Goal: Task Accomplishment & Management: Manage account settings

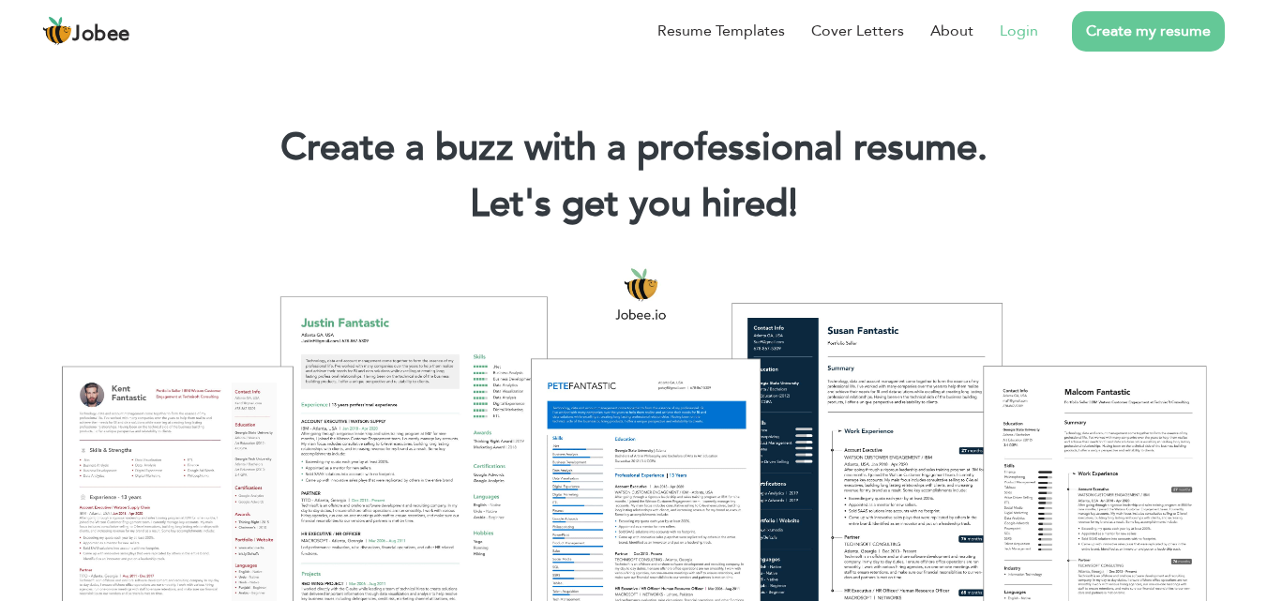
click at [1028, 34] on link "Login" at bounding box center [1019, 31] width 38 height 23
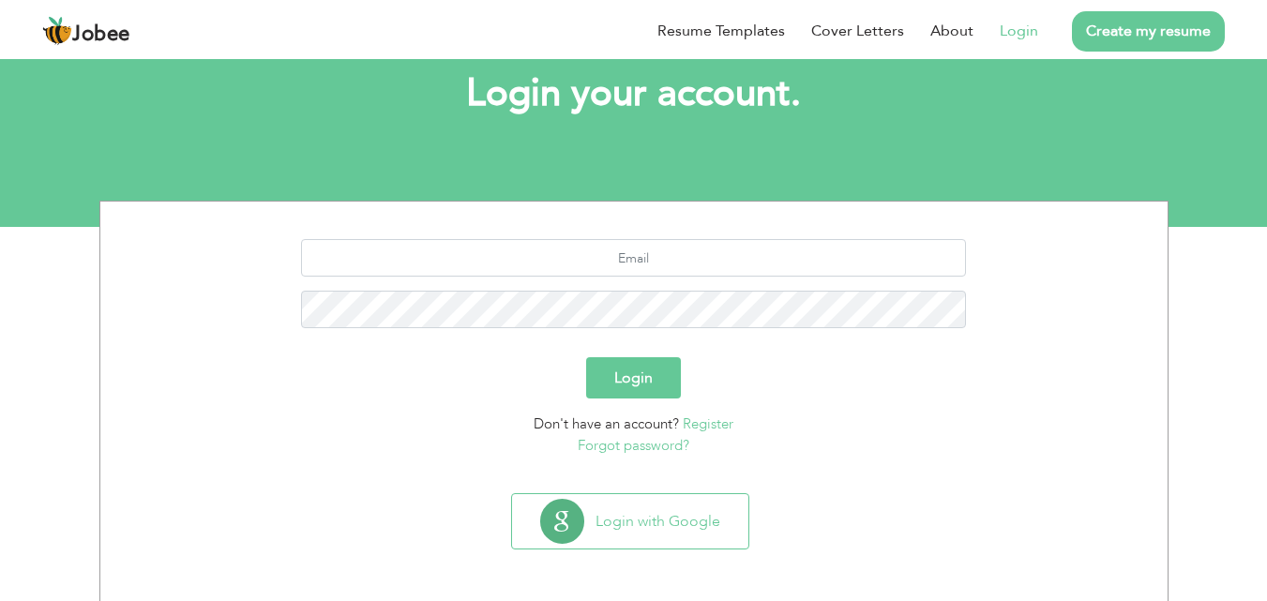
scroll to position [111, 0]
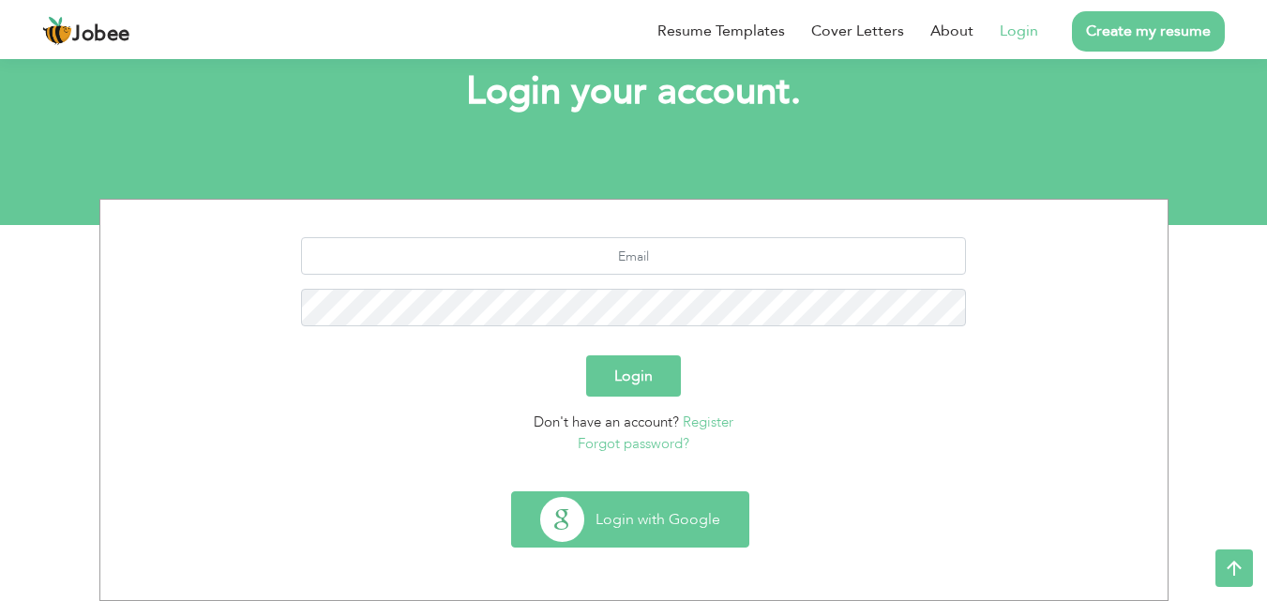
click at [630, 531] on button "Login with Google" at bounding box center [630, 519] width 236 height 54
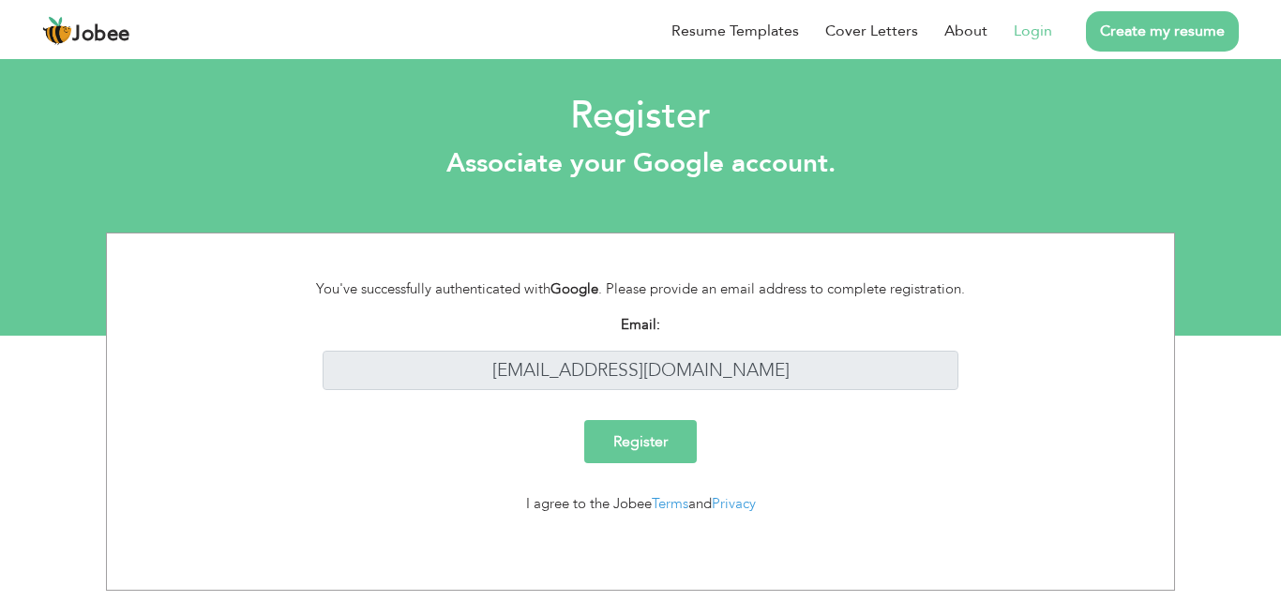
click at [643, 445] on input "Register" at bounding box center [640, 441] width 113 height 43
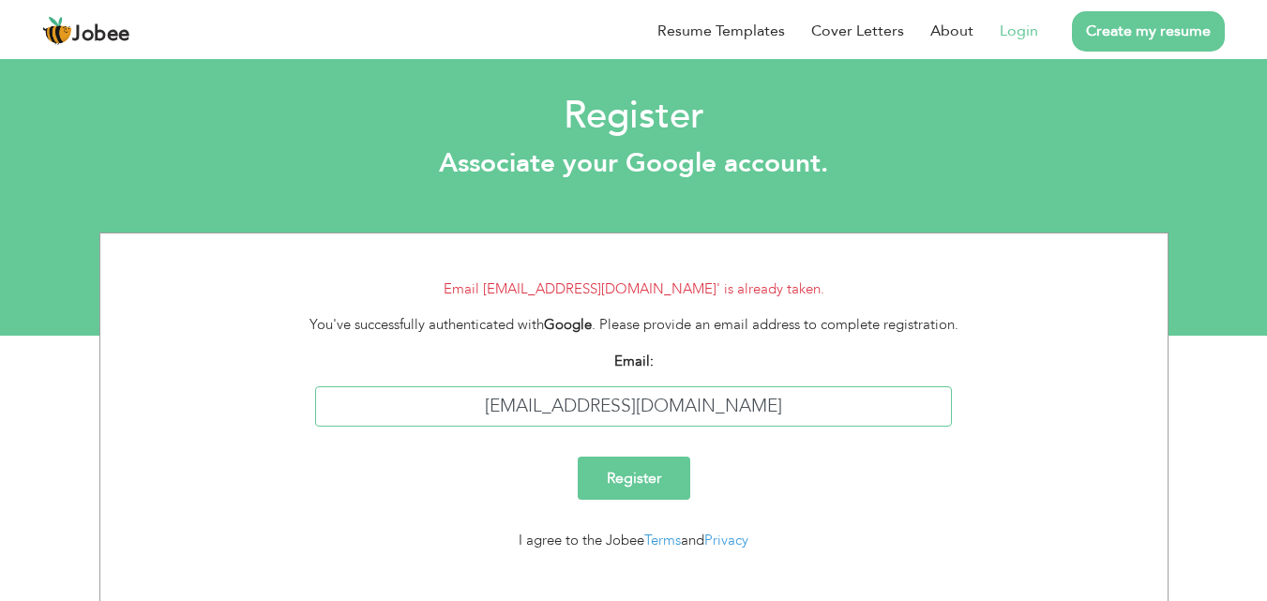
click at [654, 413] on input "saadharoon6800@gmail.com" at bounding box center [633, 406] width 637 height 40
click at [1022, 22] on link "Login" at bounding box center [1019, 31] width 38 height 23
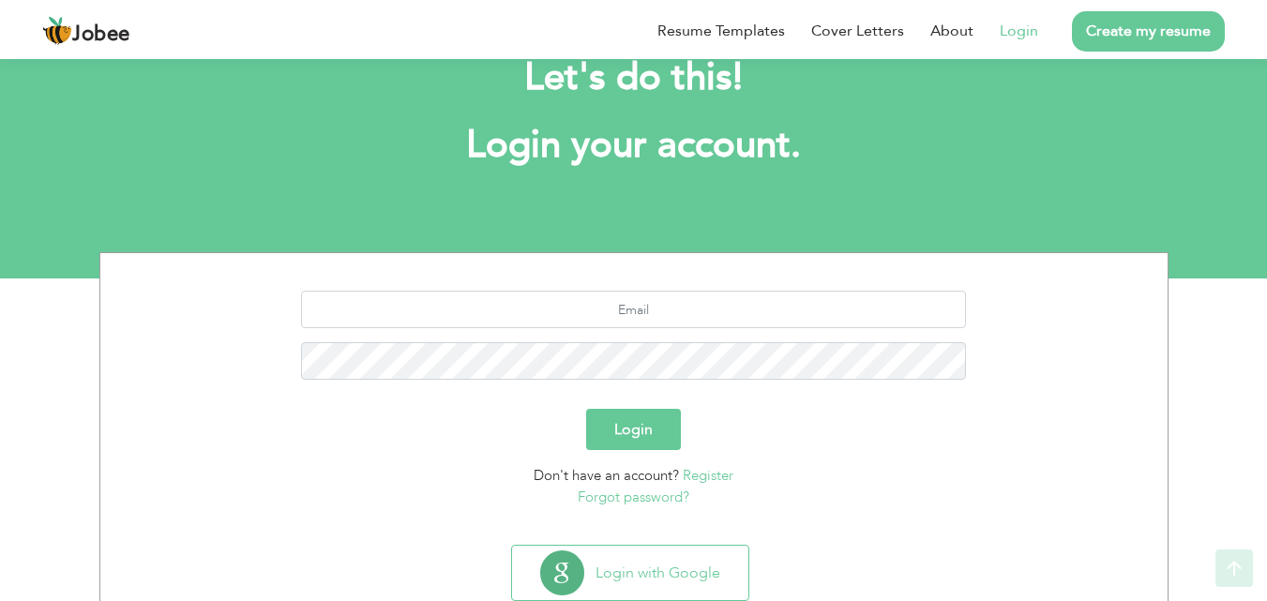
scroll to position [111, 0]
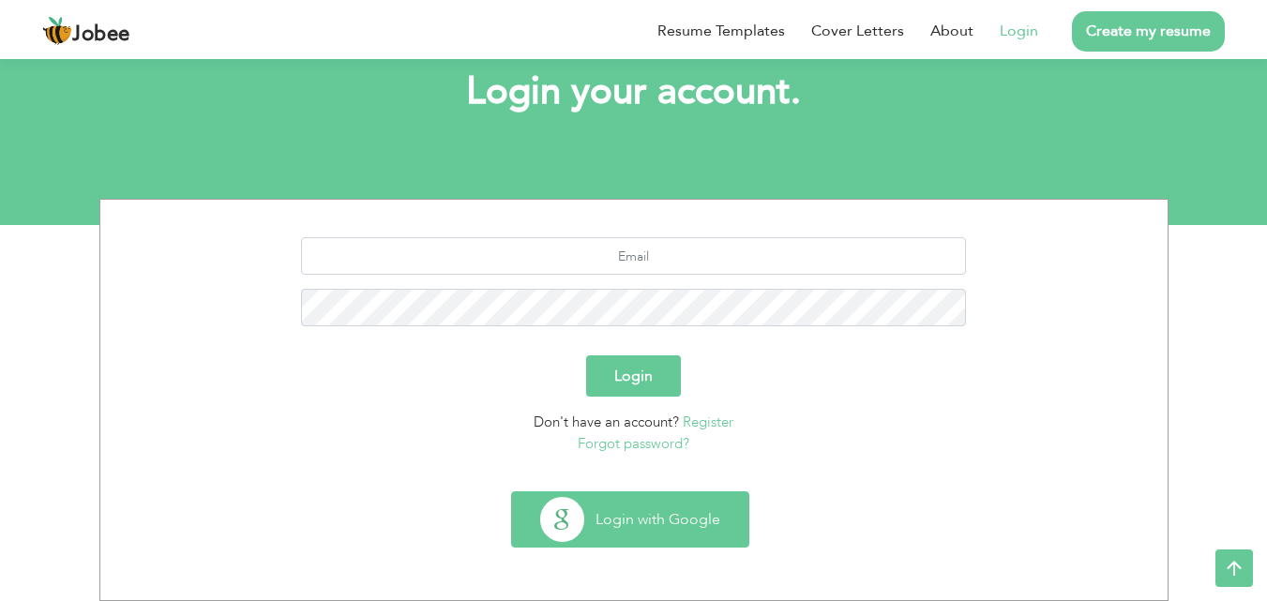
click at [612, 501] on button "Login with Google" at bounding box center [630, 519] width 236 height 54
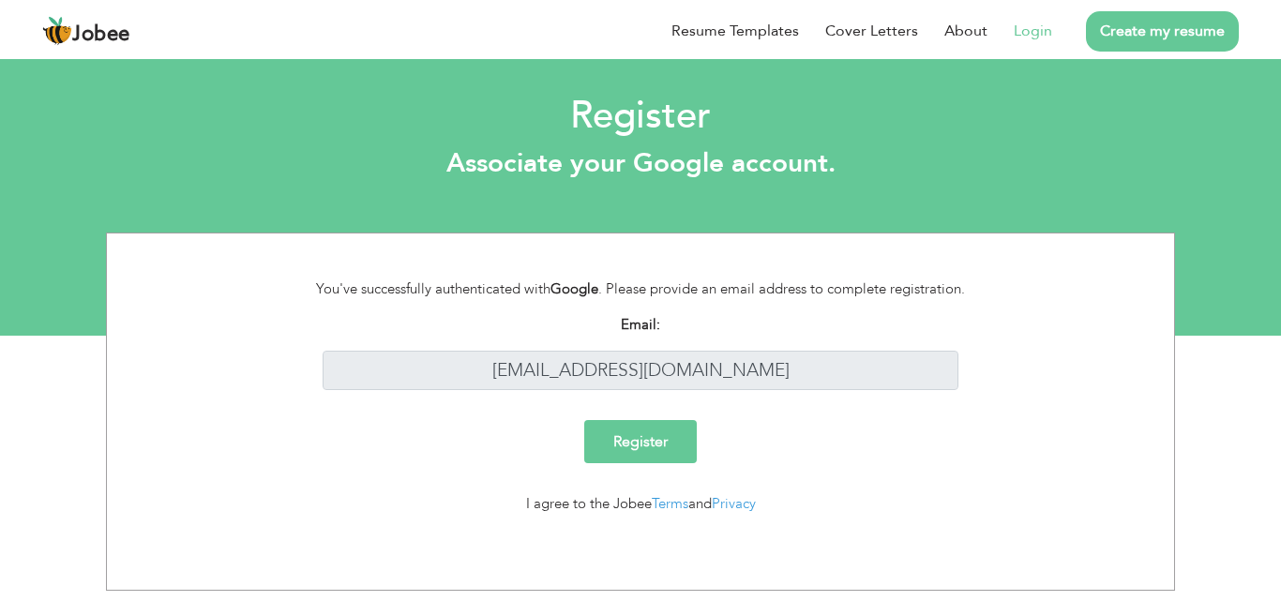
click at [603, 453] on input "Register" at bounding box center [640, 441] width 113 height 43
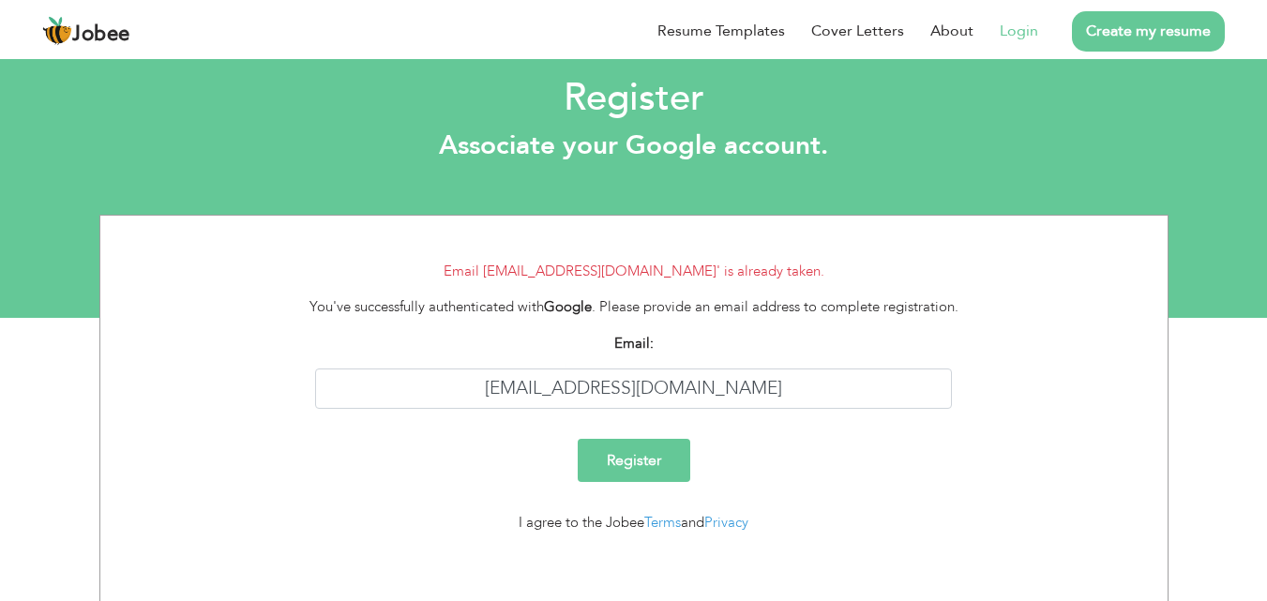
scroll to position [25, 0]
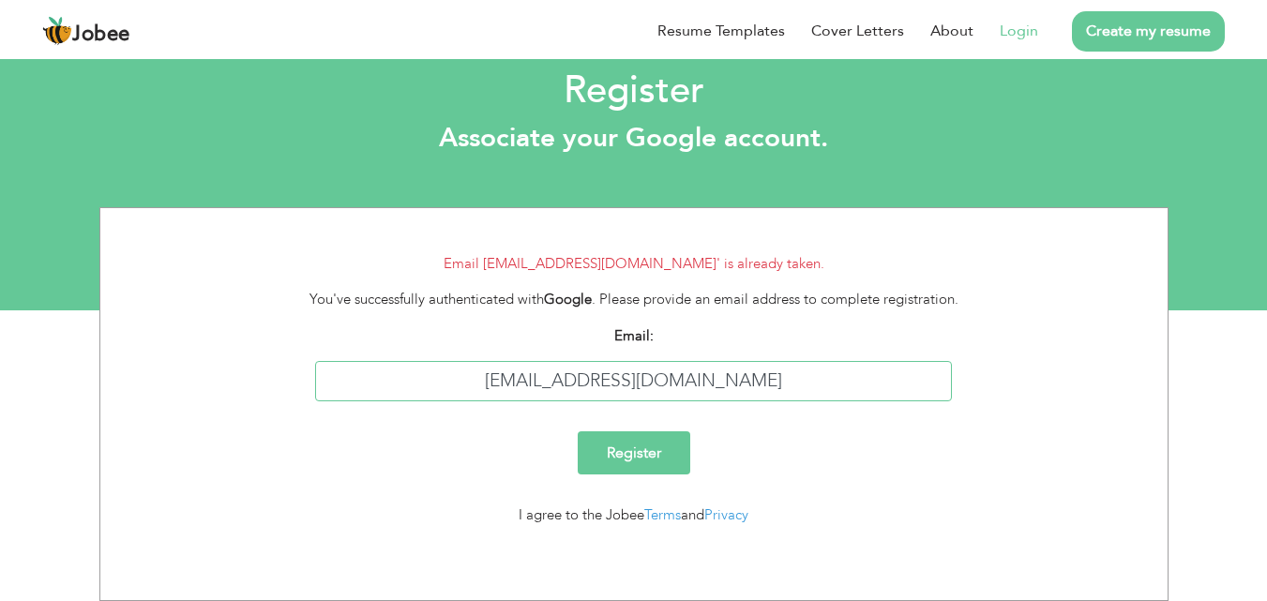
click at [649, 375] on input "[EMAIL_ADDRESS][DOMAIN_NAME]" at bounding box center [633, 381] width 637 height 40
click at [1011, 32] on link "Login" at bounding box center [1019, 31] width 38 height 23
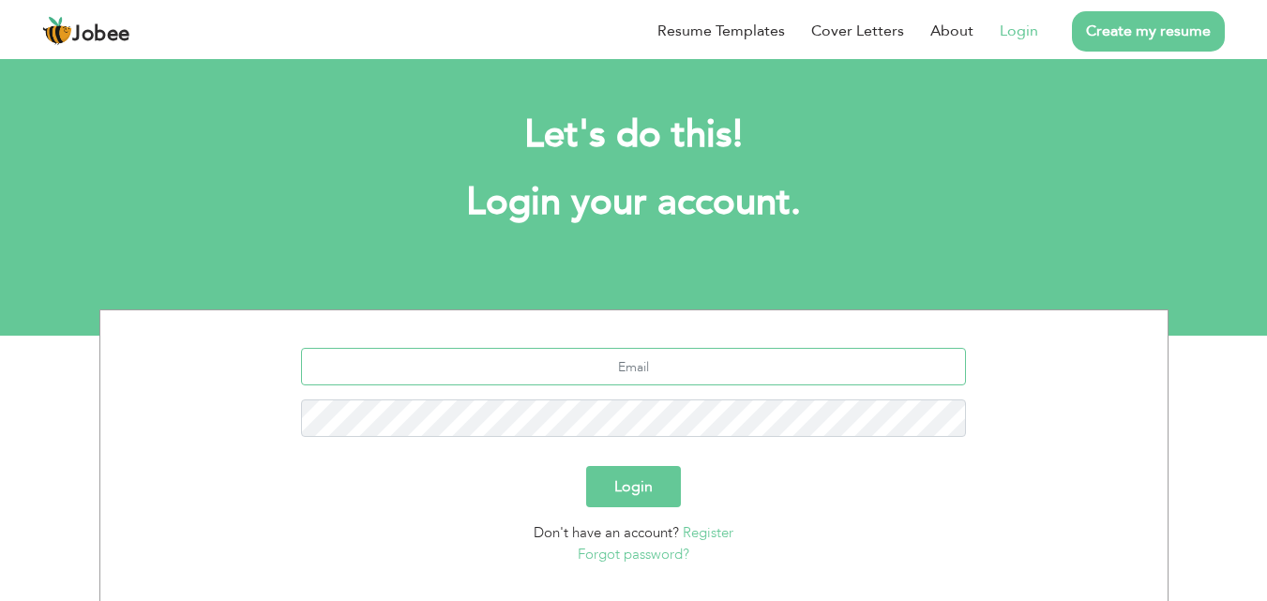
click at [694, 373] on input "text" at bounding box center [633, 367] width 665 height 38
paste input "[EMAIL_ADDRESS][DOMAIN_NAME]"
type input "[EMAIL_ADDRESS][DOMAIN_NAME]"
click at [586, 466] on button "Login" at bounding box center [633, 486] width 95 height 41
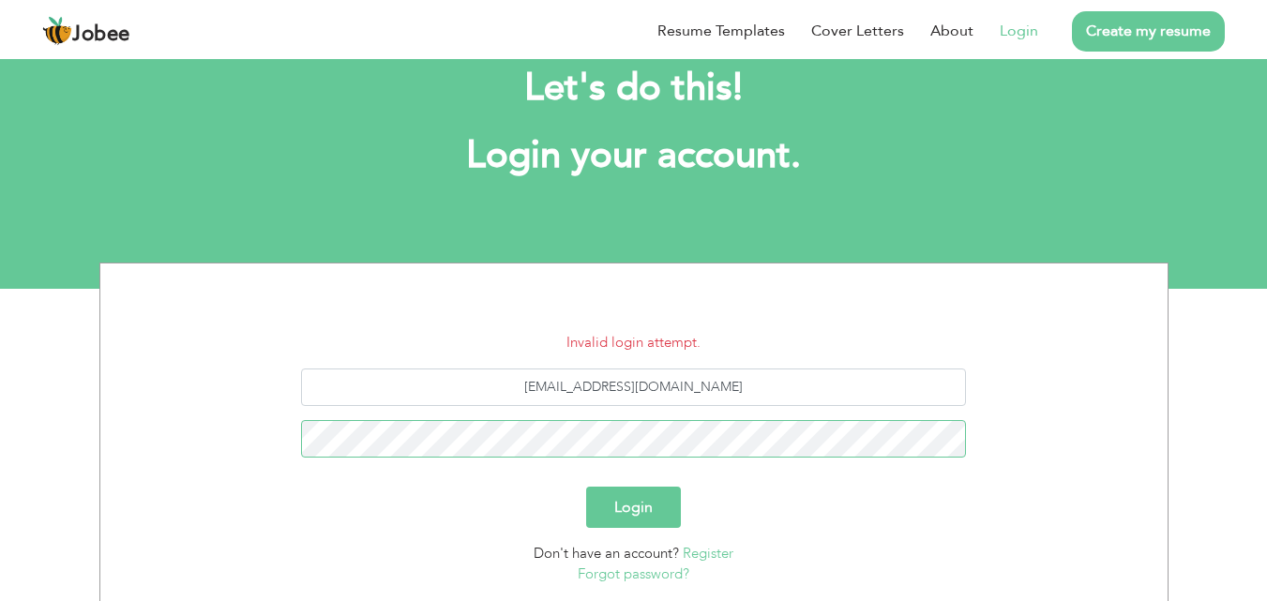
scroll to position [94, 0]
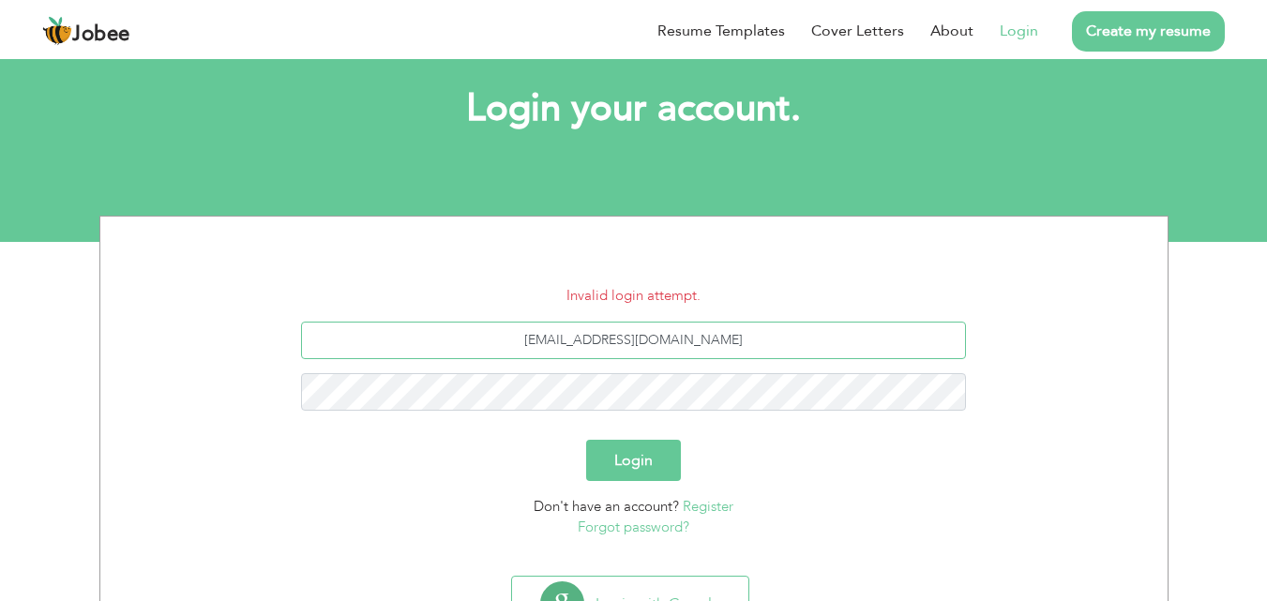
click at [628, 334] on input "[EMAIL_ADDRESS][DOMAIN_NAME]" at bounding box center [633, 341] width 665 height 38
click at [620, 538] on section "Invalid login attempt. saadharoon6800@gmail.com Login Don't have an account? Re…" at bounding box center [633, 393] width 1039 height 352
click at [620, 533] on link "Forgot password?" at bounding box center [634, 527] width 112 height 19
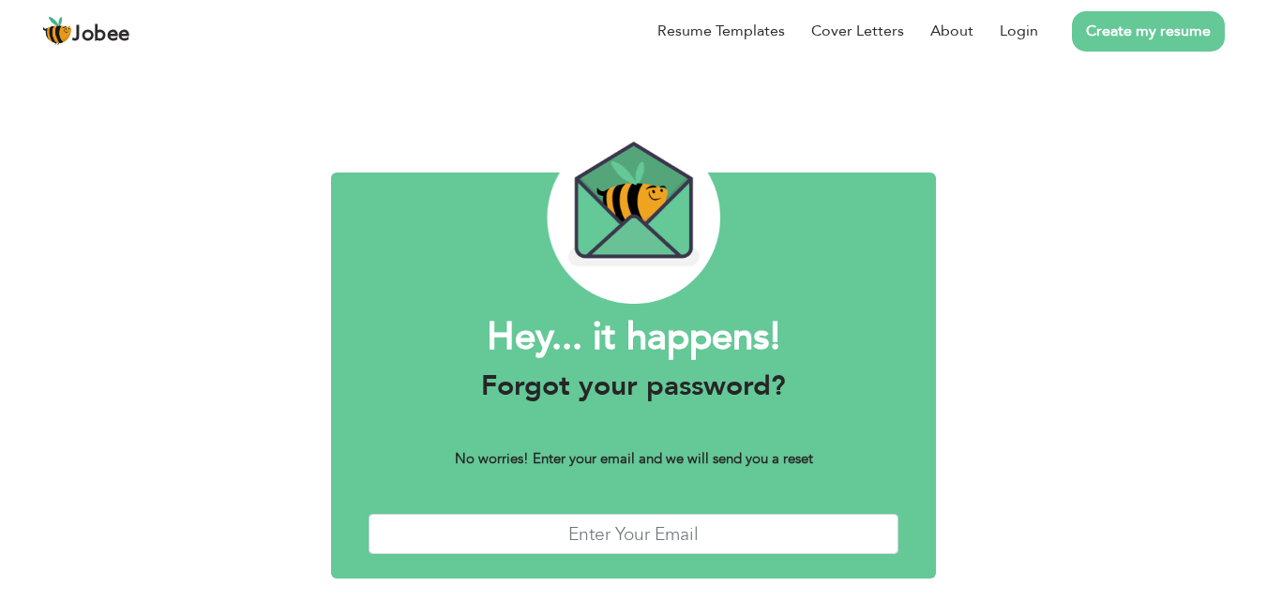
scroll to position [74, 0]
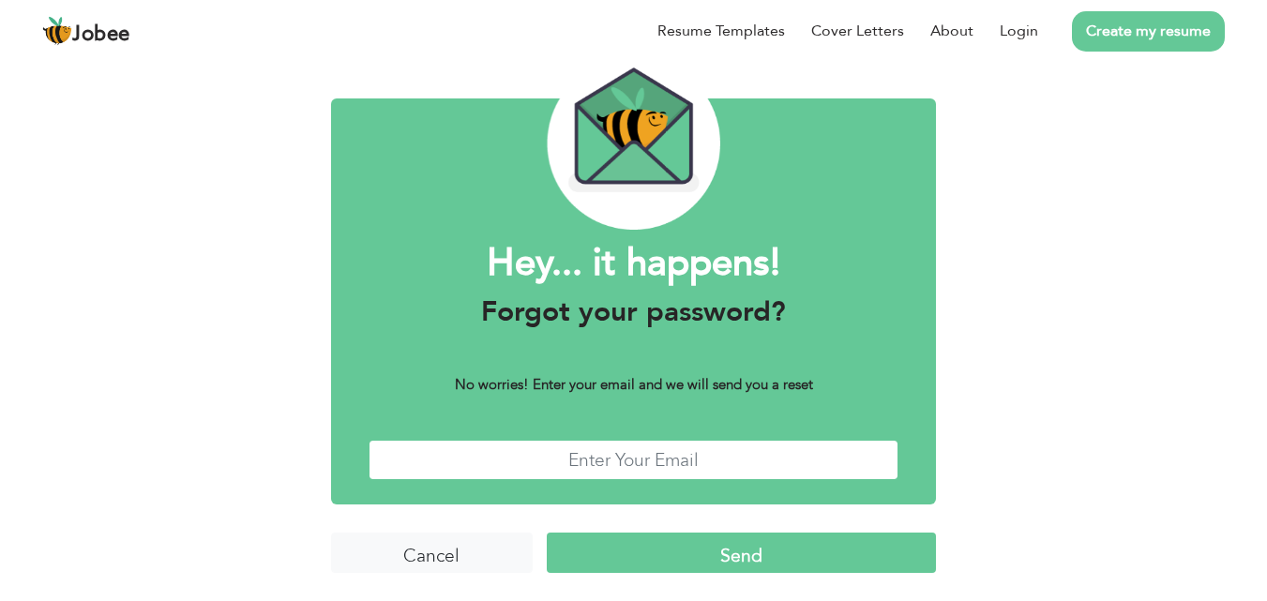
click at [661, 460] on input "text" at bounding box center [634, 460] width 531 height 40
paste input "[EMAIL_ADDRESS][DOMAIN_NAME]"
type input "[EMAIL_ADDRESS][DOMAIN_NAME]"
click at [661, 536] on input "Send" at bounding box center [741, 553] width 389 height 40
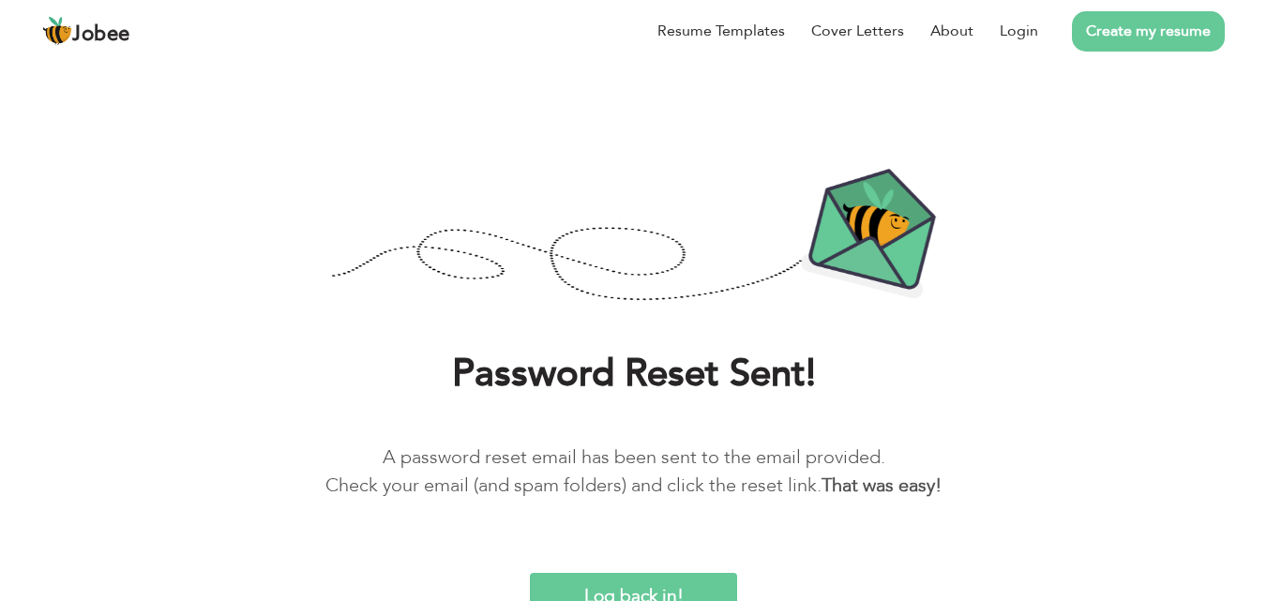
scroll to position [36, 0]
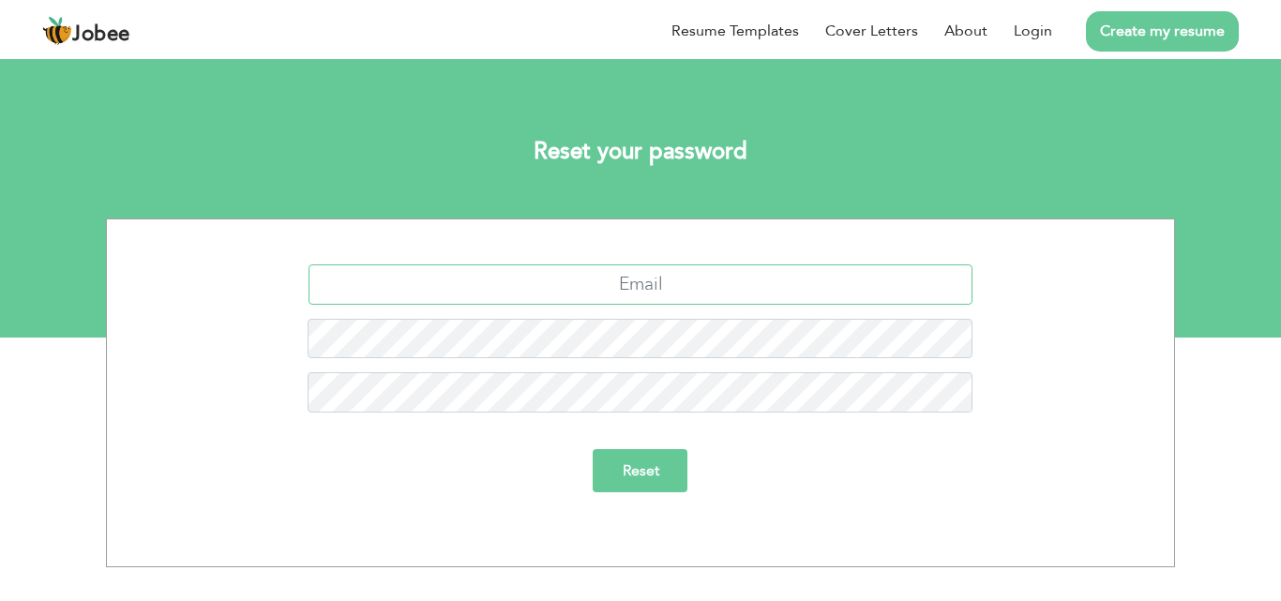
click at [626, 300] on input "text" at bounding box center [641, 284] width 665 height 40
type input "[EMAIL_ADDRESS][DOMAIN_NAME]"
click at [604, 478] on input "Reset" at bounding box center [641, 470] width 95 height 43
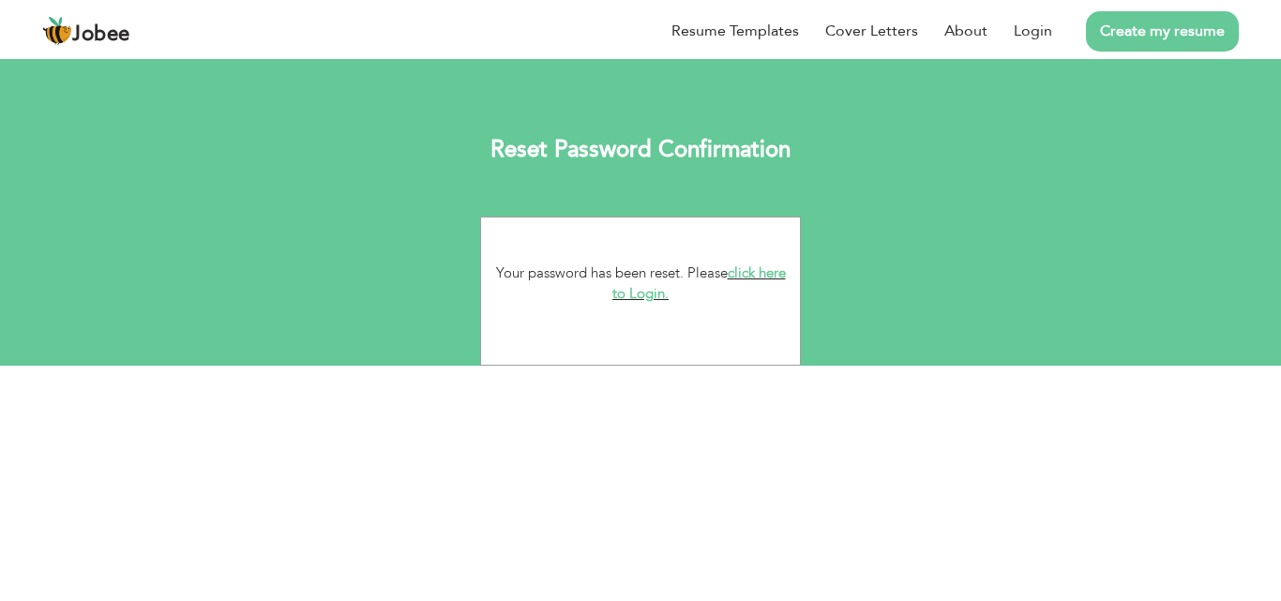
click at [655, 295] on link "click here to Login." at bounding box center [699, 284] width 174 height 40
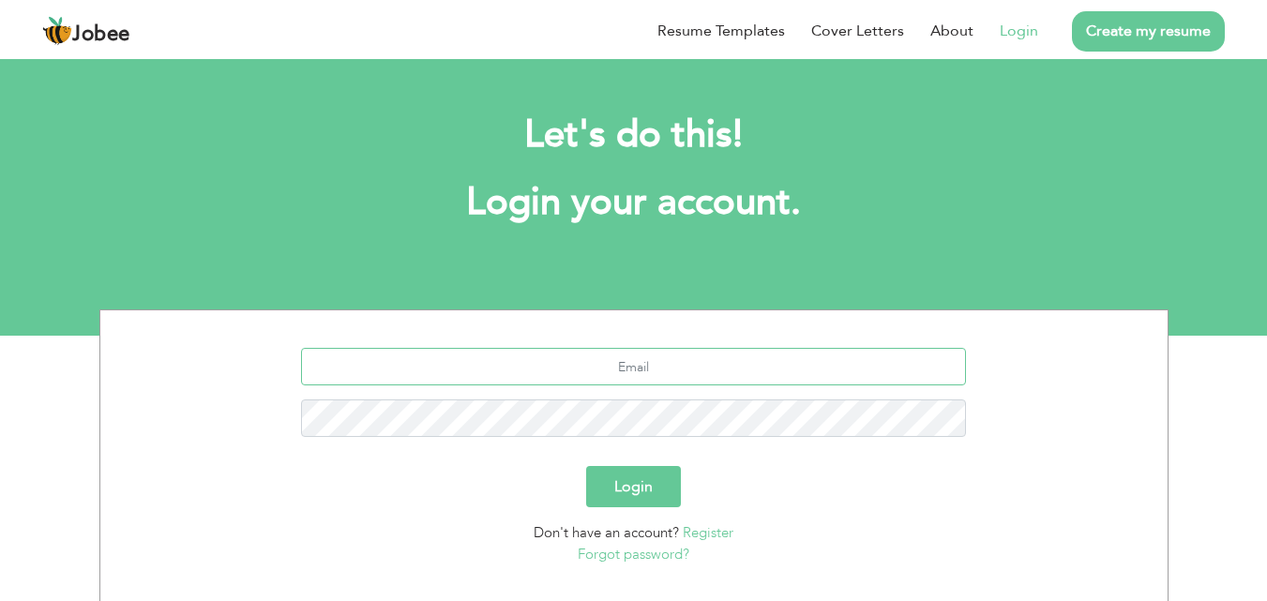
click at [606, 364] on input "text" at bounding box center [633, 367] width 665 height 38
type input "[EMAIL_ADDRESS][DOMAIN_NAME]"
click at [586, 466] on button "Login" at bounding box center [633, 486] width 95 height 41
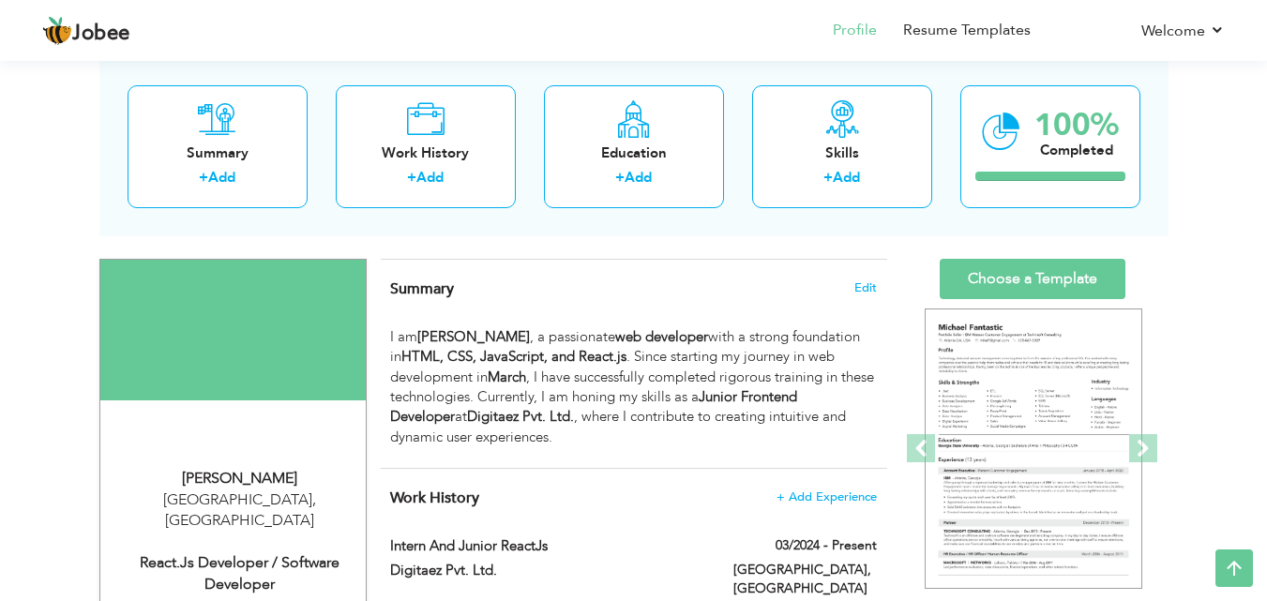
scroll to position [94, 0]
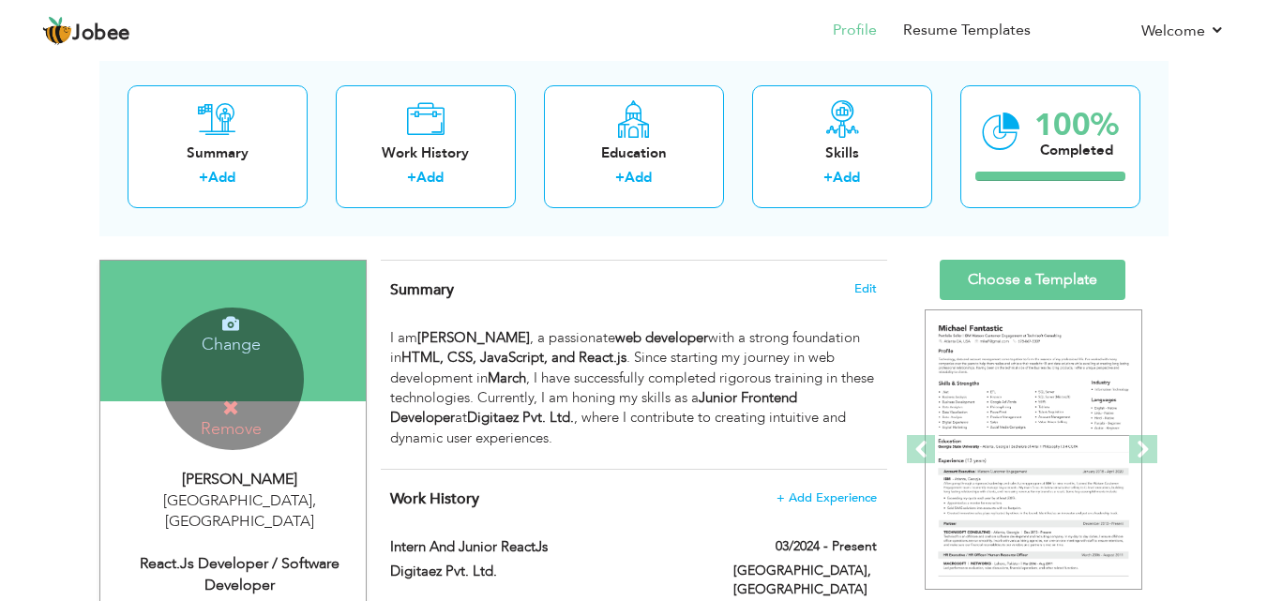
click at [222, 422] on h4 "Remove" at bounding box center [231, 419] width 134 height 40
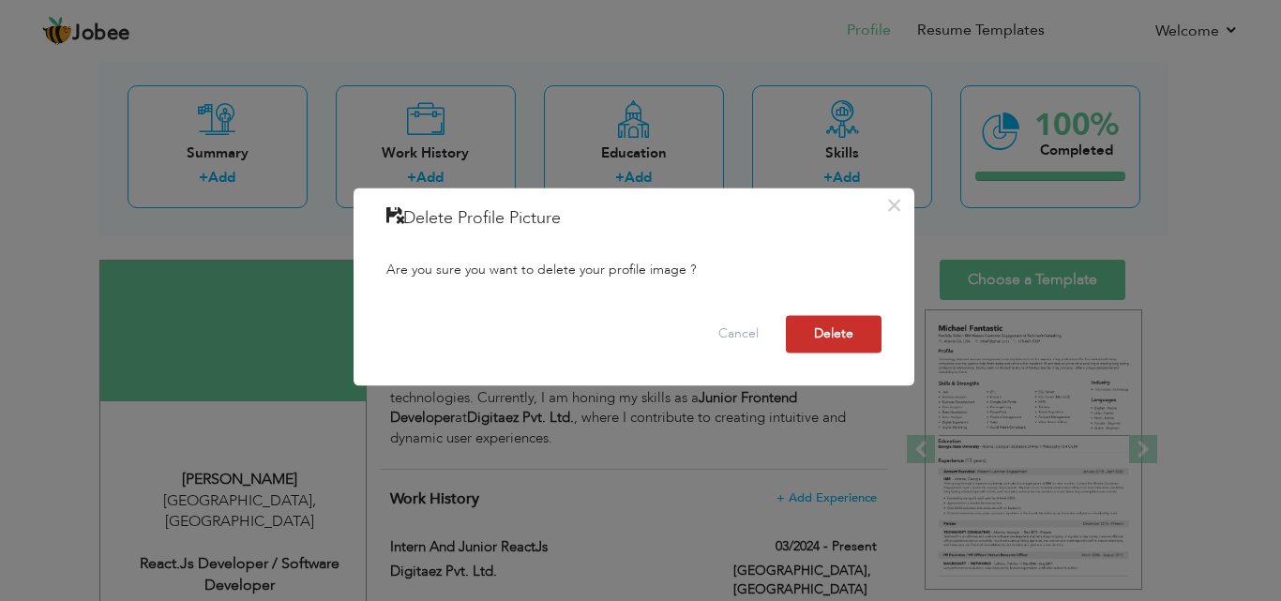
click at [816, 339] on button "Delete" at bounding box center [834, 334] width 96 height 38
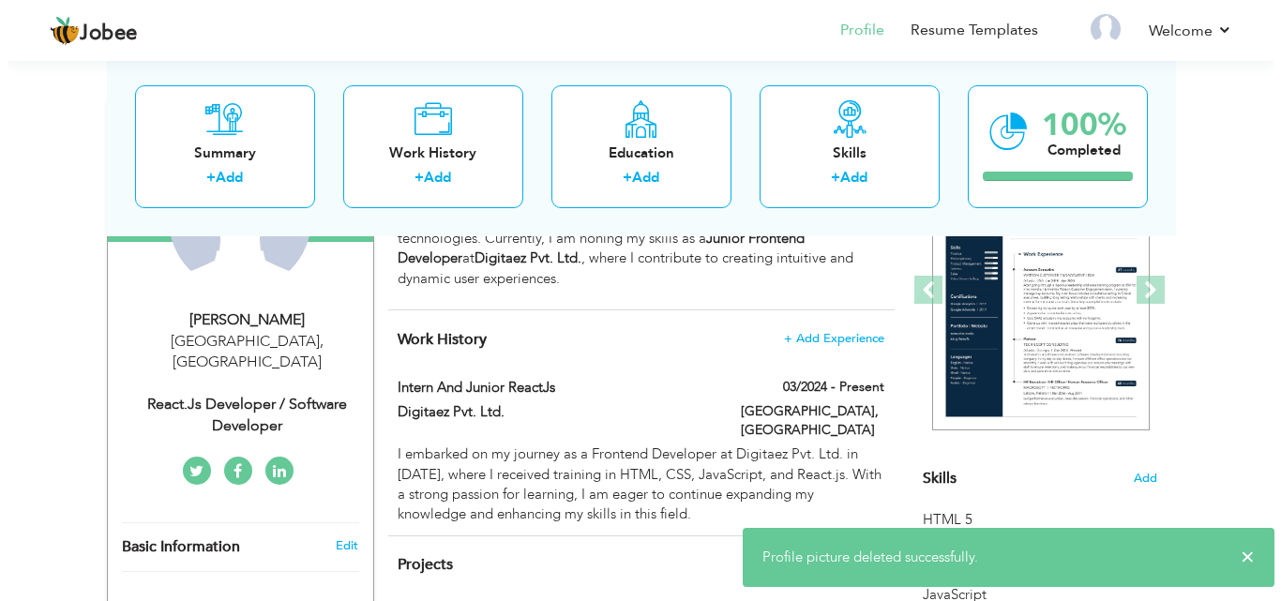
scroll to position [281, 0]
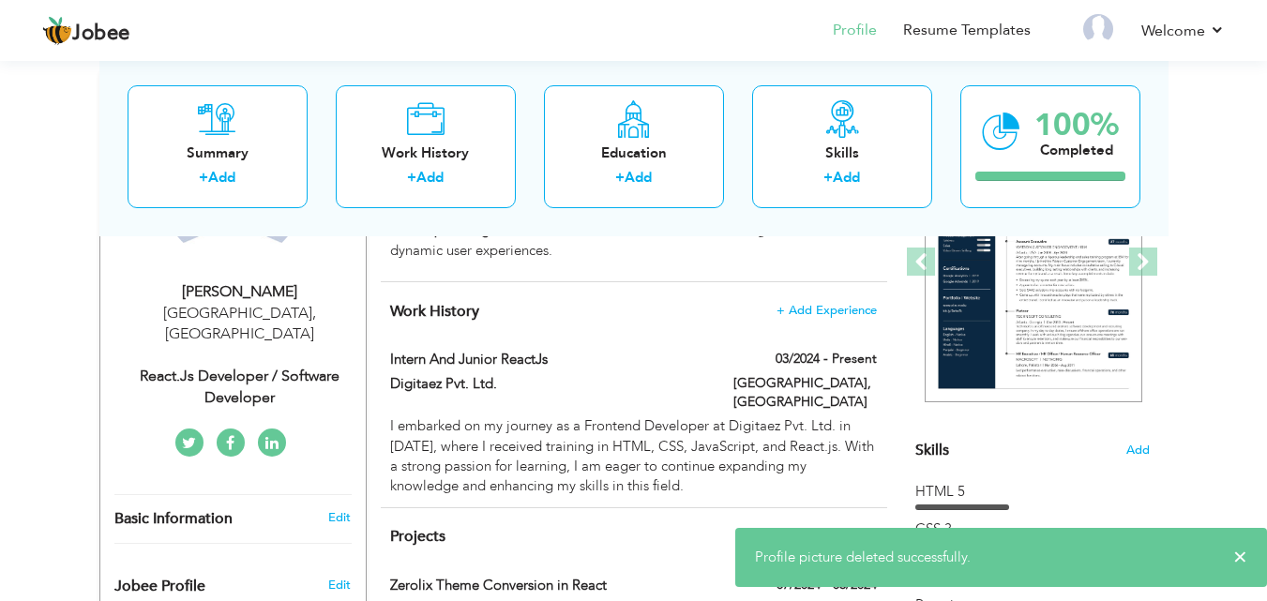
click at [251, 366] on div "React.Js Developer / Software Developer" at bounding box center [239, 387] width 251 height 43
type input "Saad"
type input "Haroon"
type input "03316365198"
select select "number:166"
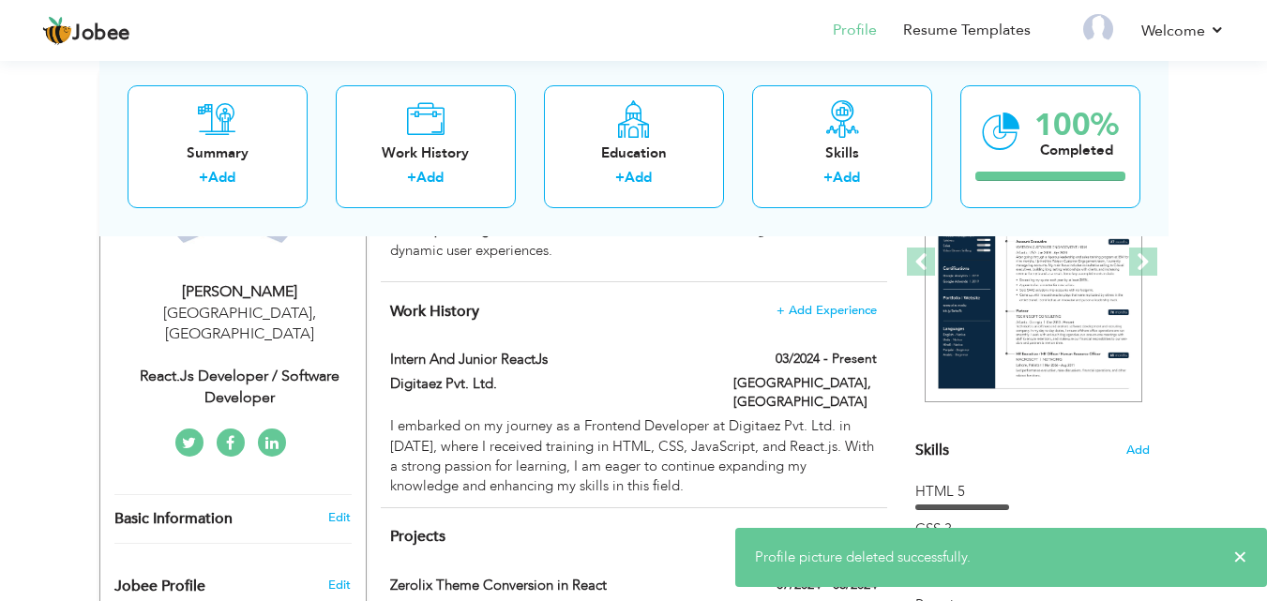
type input "[GEOGRAPHIC_DATA]"
select select "number:1"
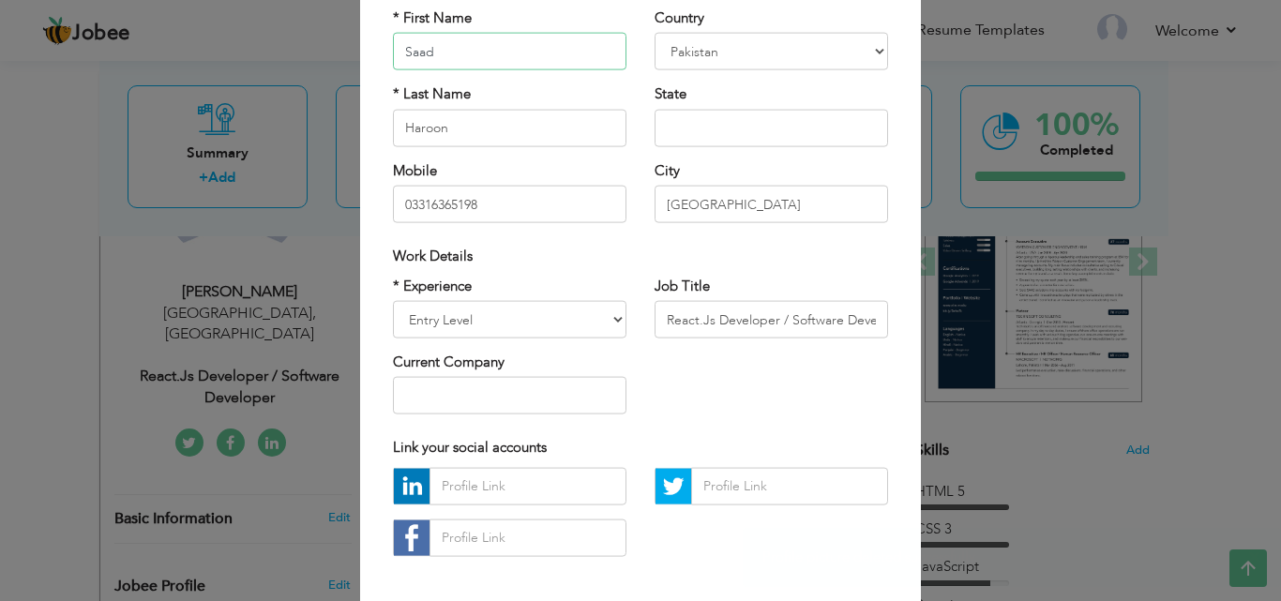
scroll to position [188, 0]
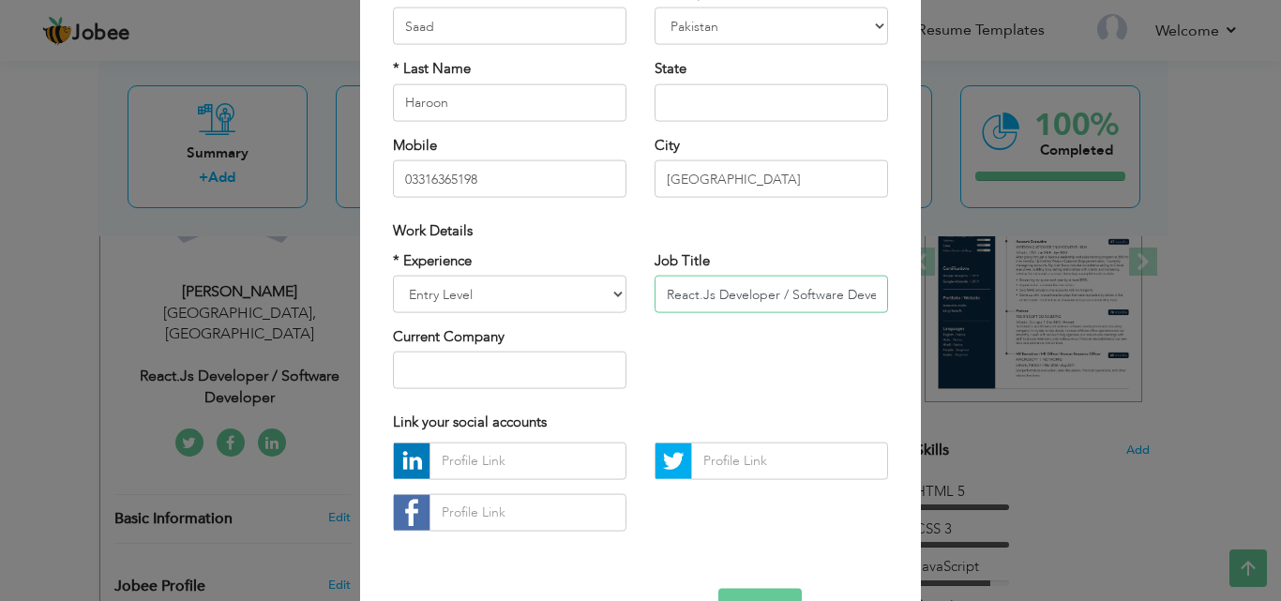
click at [703, 304] on input "React.Js Developer / Software Developer" at bounding box center [772, 295] width 234 height 38
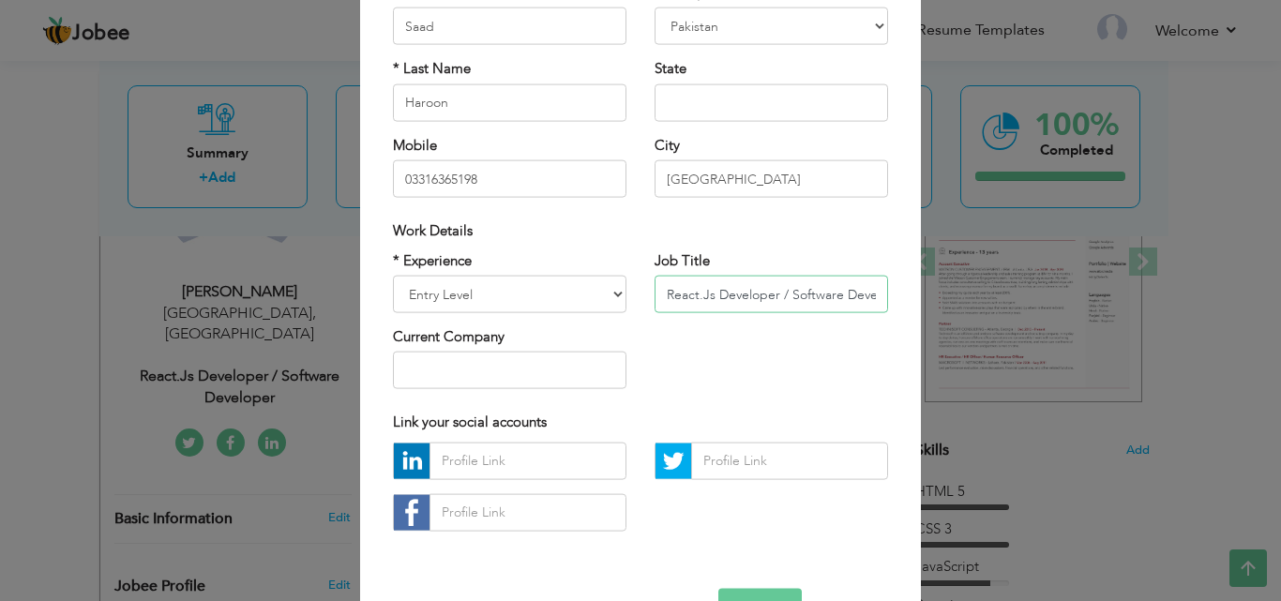
scroll to position [0, 30]
drag, startPoint x: 708, startPoint y: 298, endPoint x: 899, endPoint y: 304, distance: 191.4
click at [899, 304] on div "× Profile Contact Information * First Name Saad * Last Name Haroon Mobile U.K" at bounding box center [640, 265] width 561 height 785
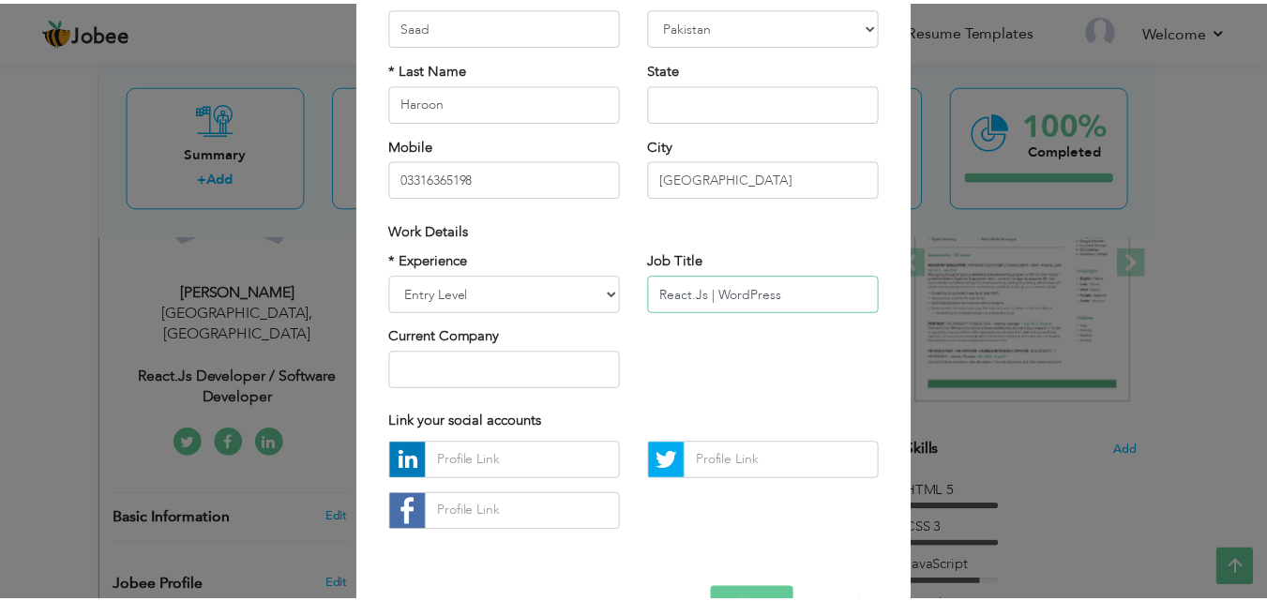
scroll to position [245, 0]
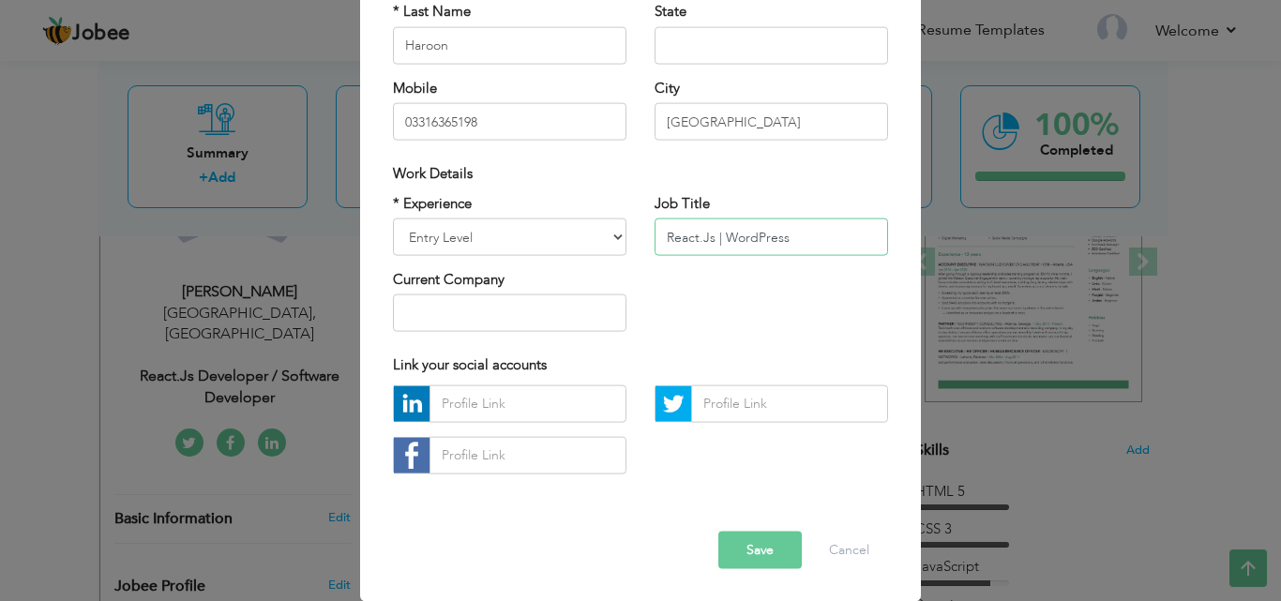
type input "React.Js | WordPress"
click at [762, 539] on button "Save" at bounding box center [759, 550] width 83 height 38
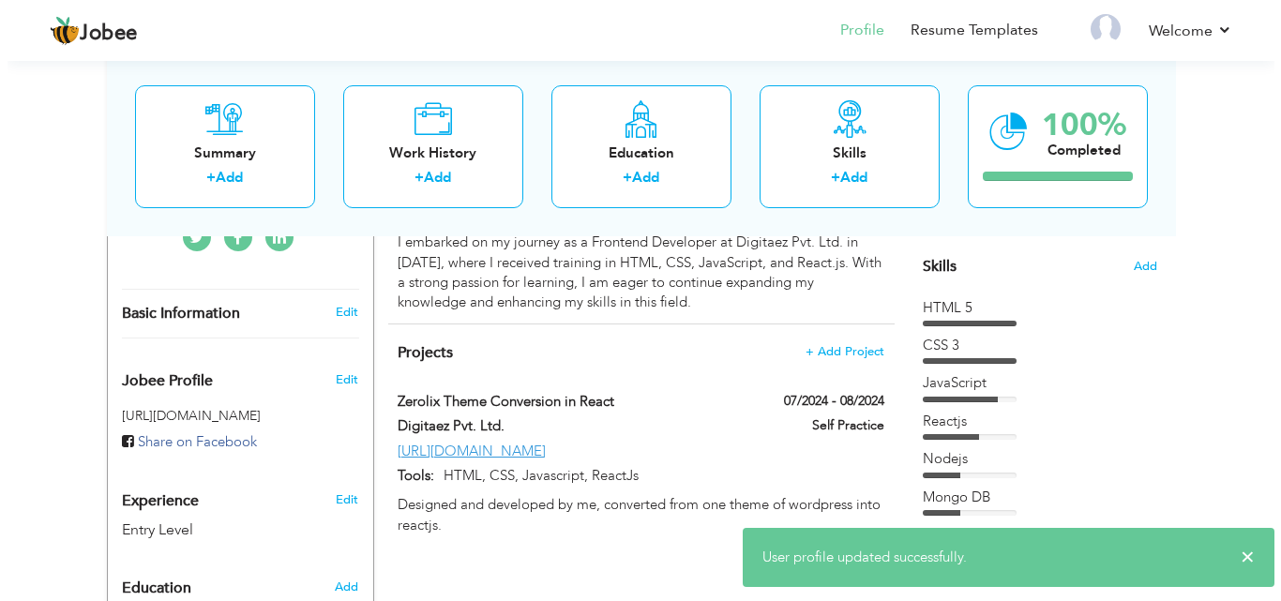
scroll to position [469, 0]
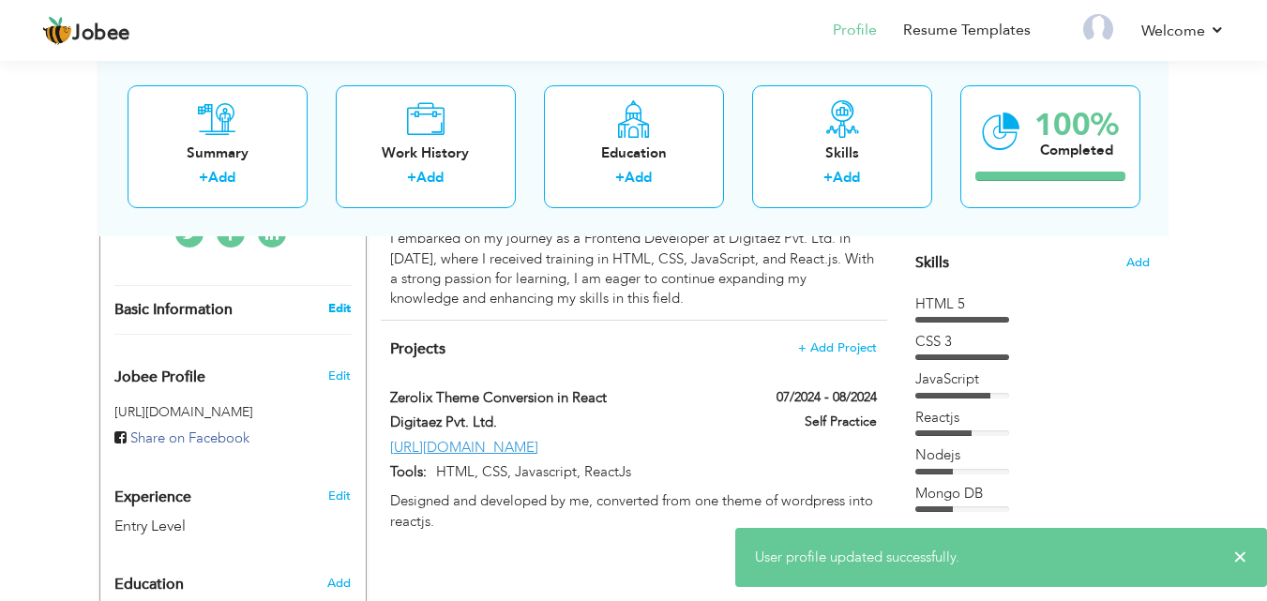
click at [346, 300] on link "Edit" at bounding box center [339, 308] width 23 height 17
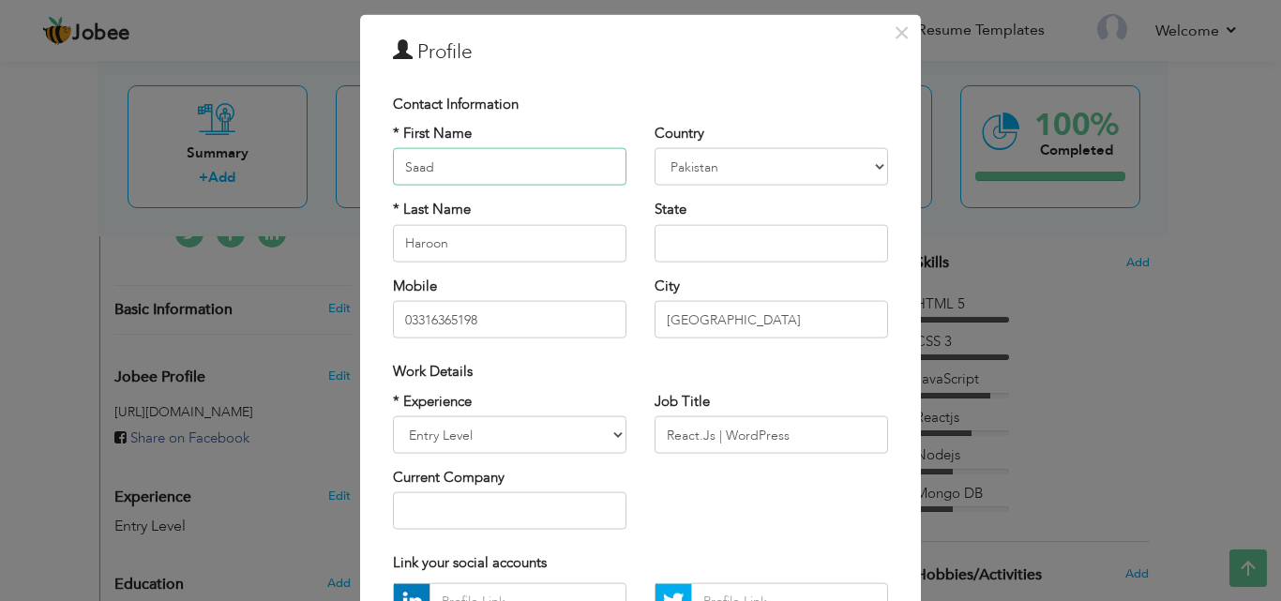
scroll to position [94, 0]
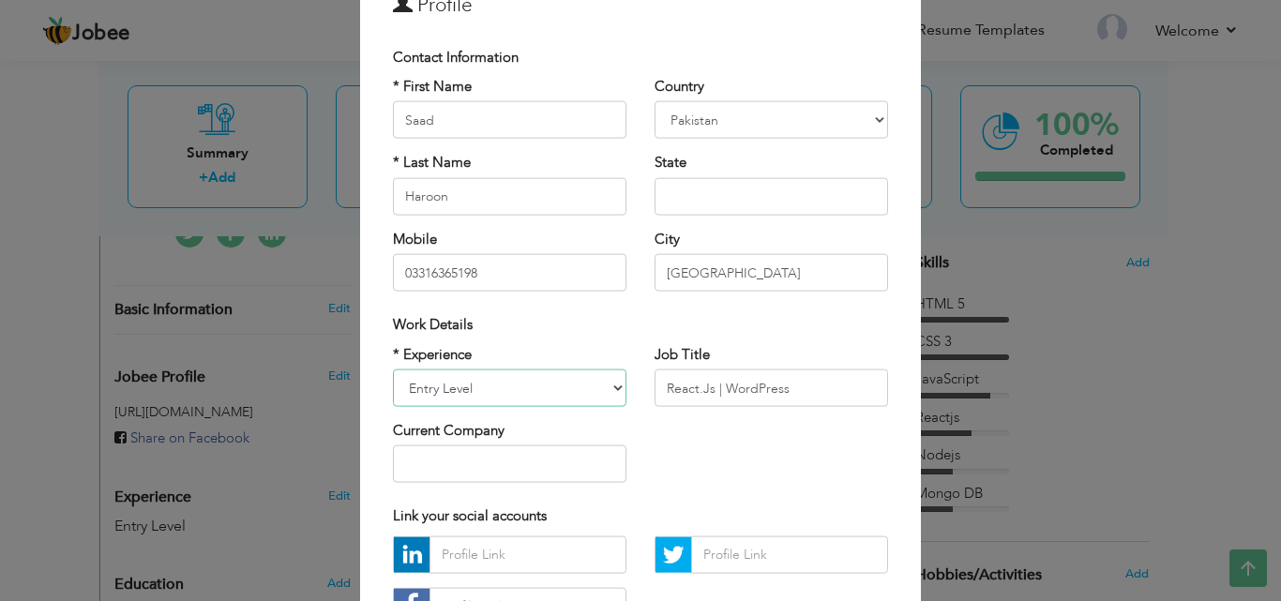
click at [567, 385] on select "Entry Level Less than 1 Year 1 Year 2 Years 3 Years 4 Years 5 Years 6 Years 7 Y…" at bounding box center [510, 389] width 234 height 38
select select "number:3"
click at [393, 370] on select "Entry Level Less than 1 Year 1 Year 2 Years 3 Years 4 Years 5 Years 6 Years 7 Y…" at bounding box center [510, 389] width 234 height 38
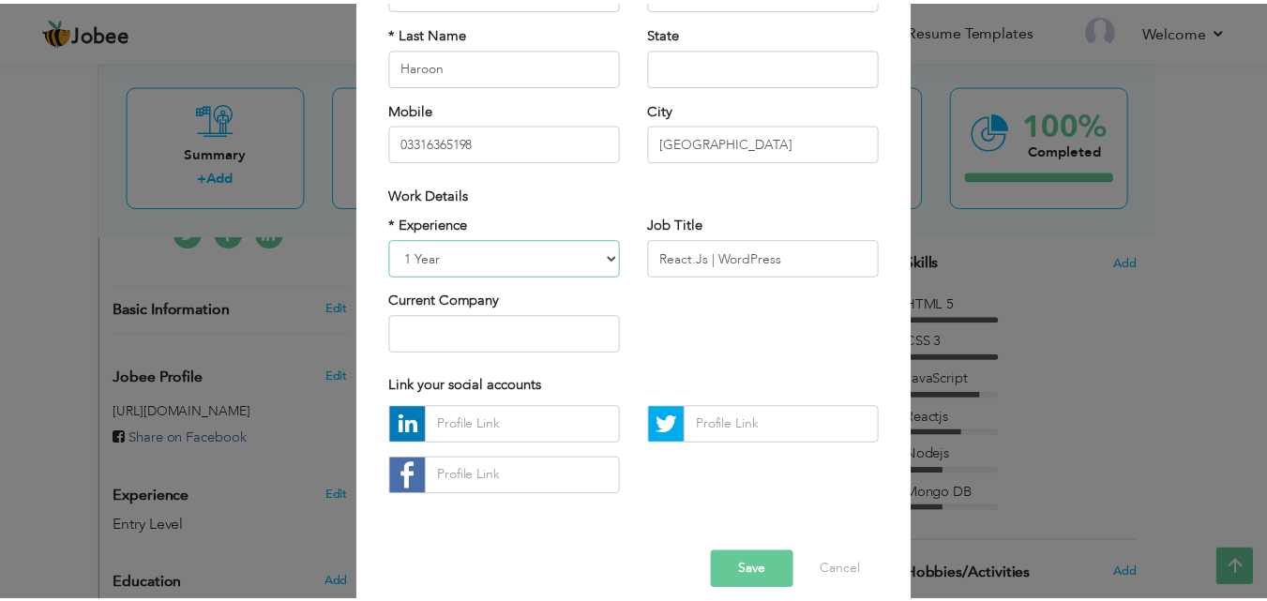
scroll to position [245, 0]
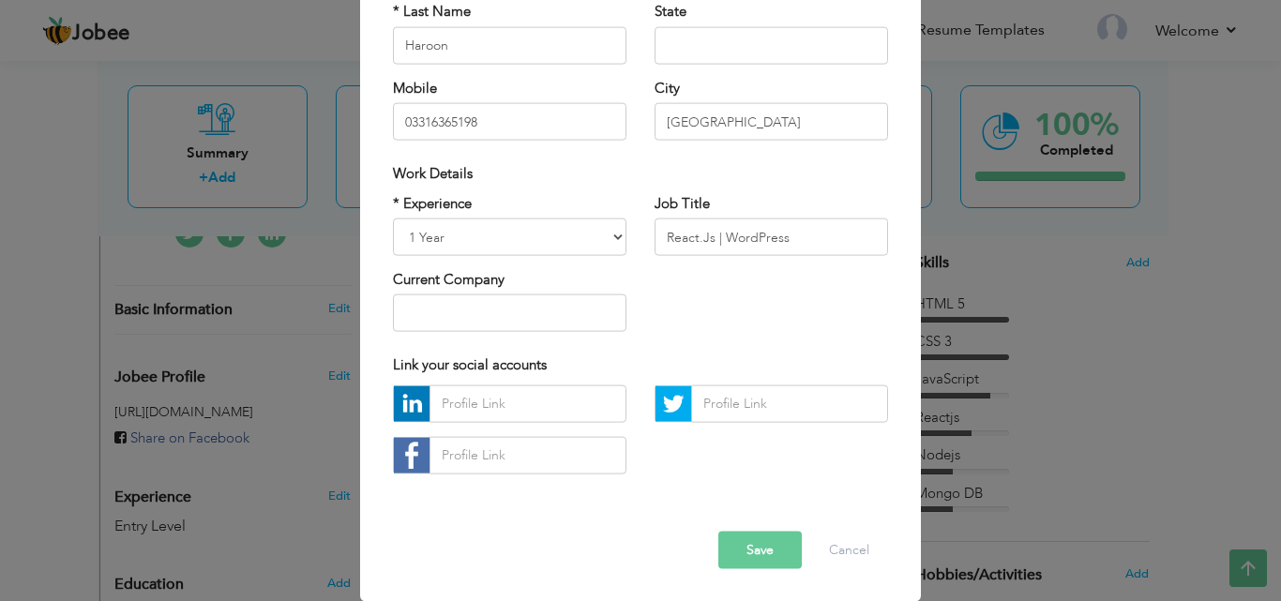
click at [749, 536] on button "Save" at bounding box center [759, 550] width 83 height 38
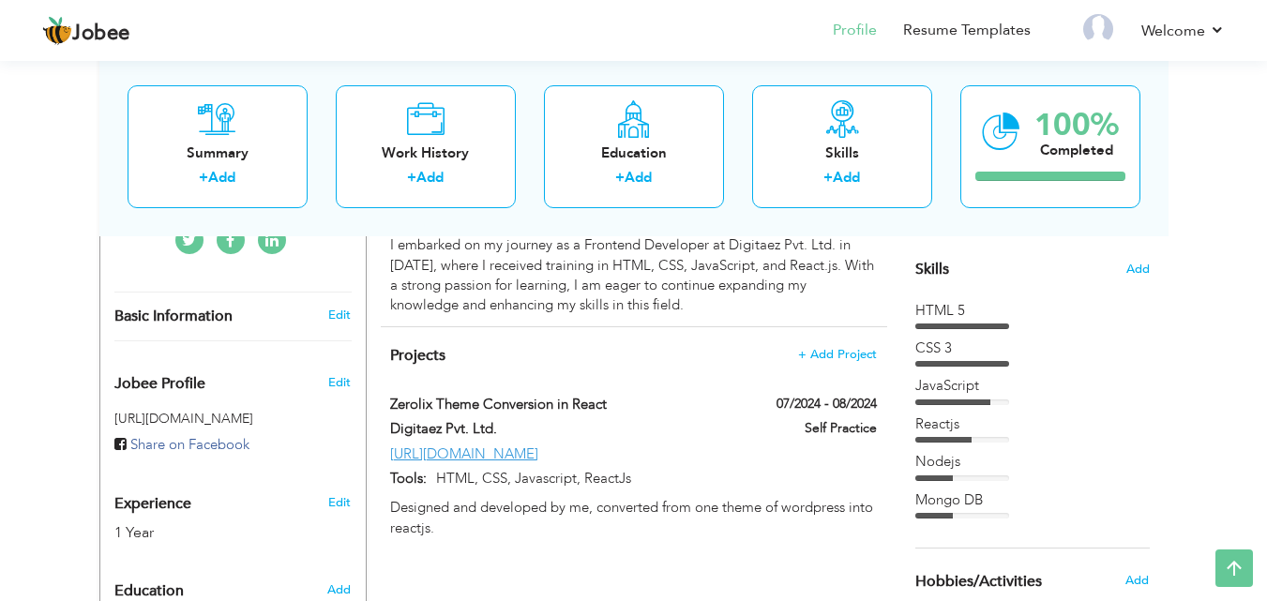
scroll to position [430, 0]
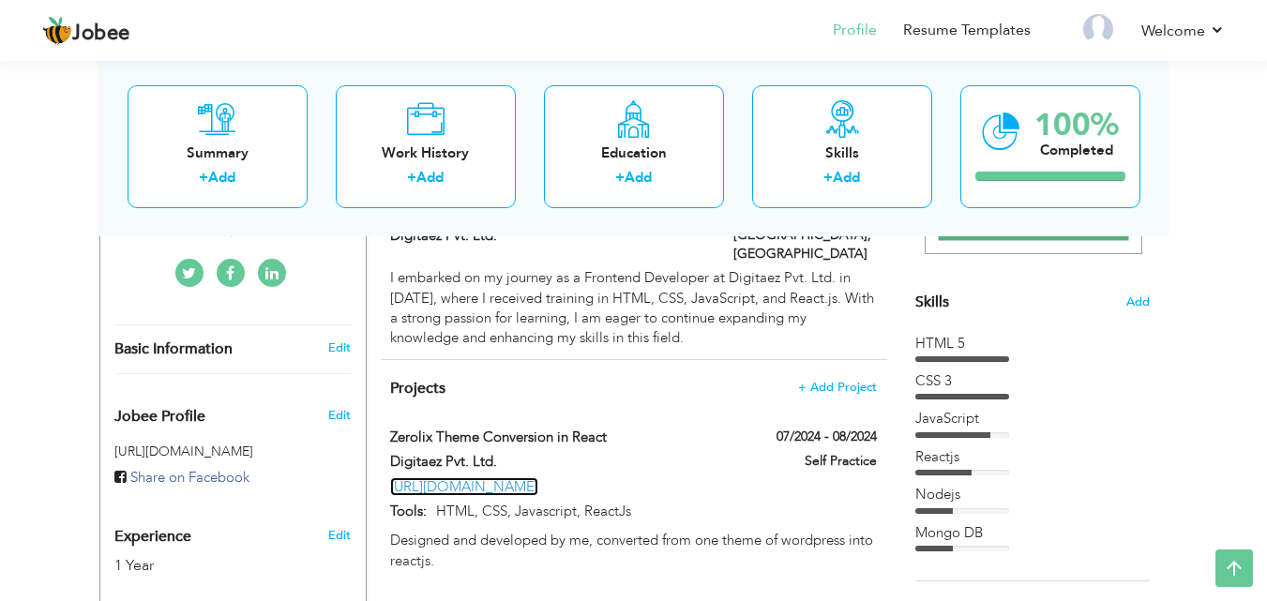
click at [533, 477] on link "[URL][DOMAIN_NAME]" at bounding box center [464, 486] width 148 height 19
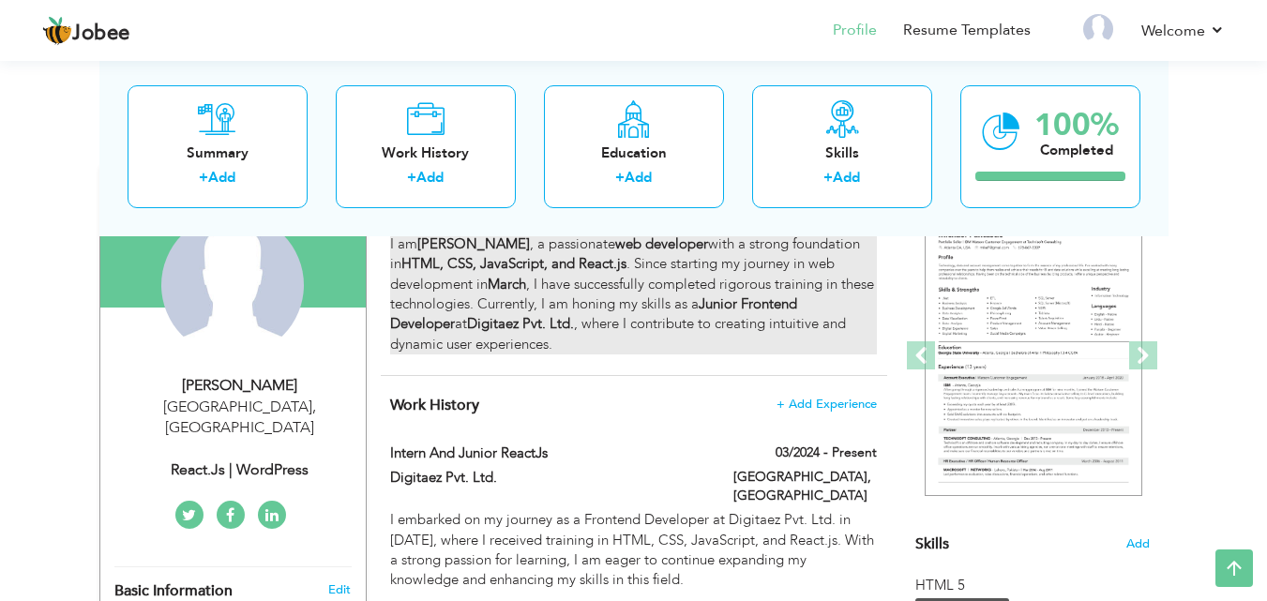
scroll to position [94, 0]
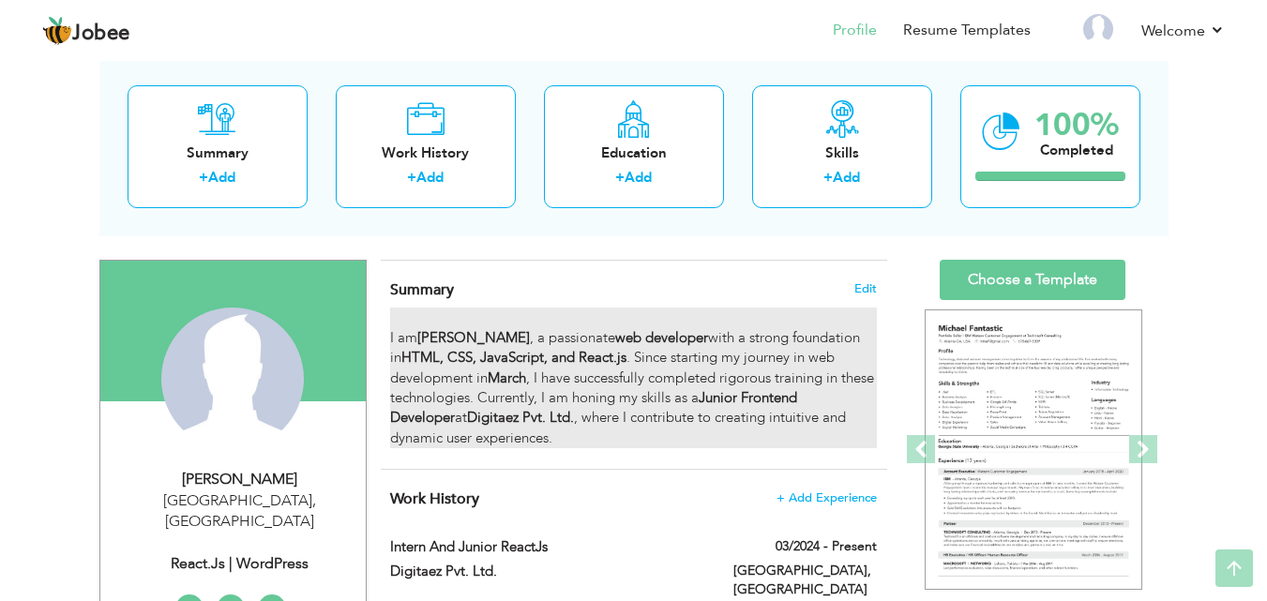
click at [537, 375] on div "I am Saad Haroon , a passionate web developer with a strong foundation in HTML,…" at bounding box center [633, 378] width 486 height 141
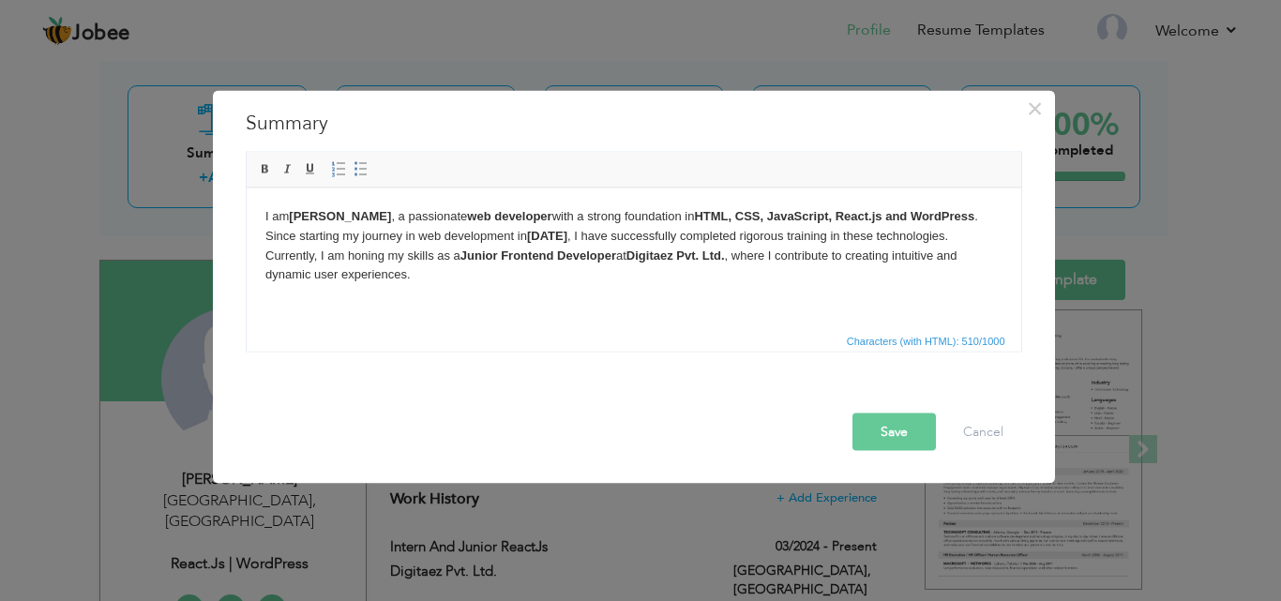
click at [870, 442] on button "Save" at bounding box center [894, 432] width 83 height 38
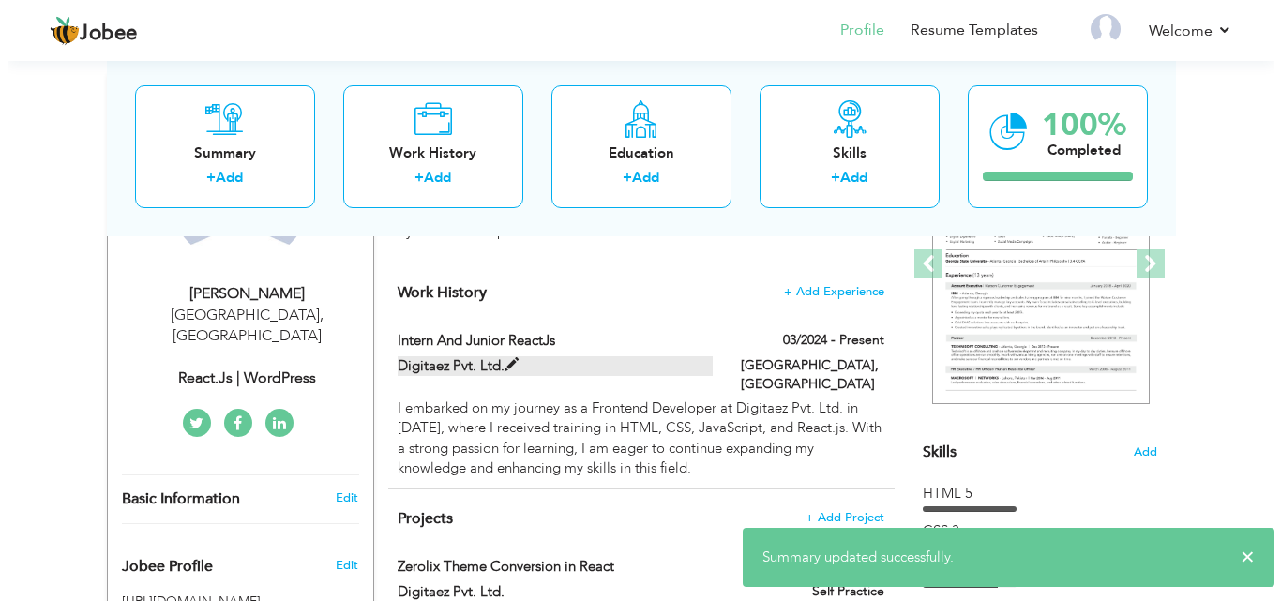
scroll to position [281, 0]
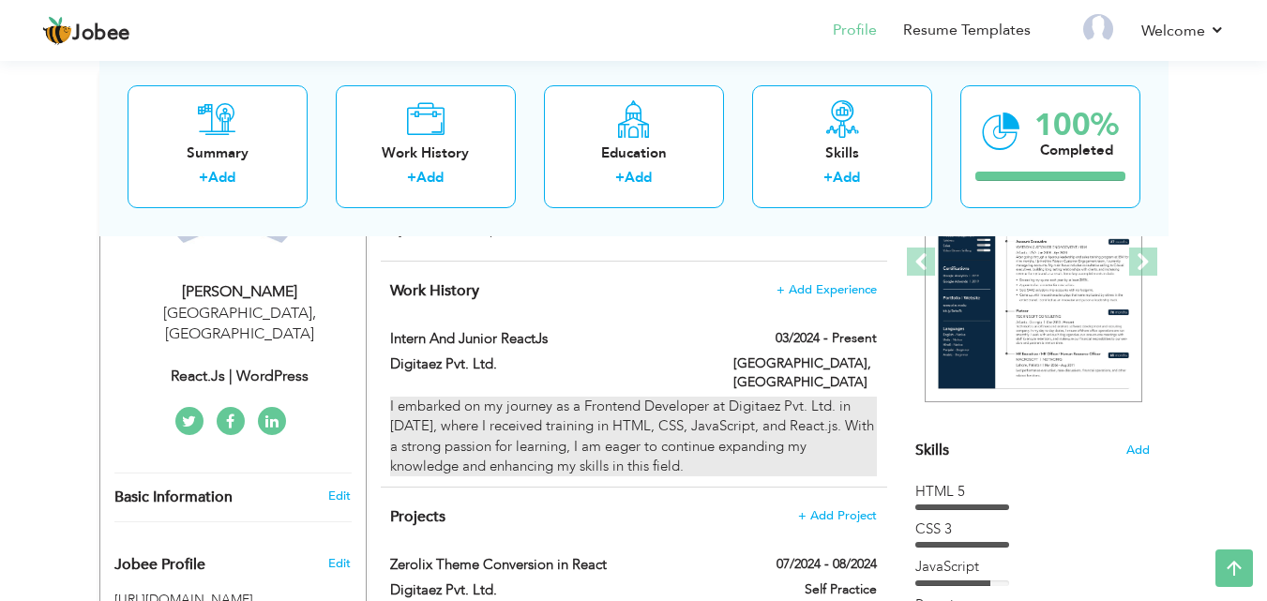
click at [543, 416] on div "I embarked on my journey as a Frontend Developer at Digitaez Pvt. Ltd. in March…" at bounding box center [633, 437] width 486 height 81
type input "Intern And Junior ReactJs"
type input "Digitaez Pvt. Ltd."
type input "03/2024"
type input "[GEOGRAPHIC_DATA]"
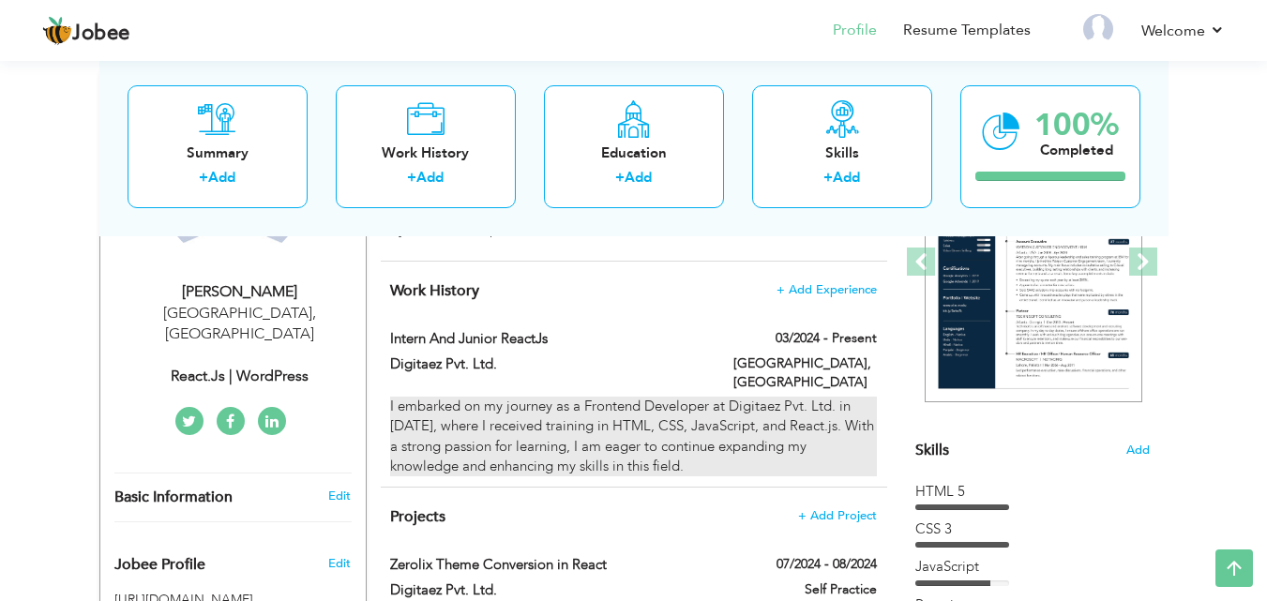
type input "[GEOGRAPHIC_DATA]"
checkbox input "true"
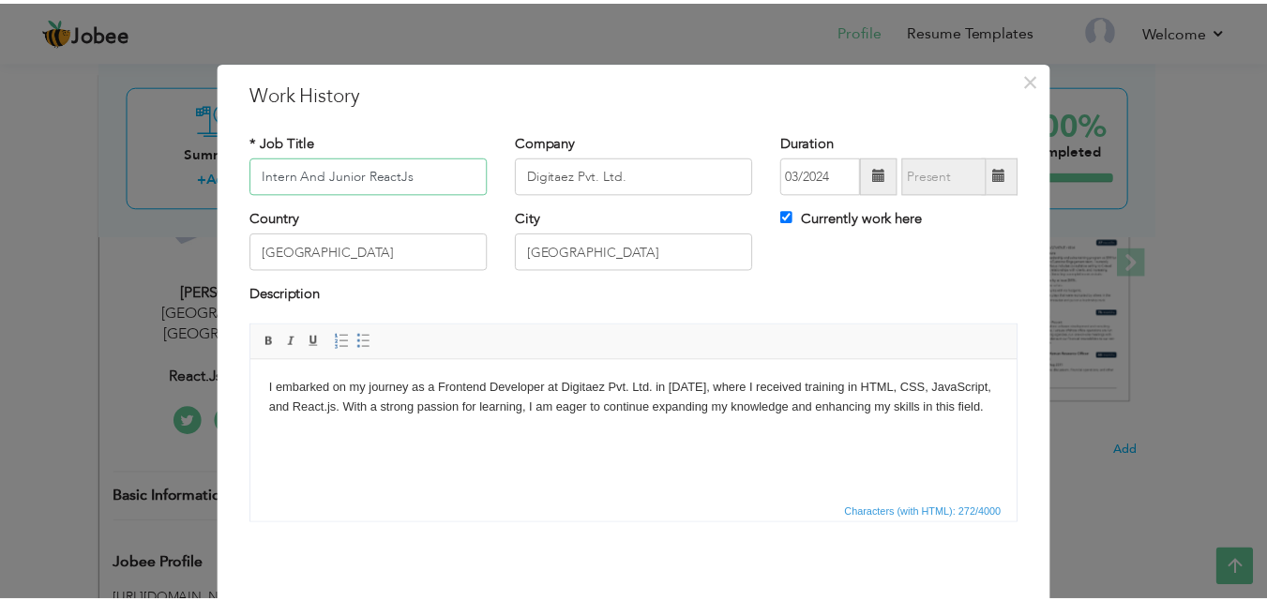
scroll to position [74, 0]
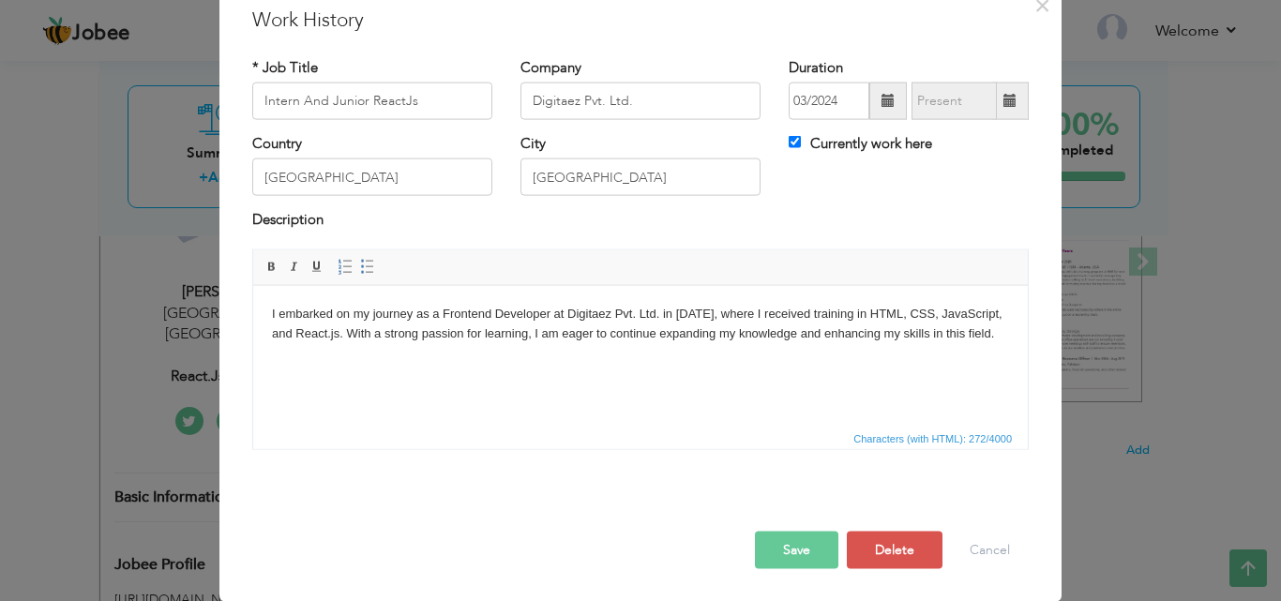
click at [668, 322] on body "I embarked on my journey as a Frontend Developer at Digitaez Pvt. Ltd. in March…" at bounding box center [640, 323] width 737 height 39
click at [758, 555] on button "Save" at bounding box center [796, 550] width 83 height 38
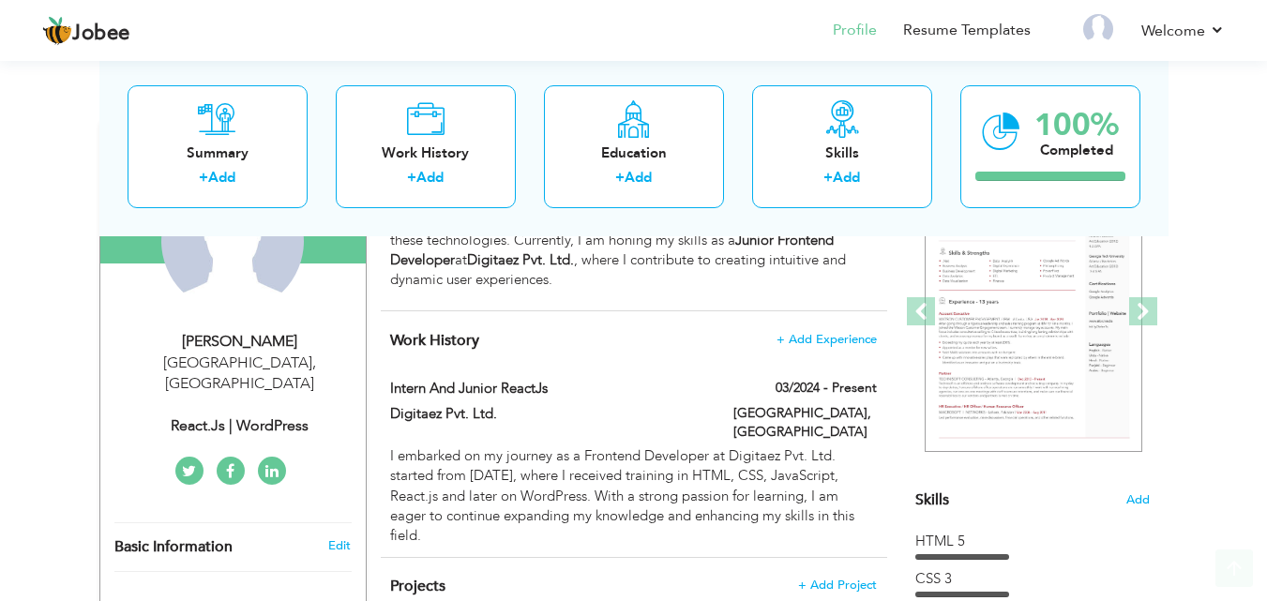
scroll to position [469, 0]
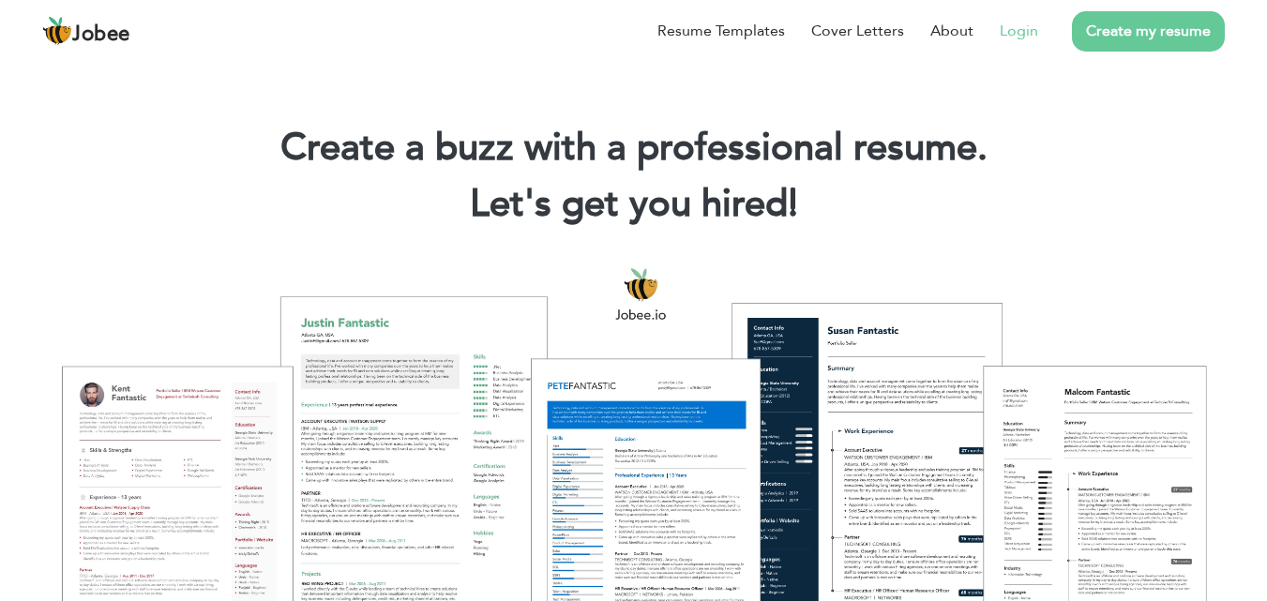
click at [1006, 30] on link "Login" at bounding box center [1019, 31] width 38 height 23
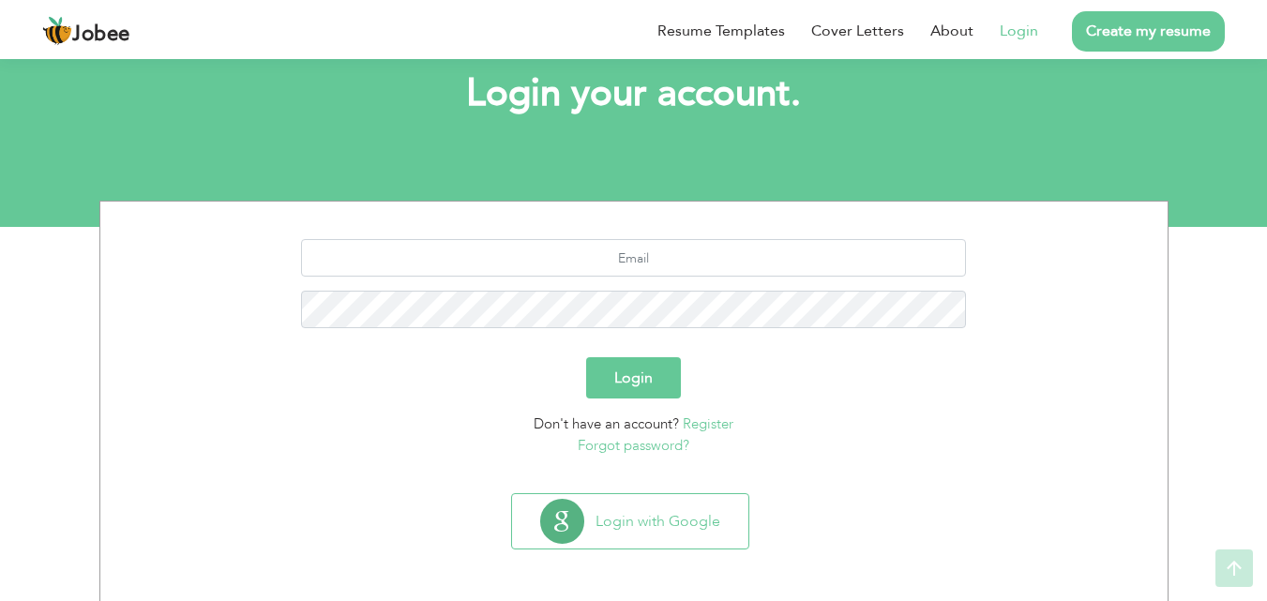
scroll to position [111, 0]
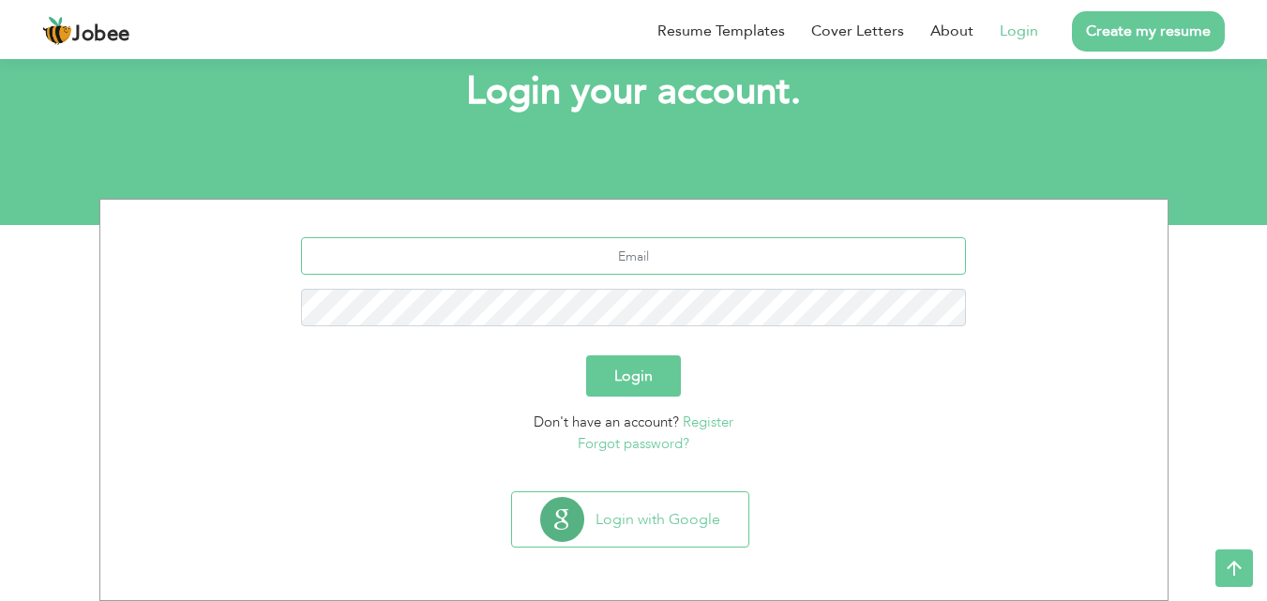
click at [632, 268] on input "text" at bounding box center [633, 256] width 665 height 38
type input "[EMAIL_ADDRESS][DOMAIN_NAME]"
click at [586, 355] on button "Login" at bounding box center [633, 375] width 95 height 41
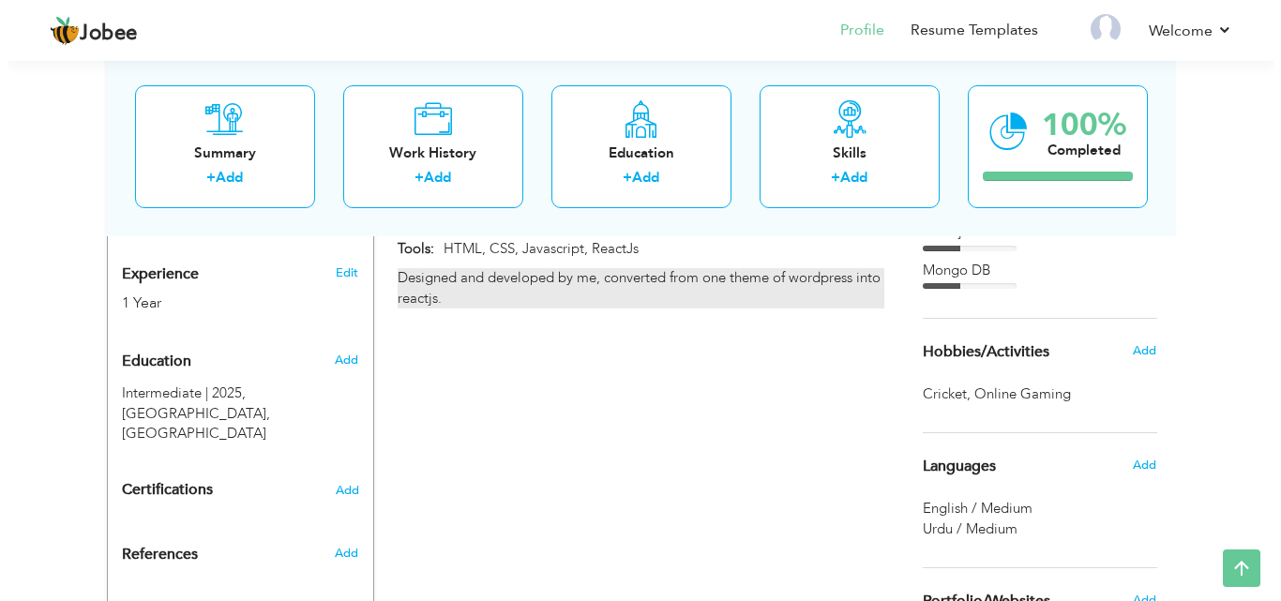
scroll to position [523, 0]
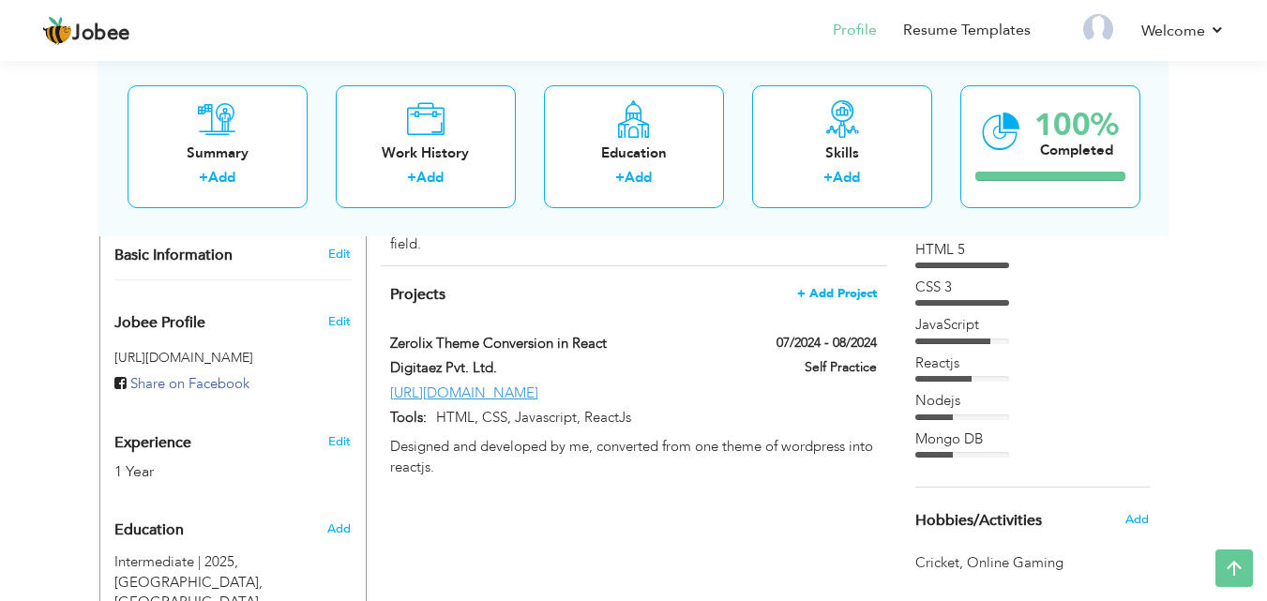
click at [826, 287] on span "+ Add Project" at bounding box center [837, 293] width 80 height 13
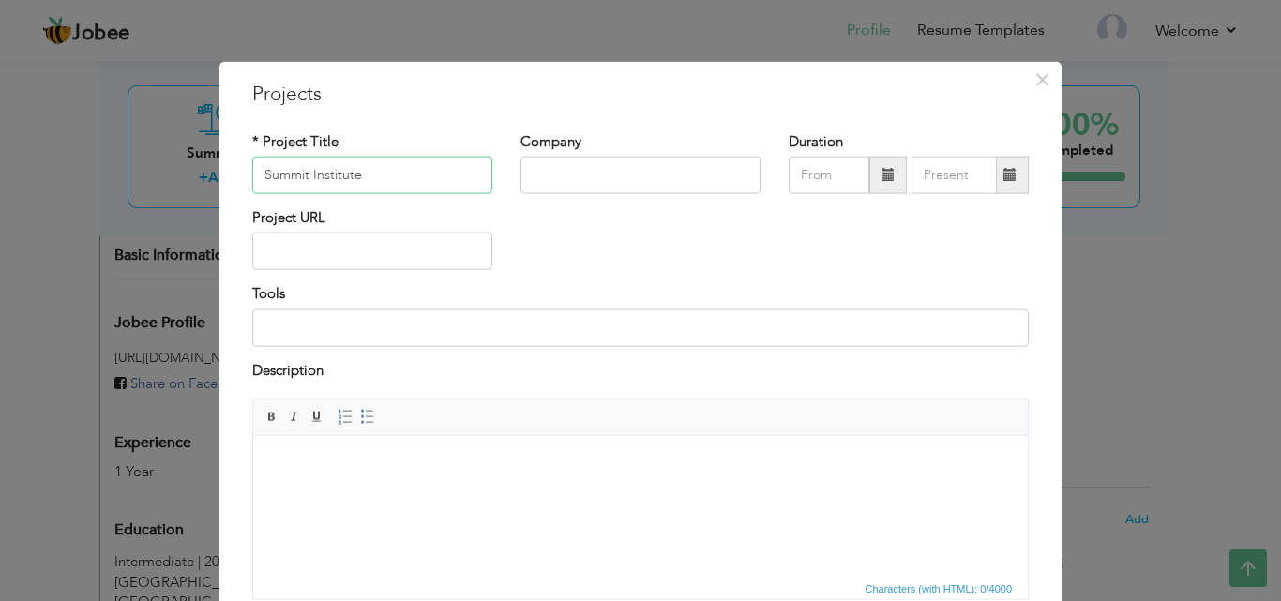
type input "Summit Institute"
type input "08/2025"
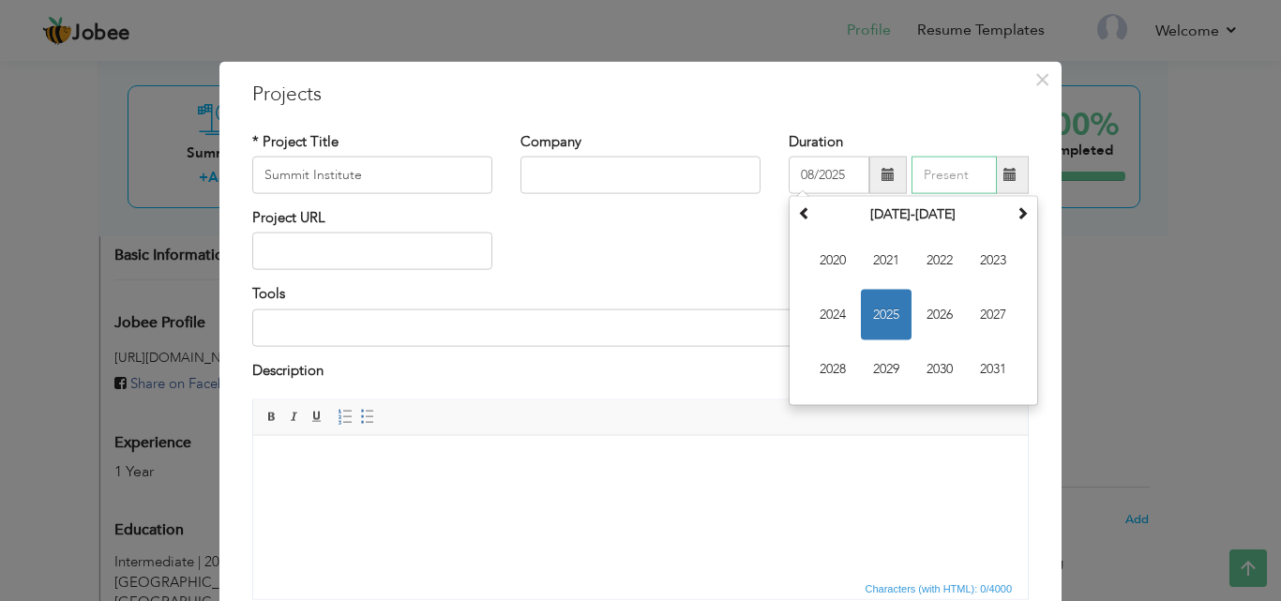
type input "08/2025"
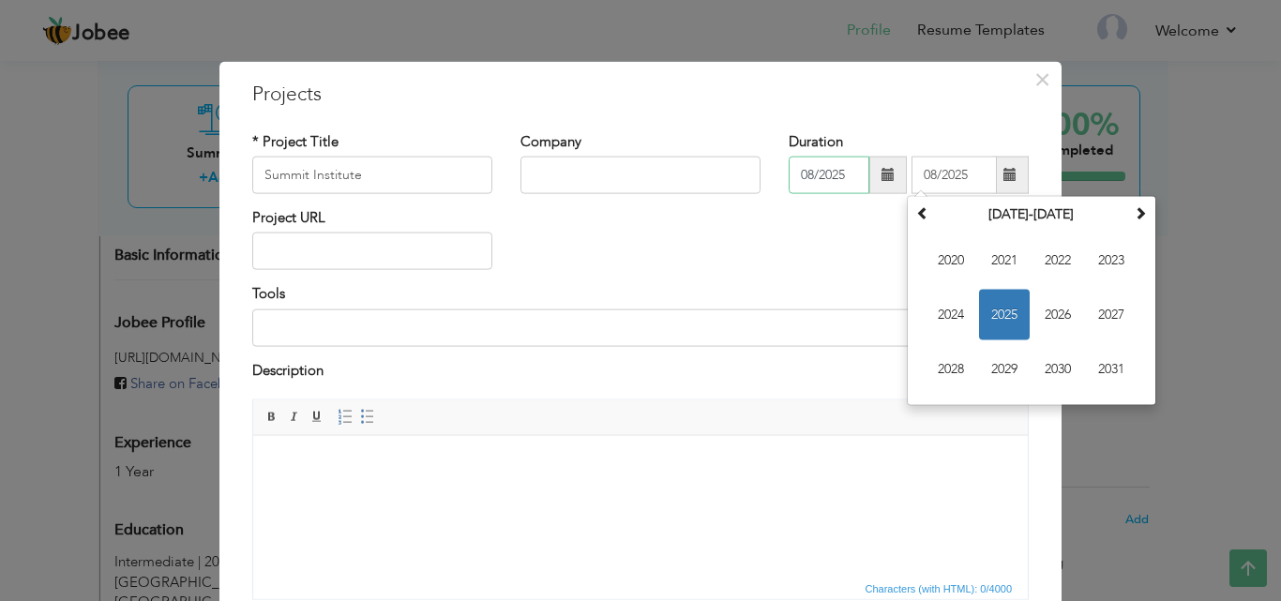
click at [819, 174] on input "08/2025" at bounding box center [829, 176] width 81 height 38
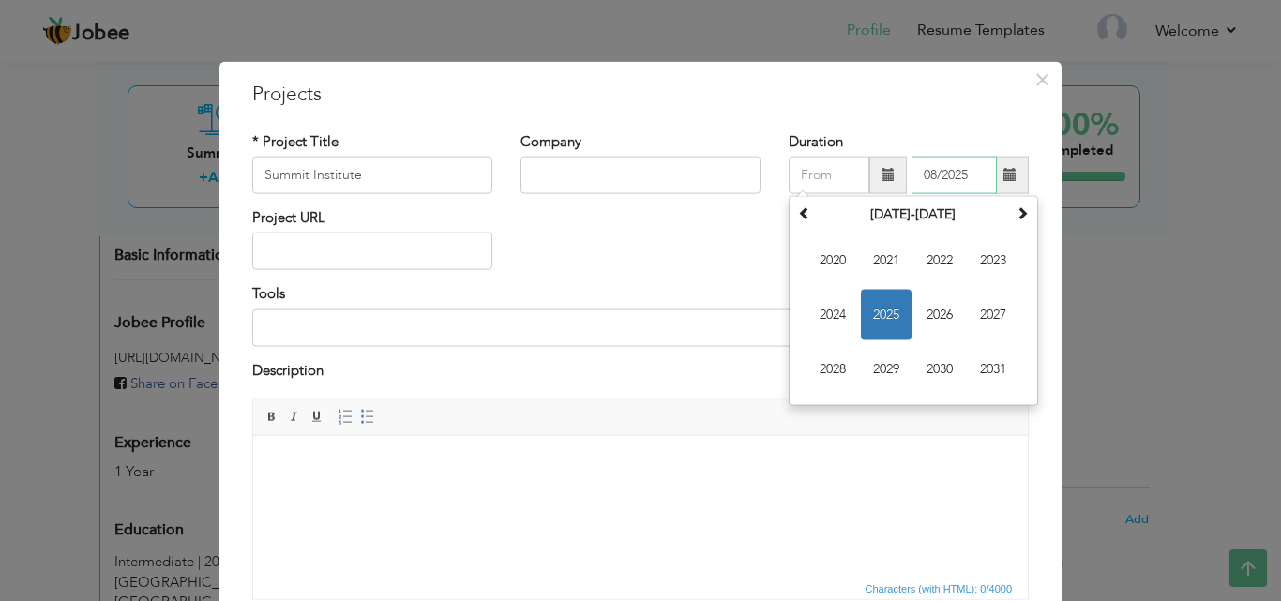
click at [912, 175] on input "08/2025" at bounding box center [954, 176] width 85 height 38
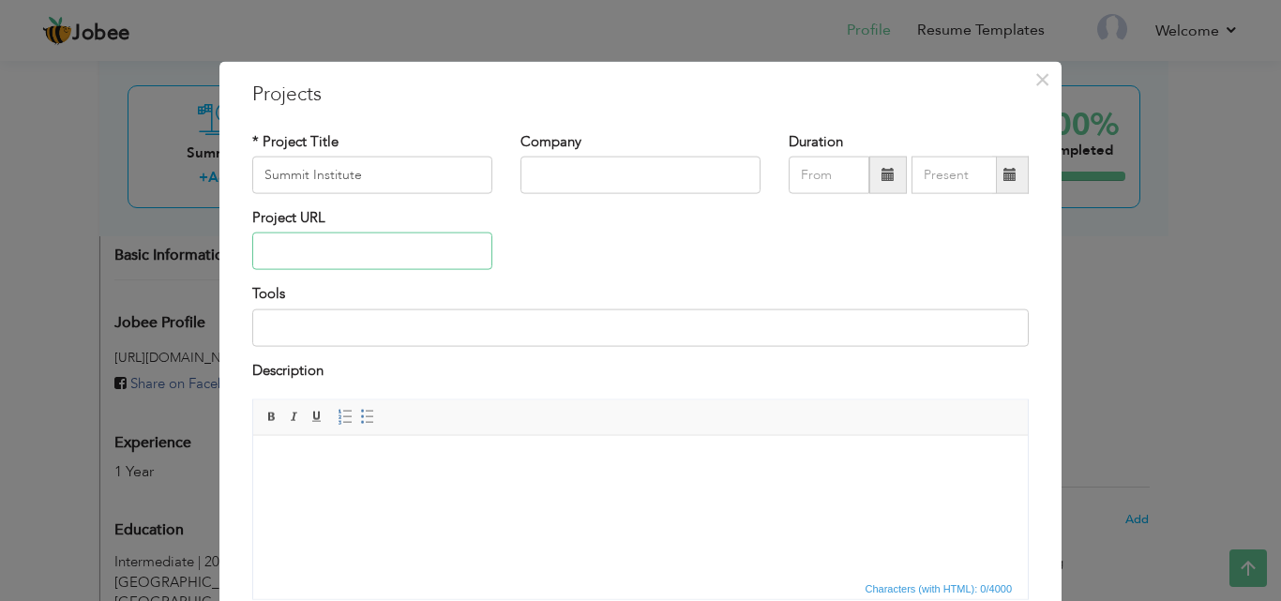
click at [370, 242] on input "text" at bounding box center [372, 252] width 240 height 38
paste input "[URL][DOMAIN_NAME]"
type input "[URL][DOMAIN_NAME]"
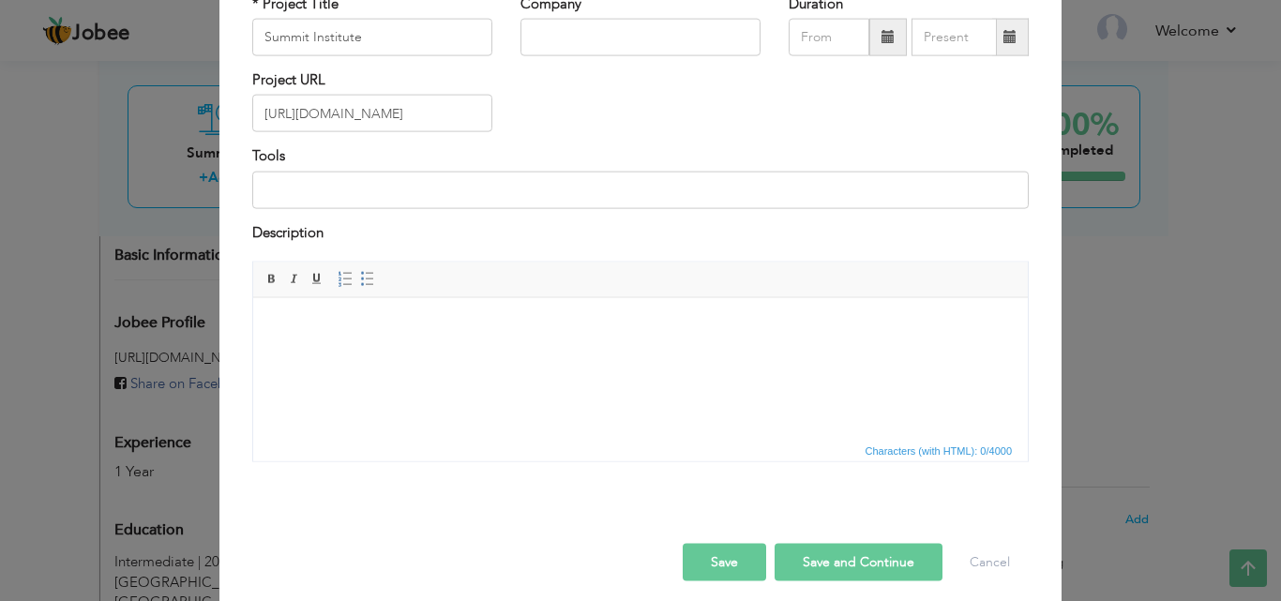
scroll to position [151, 0]
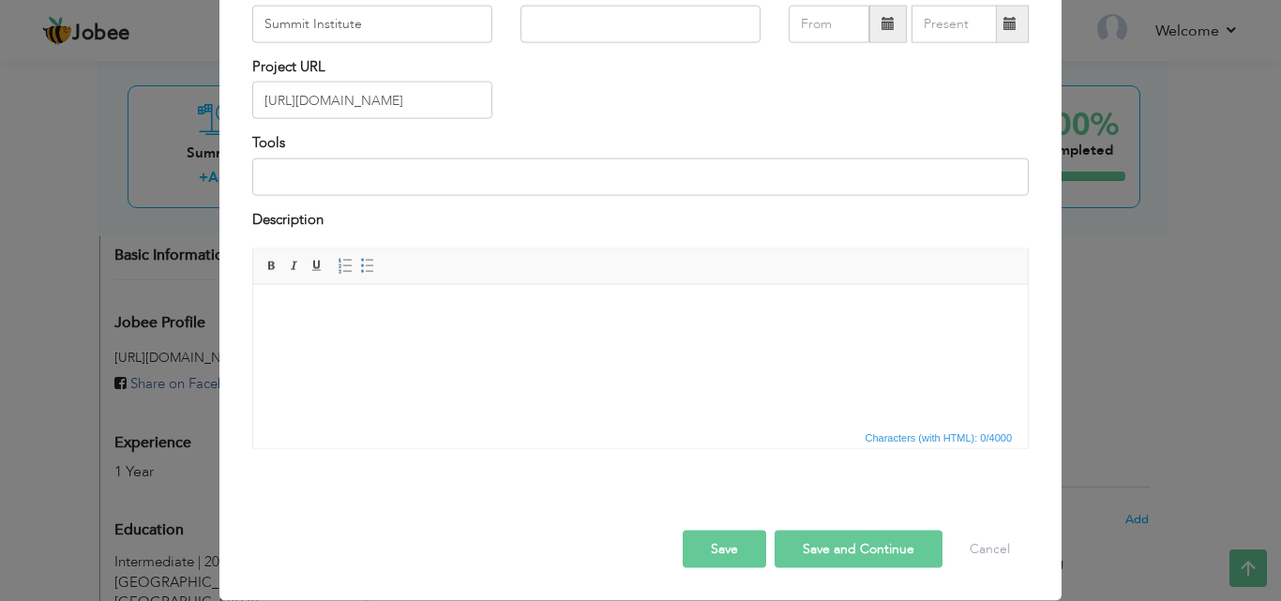
click at [803, 567] on button "Save and Continue" at bounding box center [859, 550] width 168 height 38
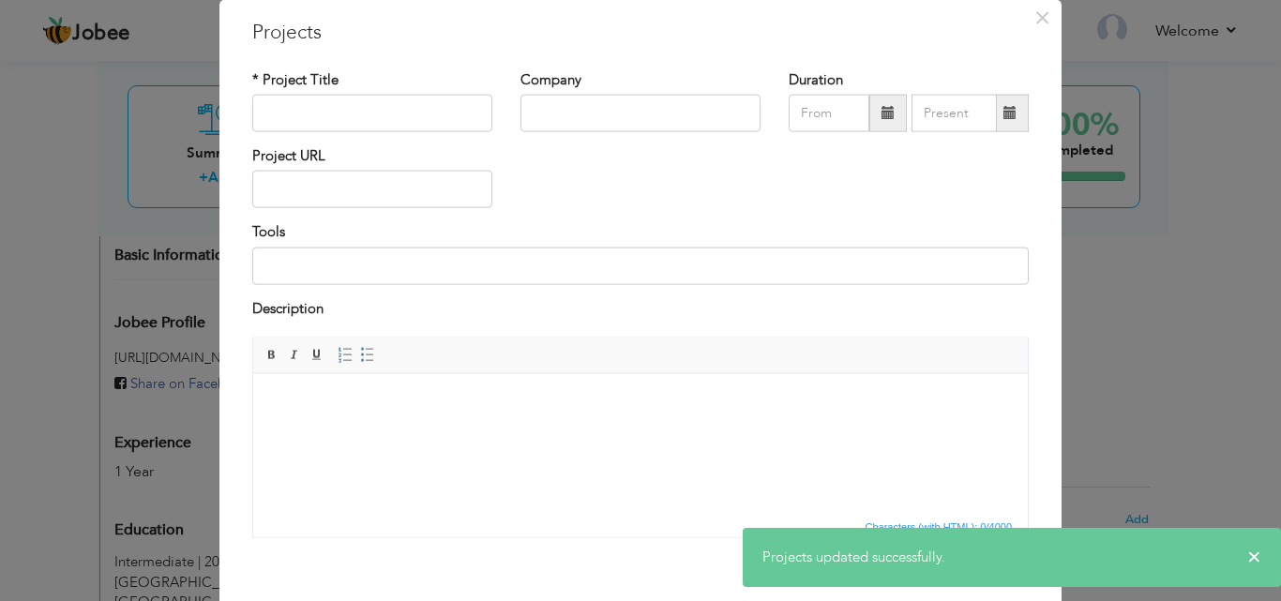
scroll to position [0, 0]
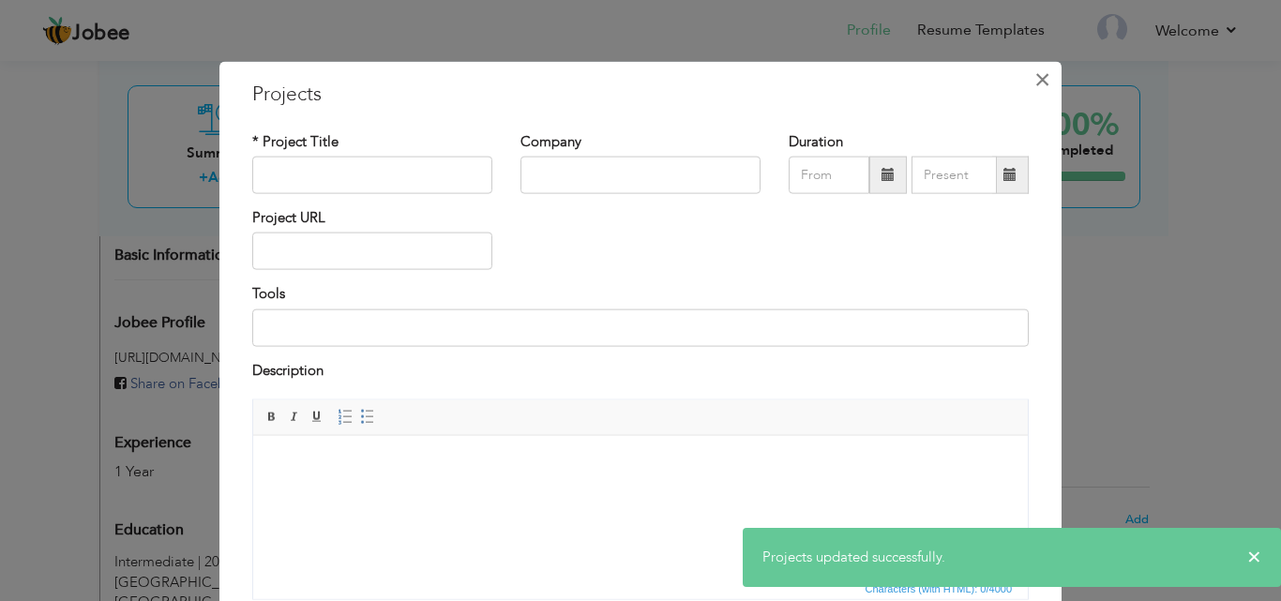
click at [1034, 83] on span "×" at bounding box center [1042, 79] width 16 height 34
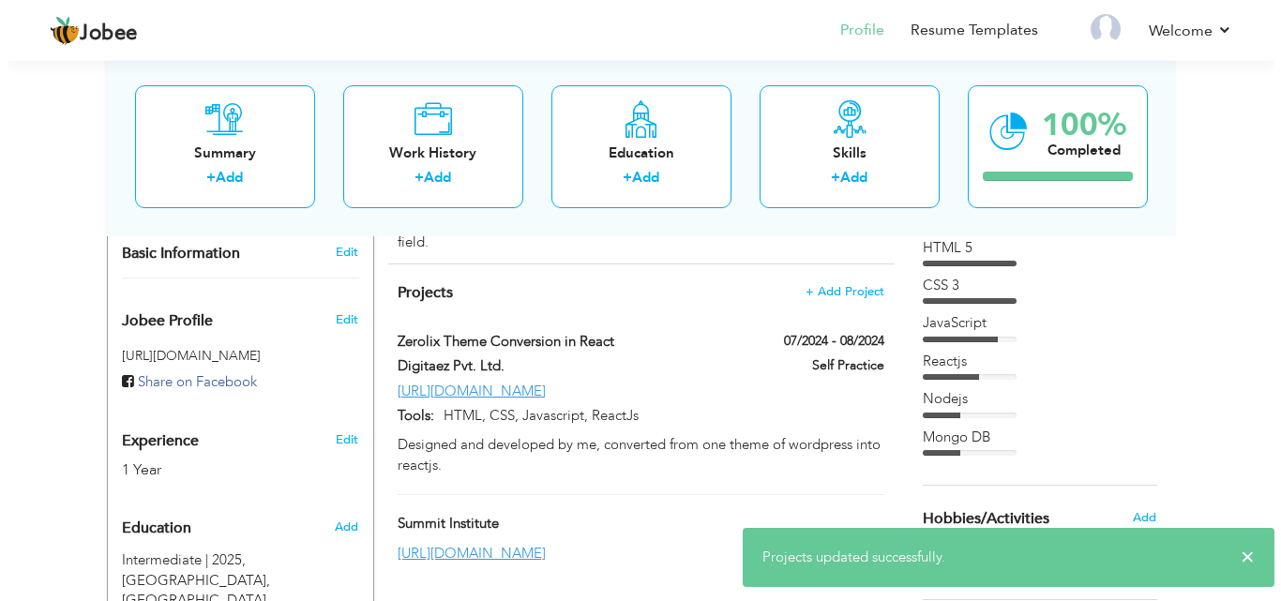
scroll to position [523, 0]
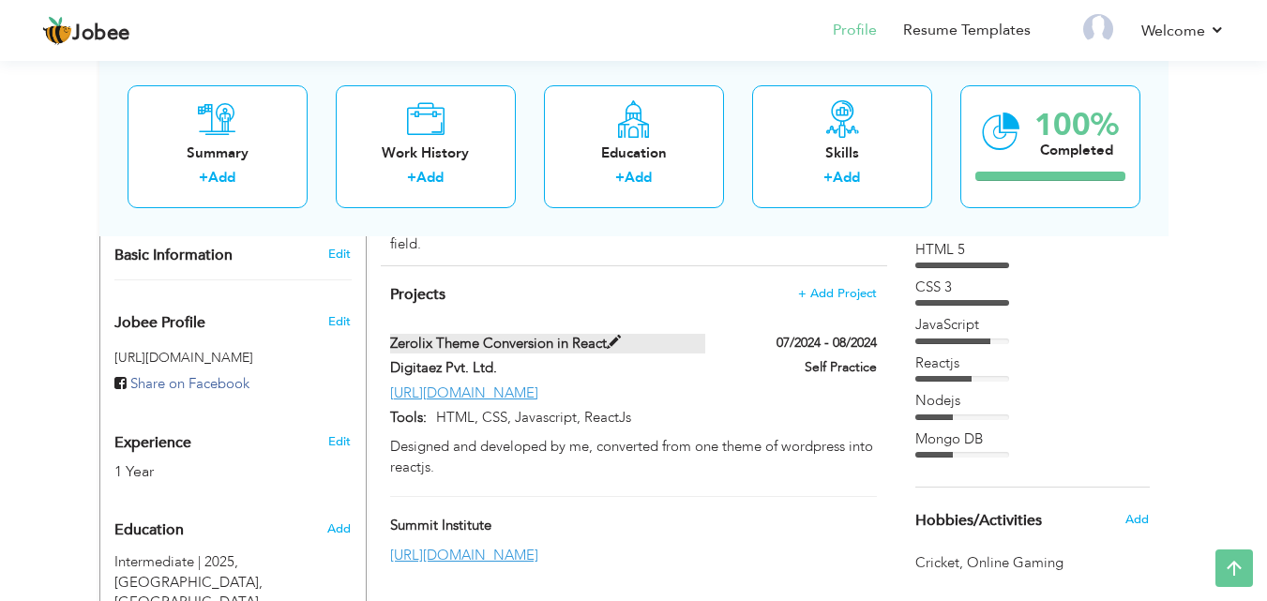
click at [610, 336] on span at bounding box center [614, 343] width 14 height 14
type input "Zerolix Theme Conversion in React"
type input "Digitaez Pvt. Ltd."
type input "07/2024"
type input "08/2024"
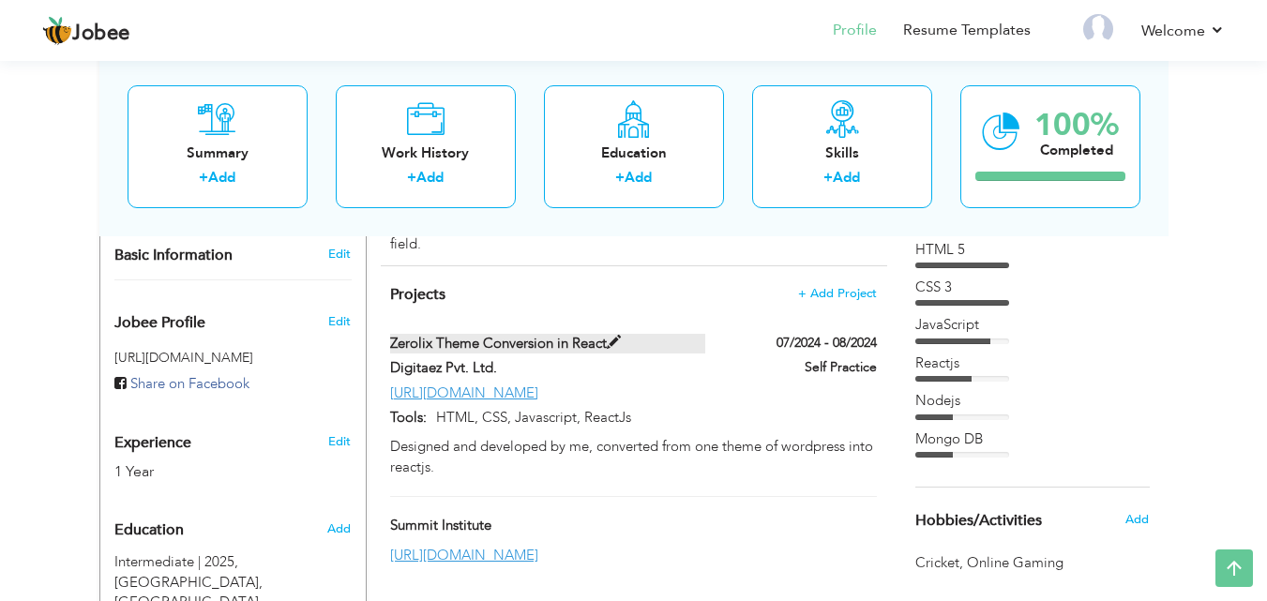
type input "[URL][DOMAIN_NAME]"
type input "HTML, CSS, Javascript, ReactJs"
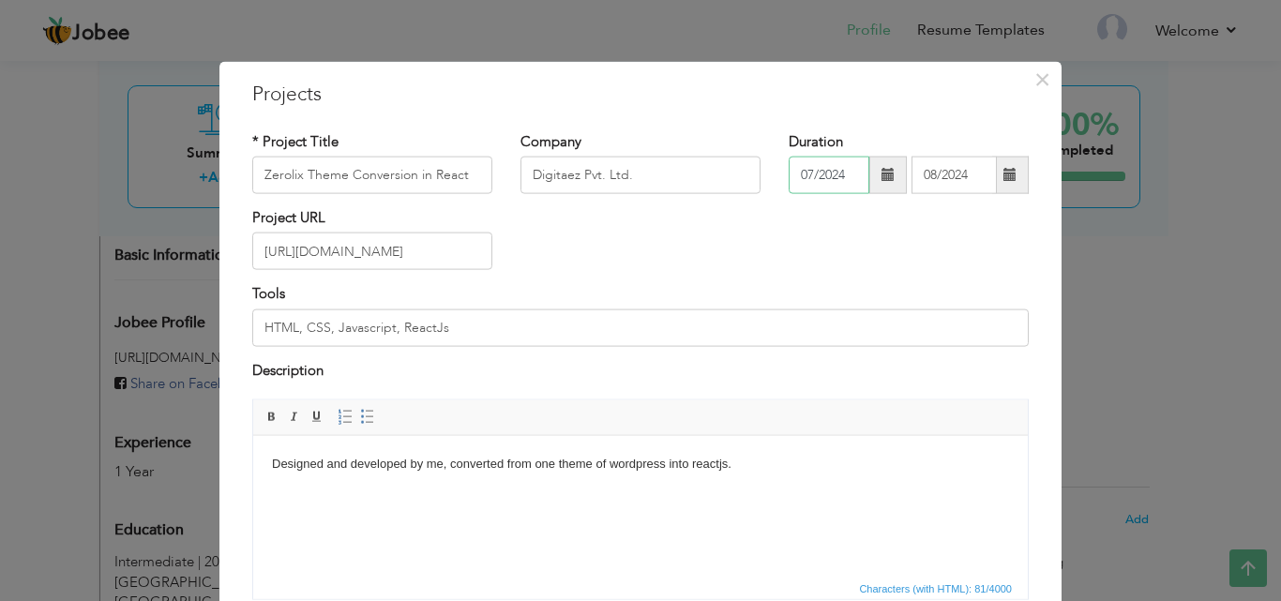
click at [818, 175] on input "07/2024" at bounding box center [829, 176] width 81 height 38
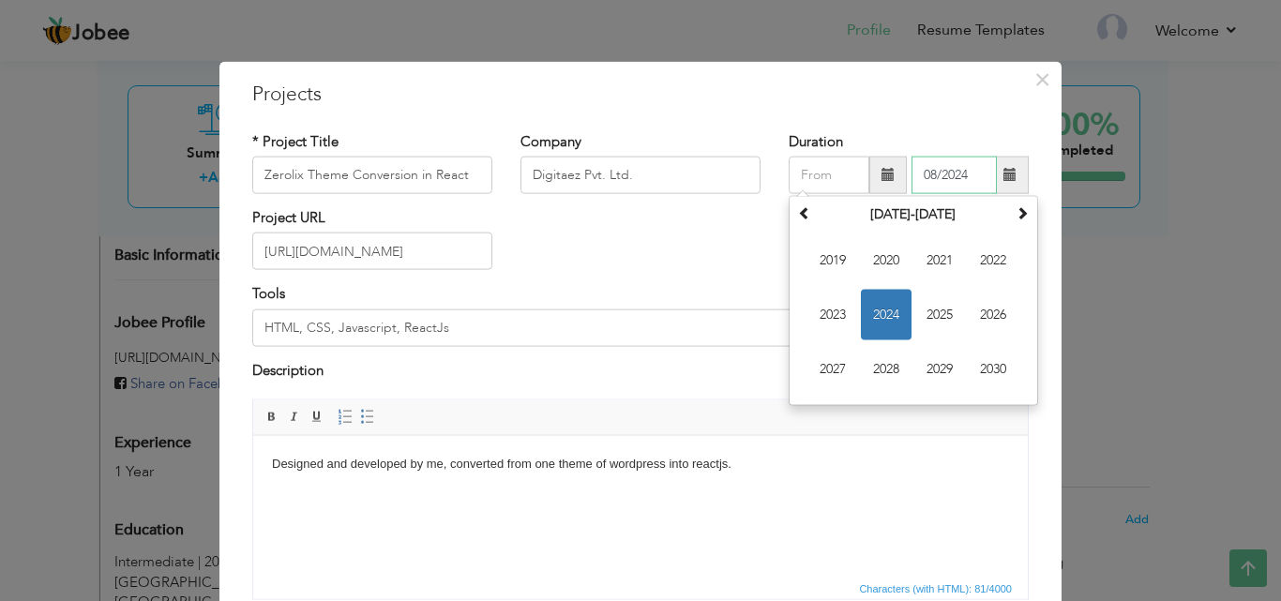
click at [938, 186] on input "08/2024" at bounding box center [954, 176] width 85 height 38
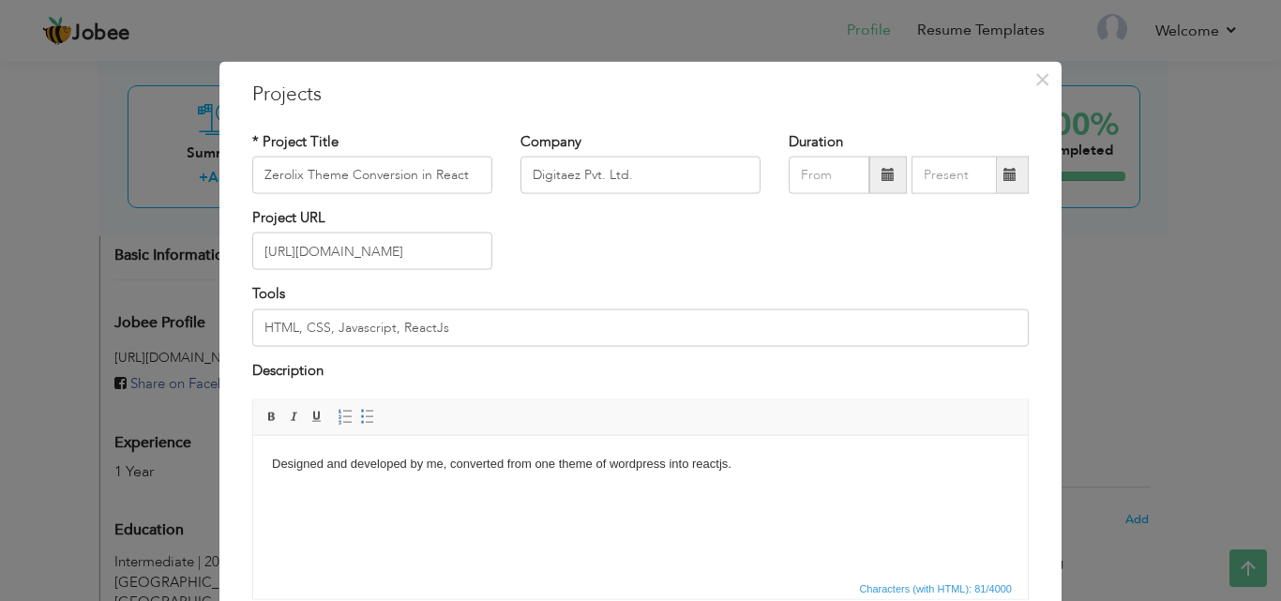
click at [634, 240] on div "Project URL [URL][DOMAIN_NAME]" at bounding box center [640, 246] width 805 height 76
click at [617, 177] on input "Digitaez Pvt. Ltd." at bounding box center [641, 176] width 240 height 38
click at [329, 247] on input "[URL][DOMAIN_NAME]" at bounding box center [372, 252] width 240 height 38
drag, startPoint x: 468, startPoint y: 330, endPoint x: 205, endPoint y: 307, distance: 263.6
click at [205, 307] on div "× Projects * Project Title Zerolix Theme Conversion in React Company" at bounding box center [640, 300] width 1281 height 601
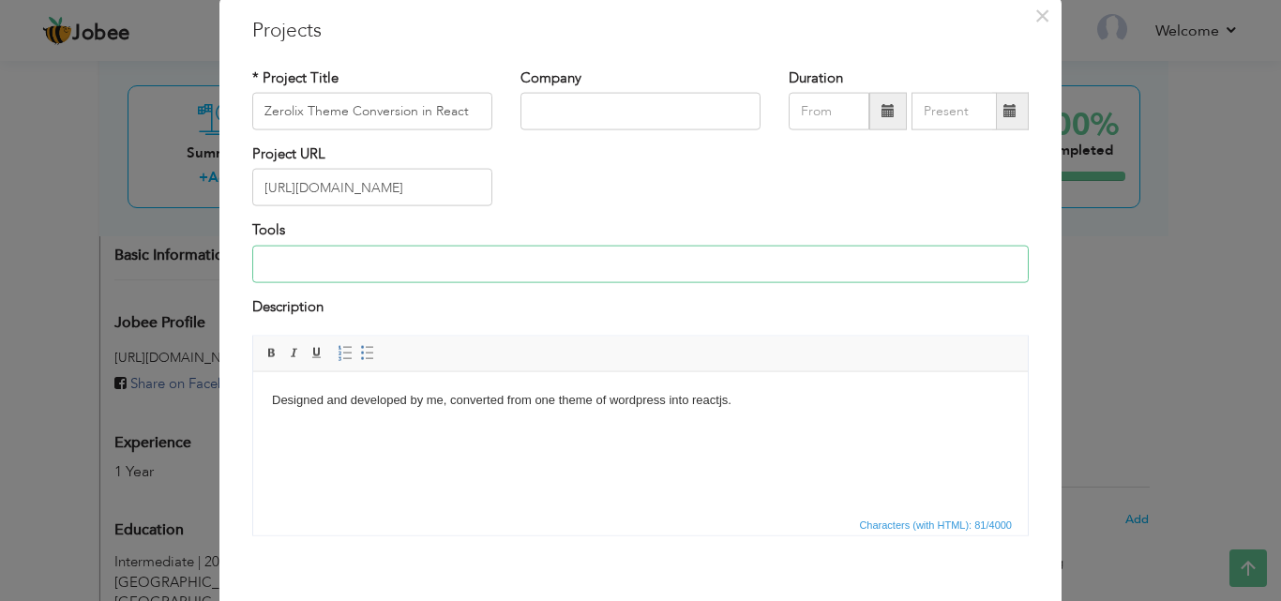
scroll to position [151, 0]
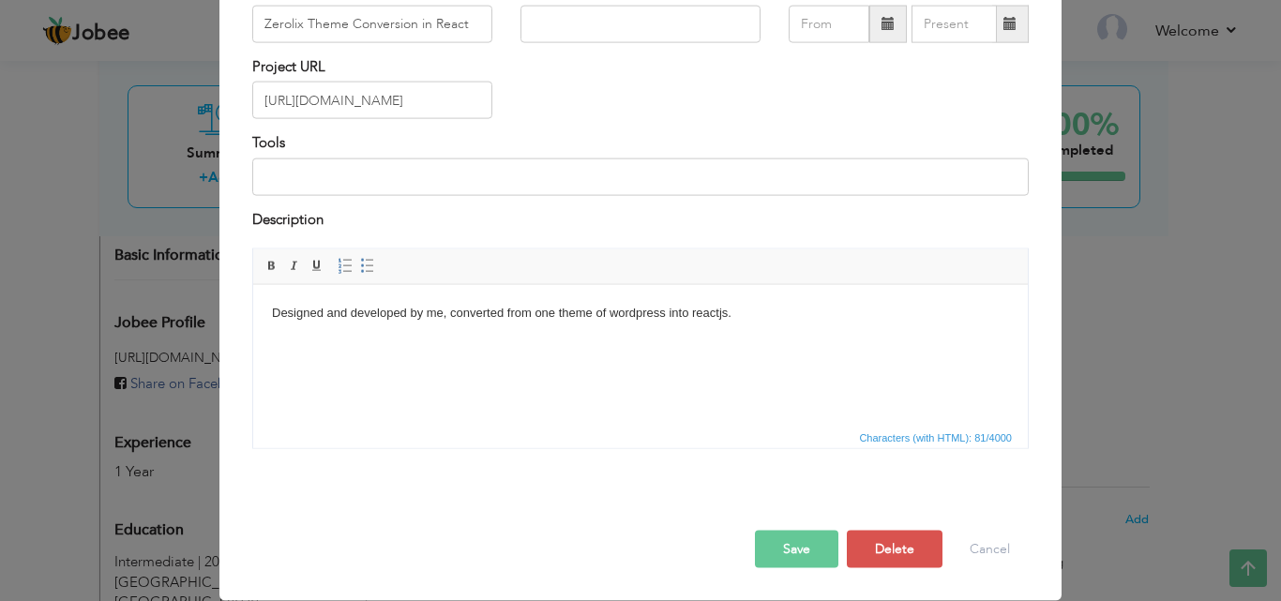
click at [486, 341] on html "Designed and developed by me, converted from one theme of wordpress into reactj…" at bounding box center [640, 312] width 775 height 57
click at [763, 530] on div "Save Save and Continue Delete Cancel" at bounding box center [640, 529] width 805 height 105
click at [774, 535] on button "Save" at bounding box center [796, 550] width 83 height 38
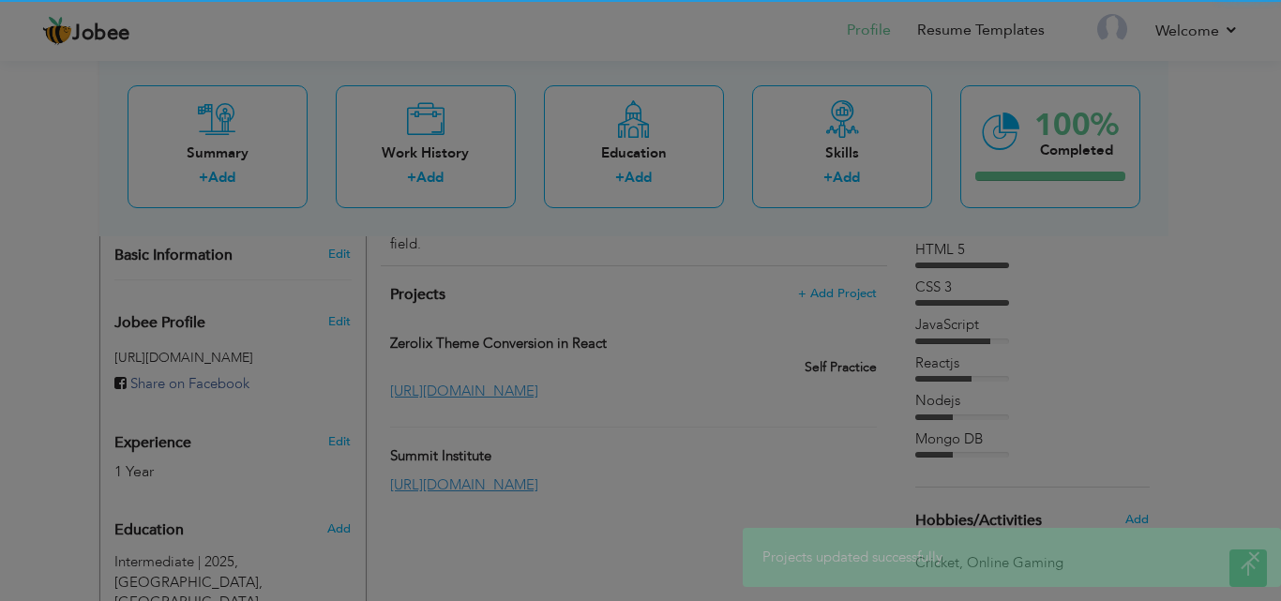
scroll to position [0, 0]
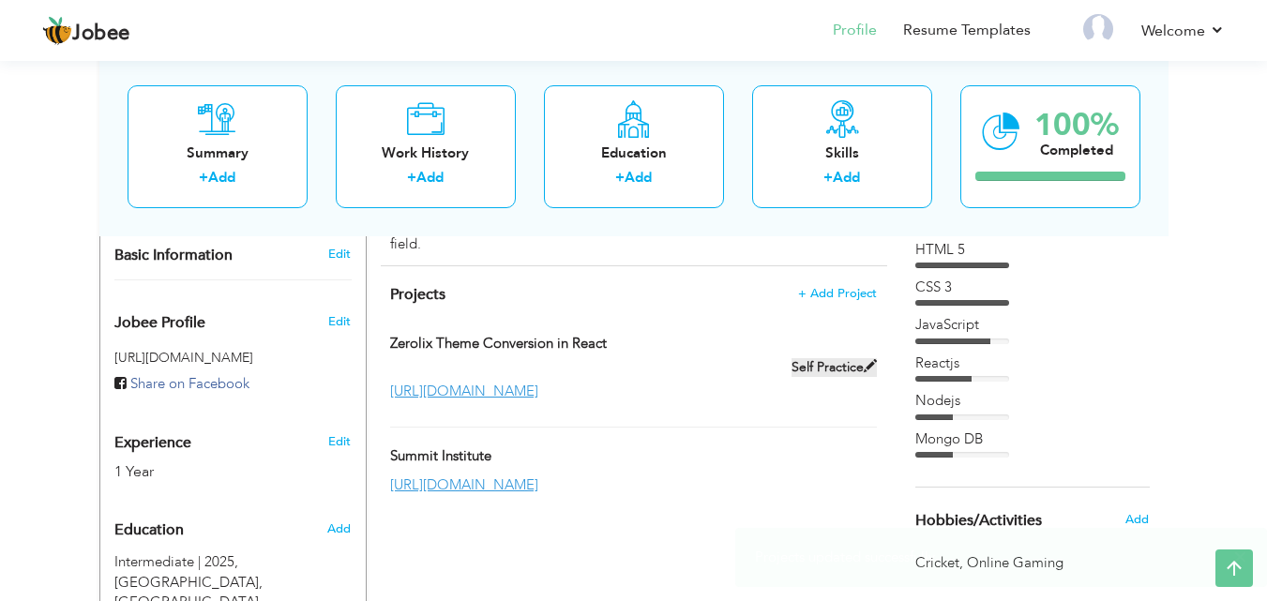
click at [859, 358] on label "Self Practice" at bounding box center [834, 367] width 85 height 19
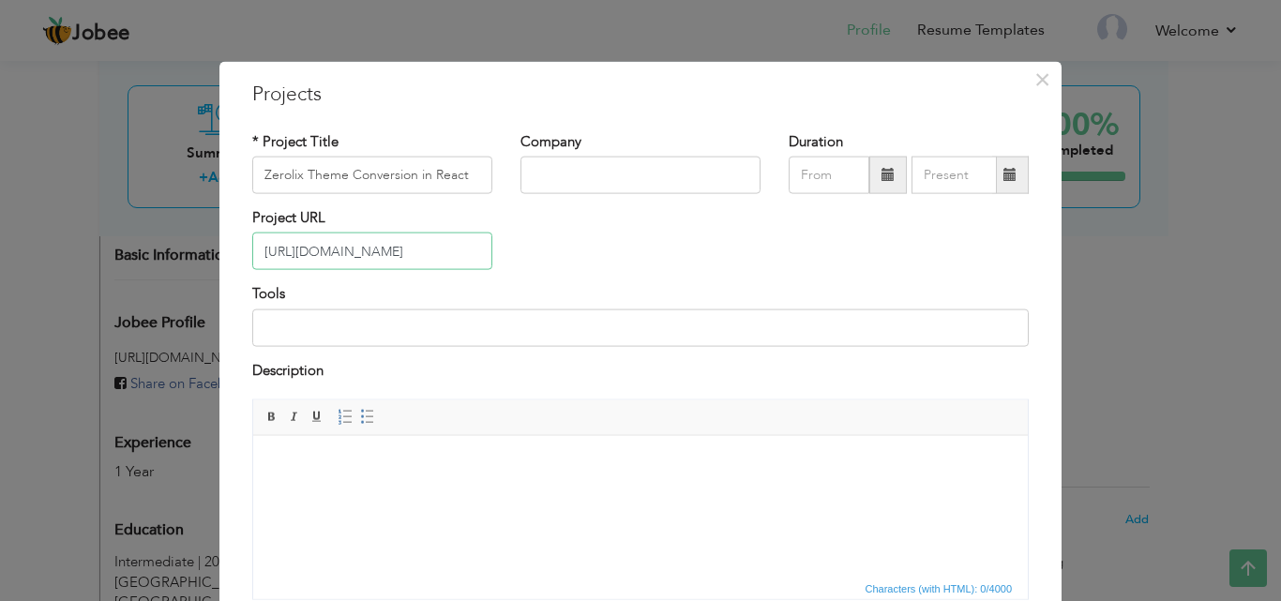
click at [430, 249] on input "[URL][DOMAIN_NAME]" at bounding box center [372, 252] width 240 height 38
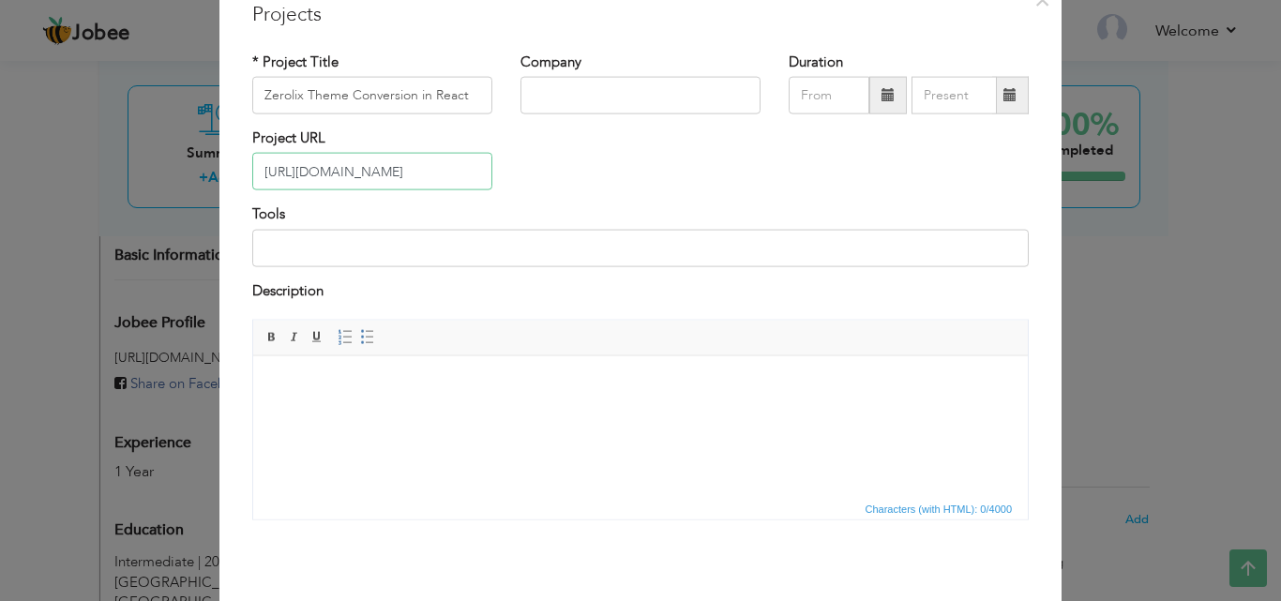
scroll to position [151, 0]
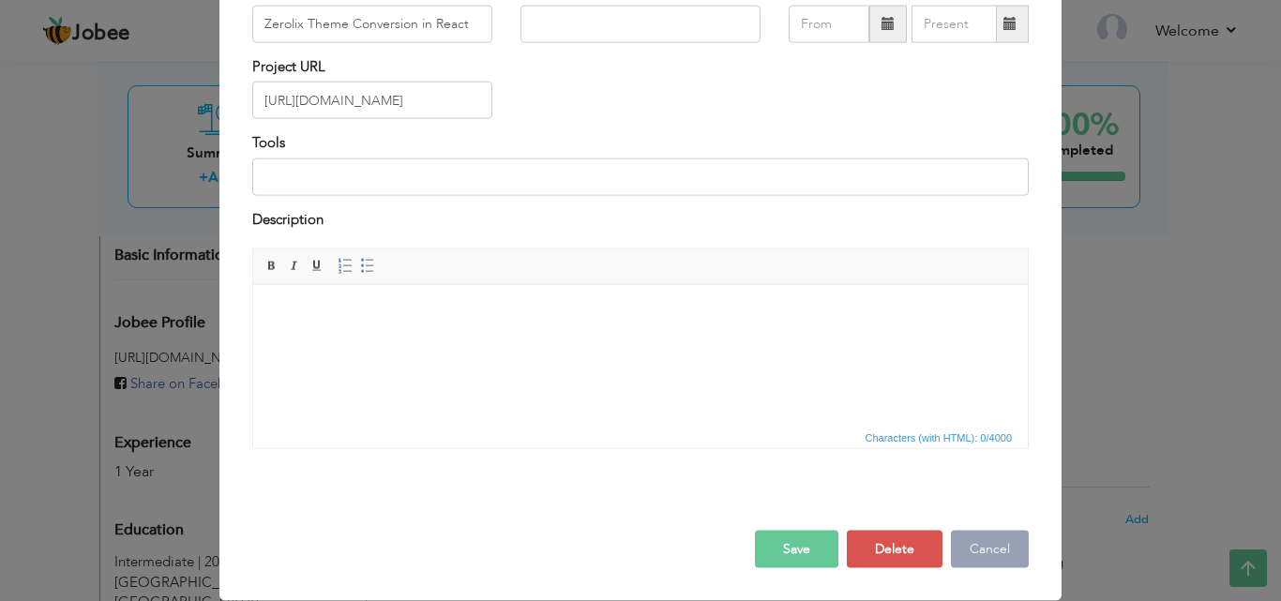
click at [971, 542] on button "Cancel" at bounding box center [990, 550] width 78 height 38
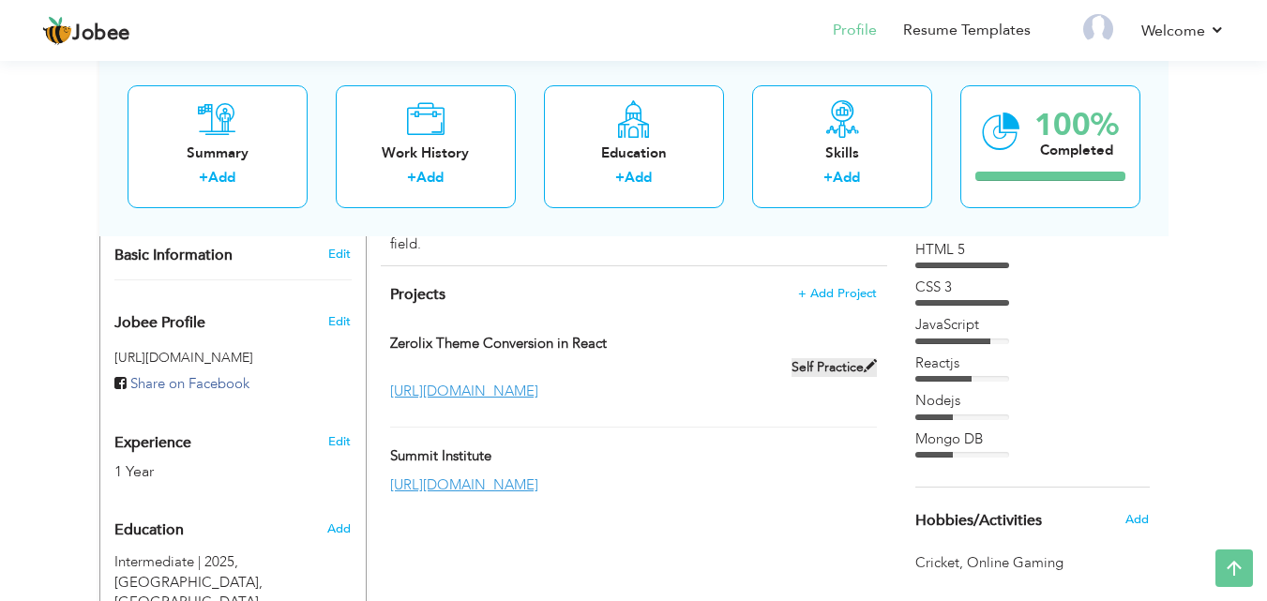
click at [868, 359] on span at bounding box center [870, 365] width 13 height 13
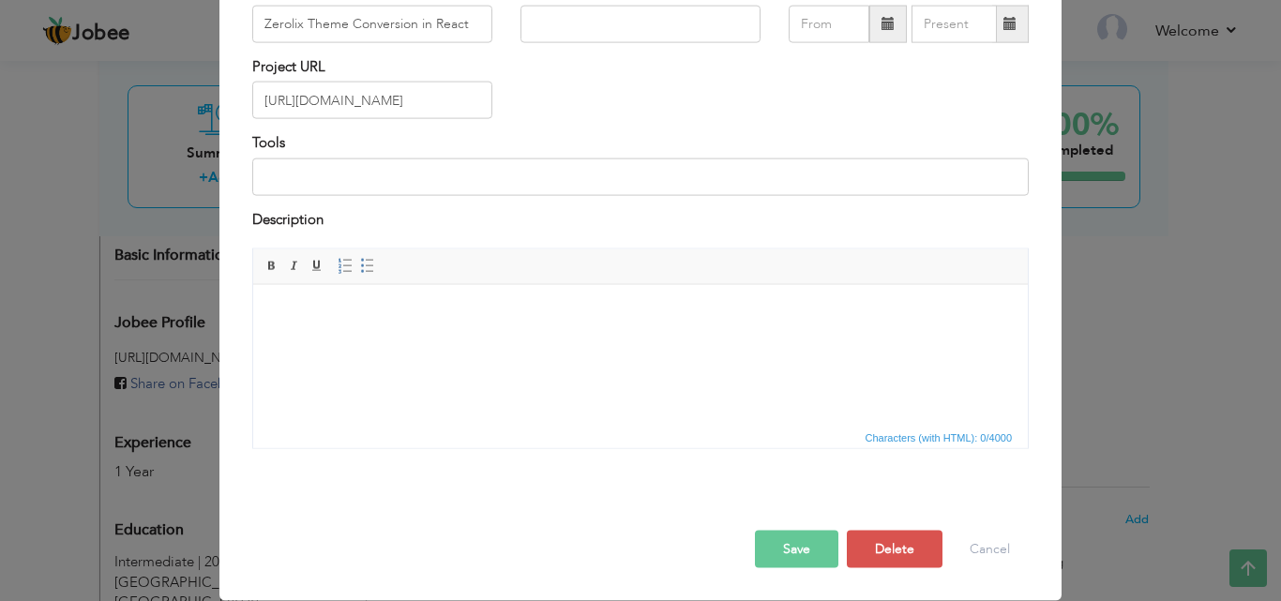
scroll to position [0, 0]
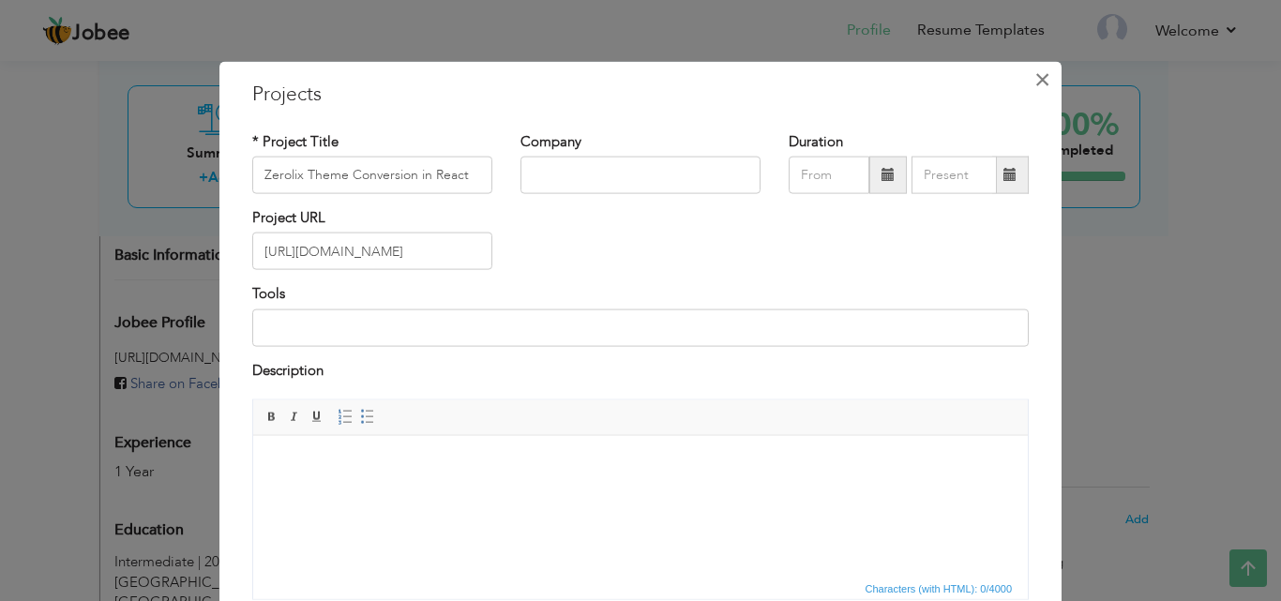
click at [1034, 77] on span "×" at bounding box center [1042, 79] width 16 height 34
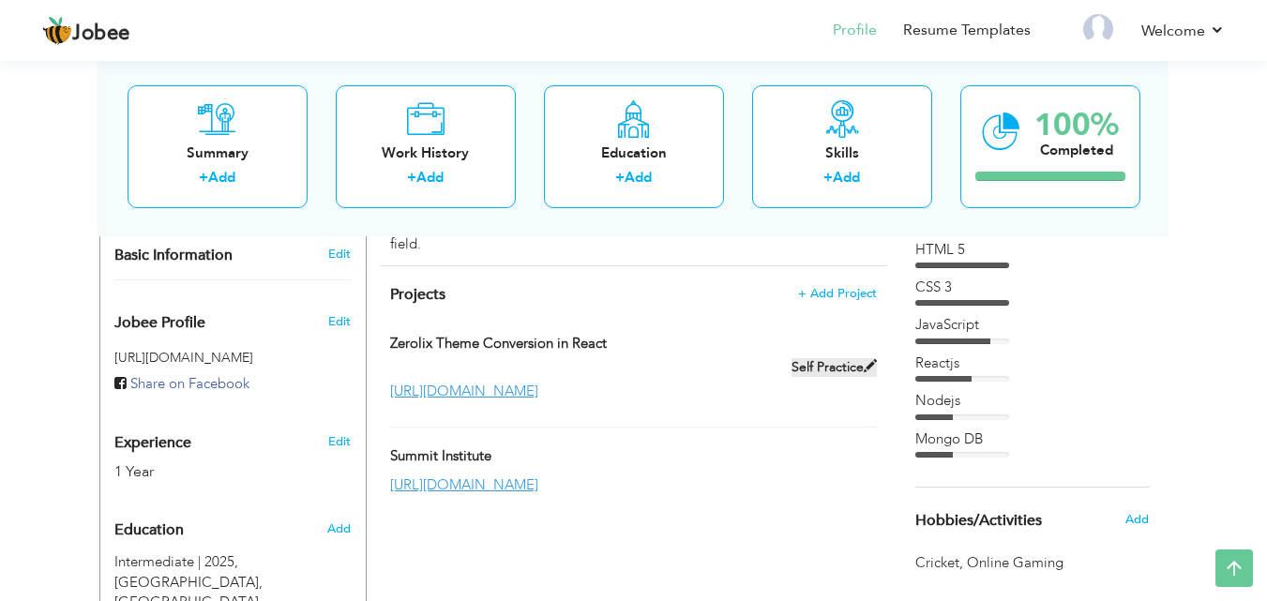
click at [867, 359] on span at bounding box center [870, 365] width 13 height 13
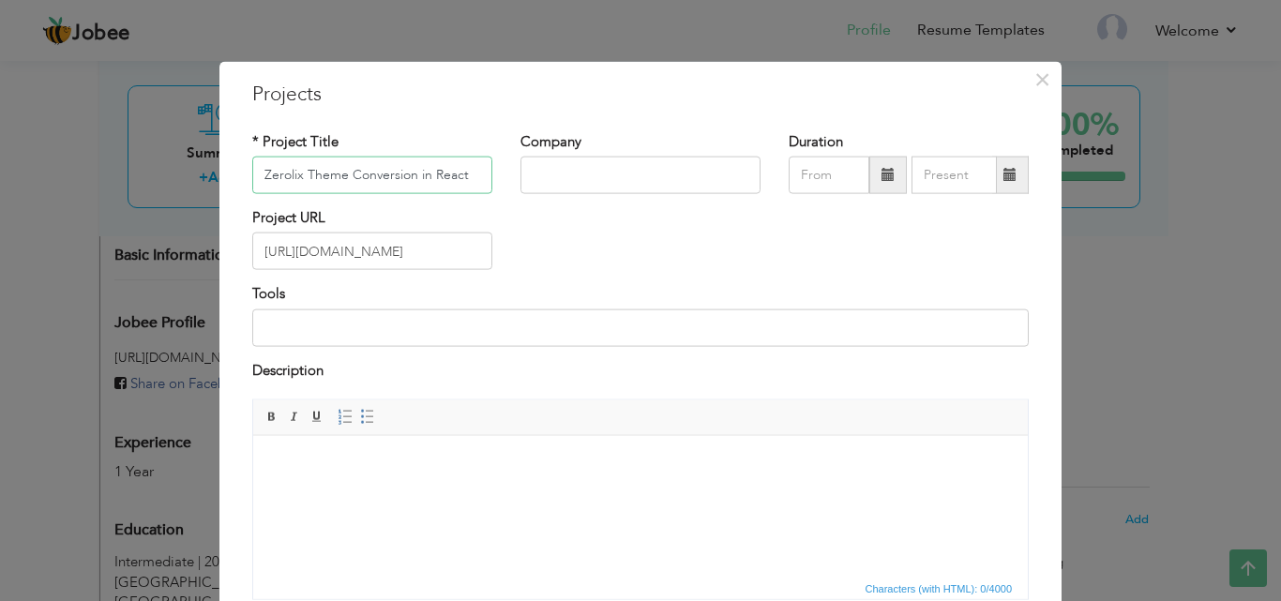
drag, startPoint x: 376, startPoint y: 179, endPoint x: 685, endPoint y: 179, distance: 308.6
click at [685, 179] on div "* Project Title Zerolix Theme Conversion in React Company Duration" at bounding box center [640, 169] width 805 height 76
click at [312, 177] on input "Zerolix Theme Conversion in React" at bounding box center [372, 176] width 240 height 38
drag, startPoint x: 324, startPoint y: 175, endPoint x: 102, endPoint y: 148, distance: 223.9
click at [102, 148] on div "× Projects * Project Title Zerolix Theme Conversion in React Company" at bounding box center [640, 300] width 1281 height 601
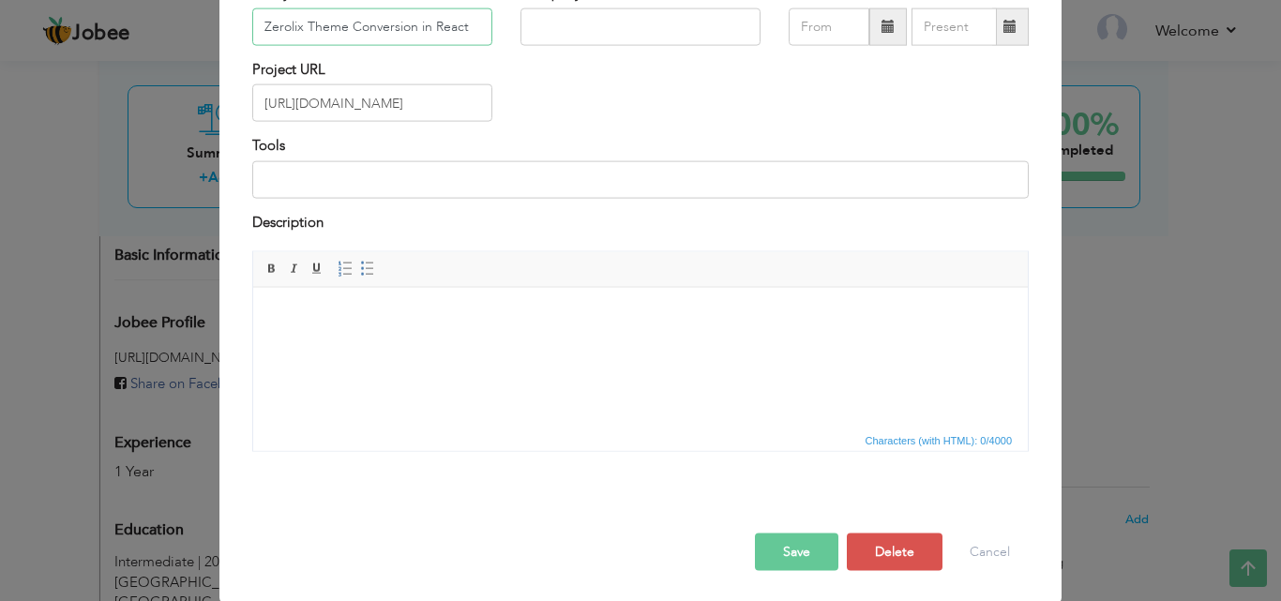
scroll to position [151, 0]
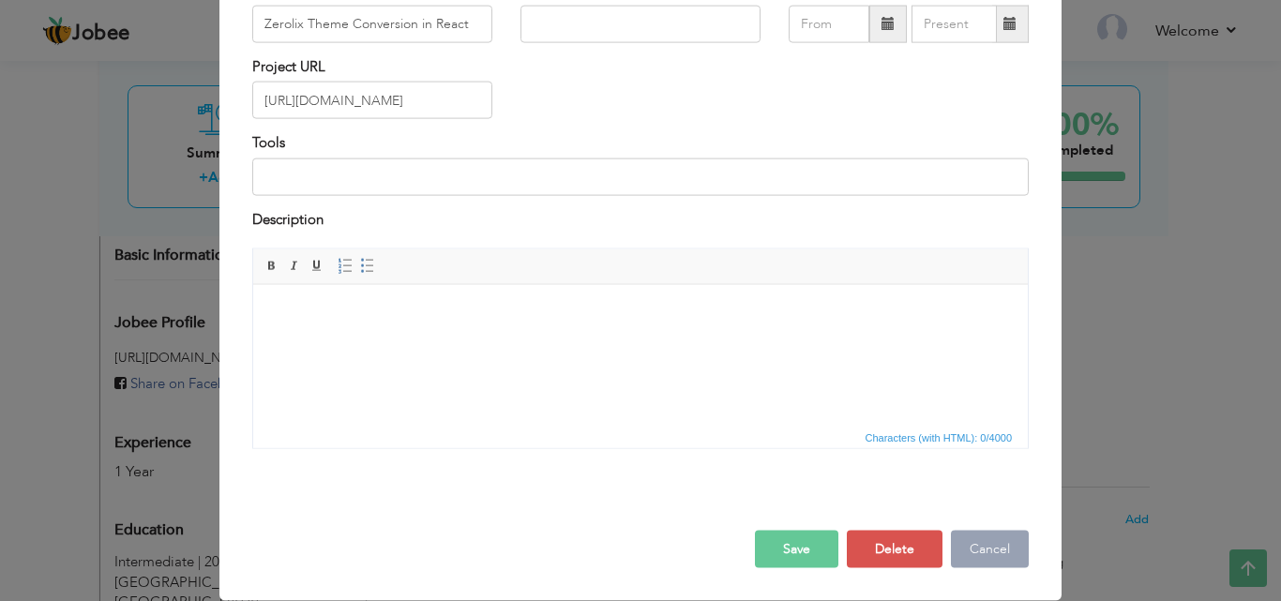
click at [986, 560] on button "Cancel" at bounding box center [990, 550] width 78 height 38
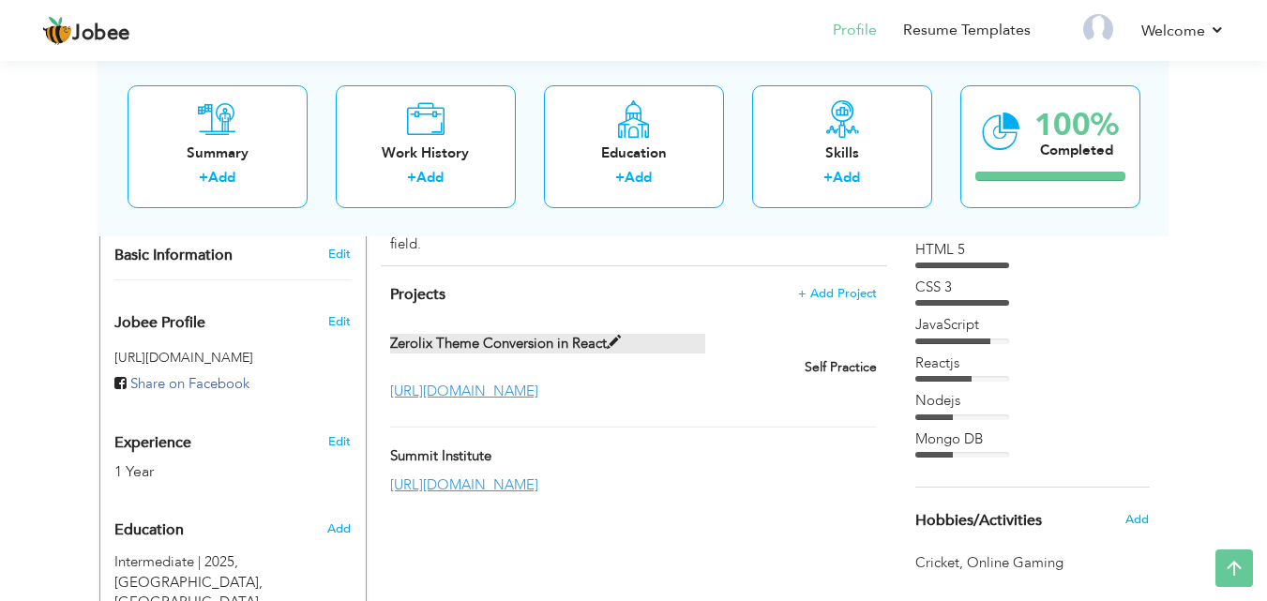
click at [627, 334] on label "Zerolix Theme Conversion in React" at bounding box center [547, 344] width 315 height 20
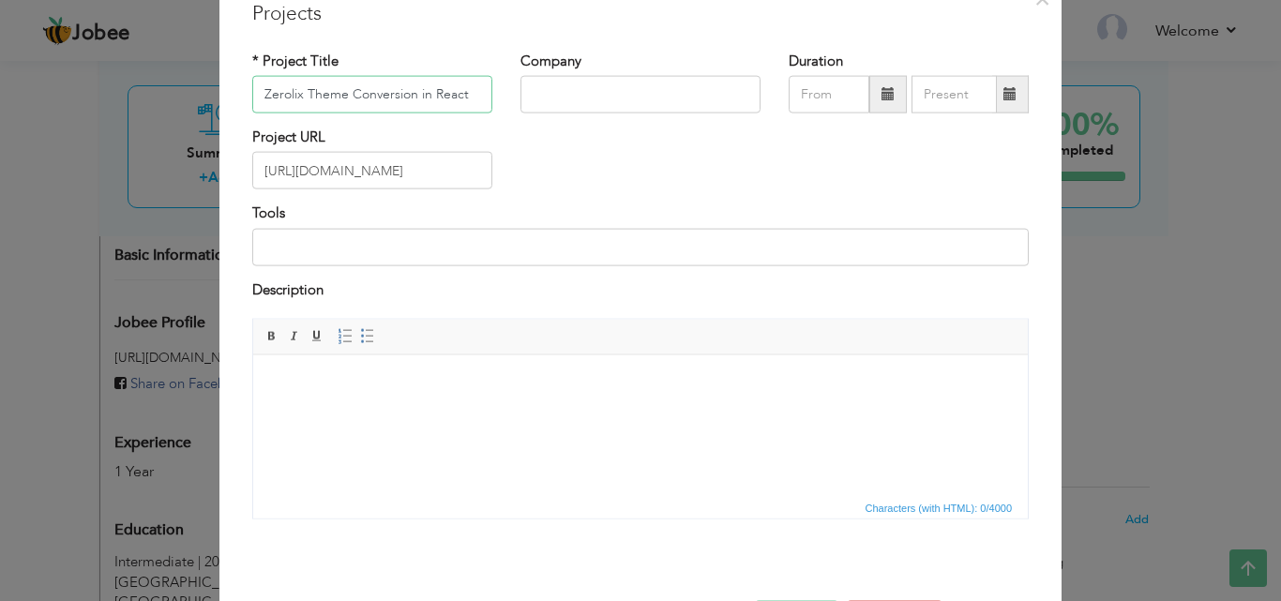
scroll to position [0, 0]
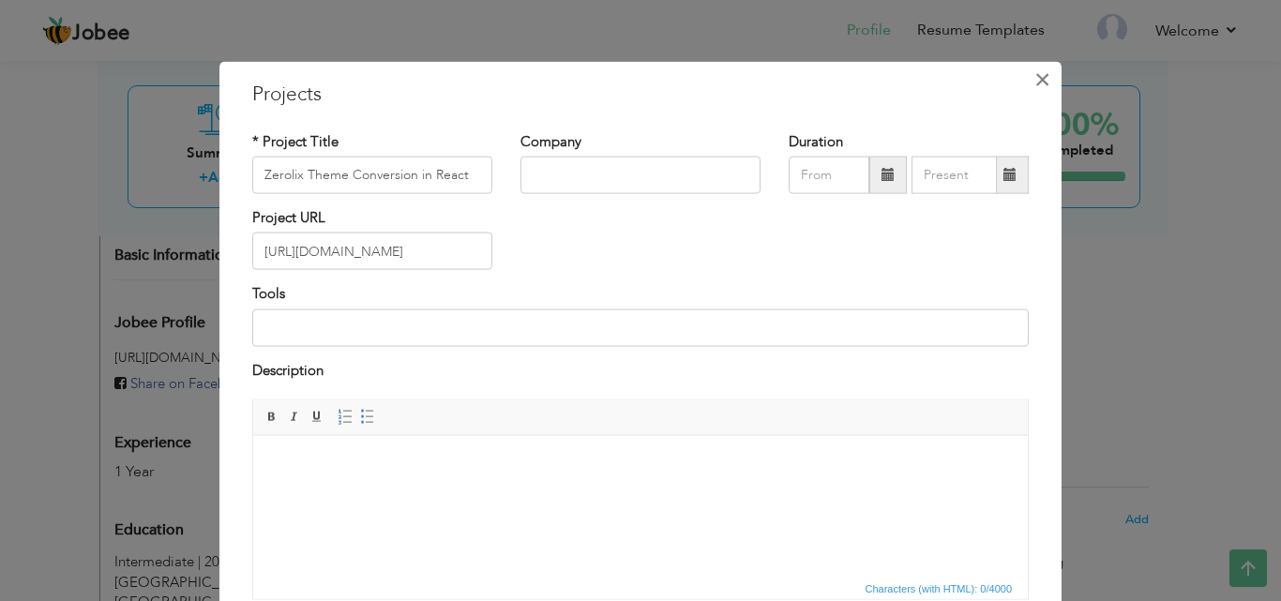
click at [1041, 80] on span "×" at bounding box center [1042, 79] width 16 height 34
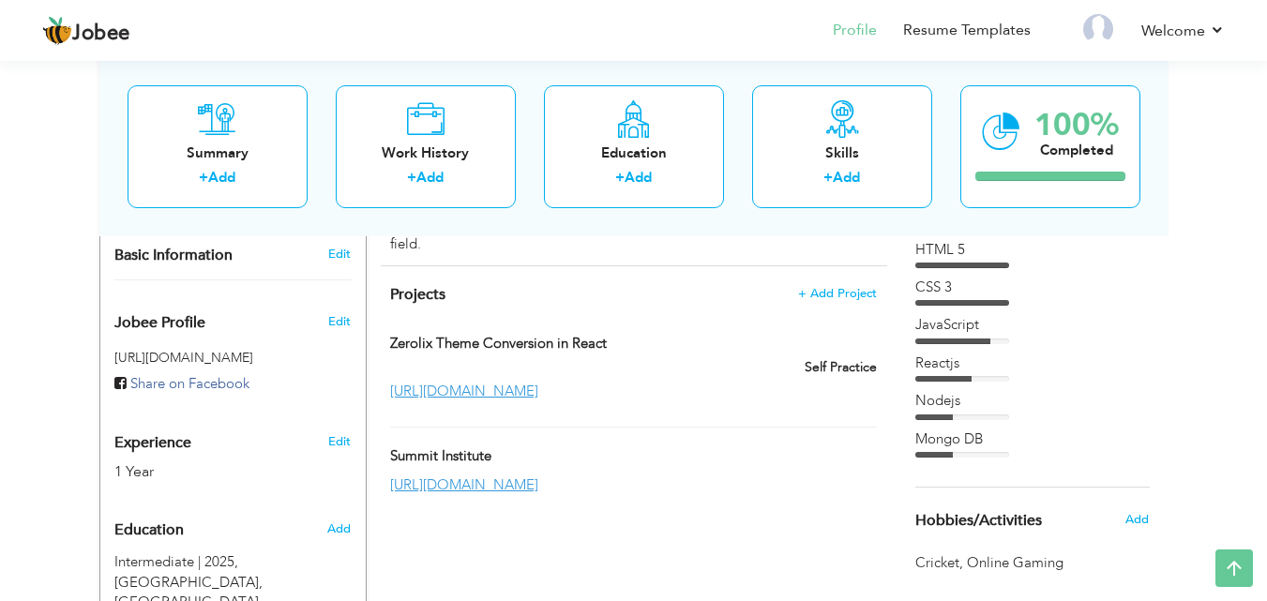
click at [805, 382] on div "[URL][DOMAIN_NAME]" at bounding box center [633, 392] width 514 height 20
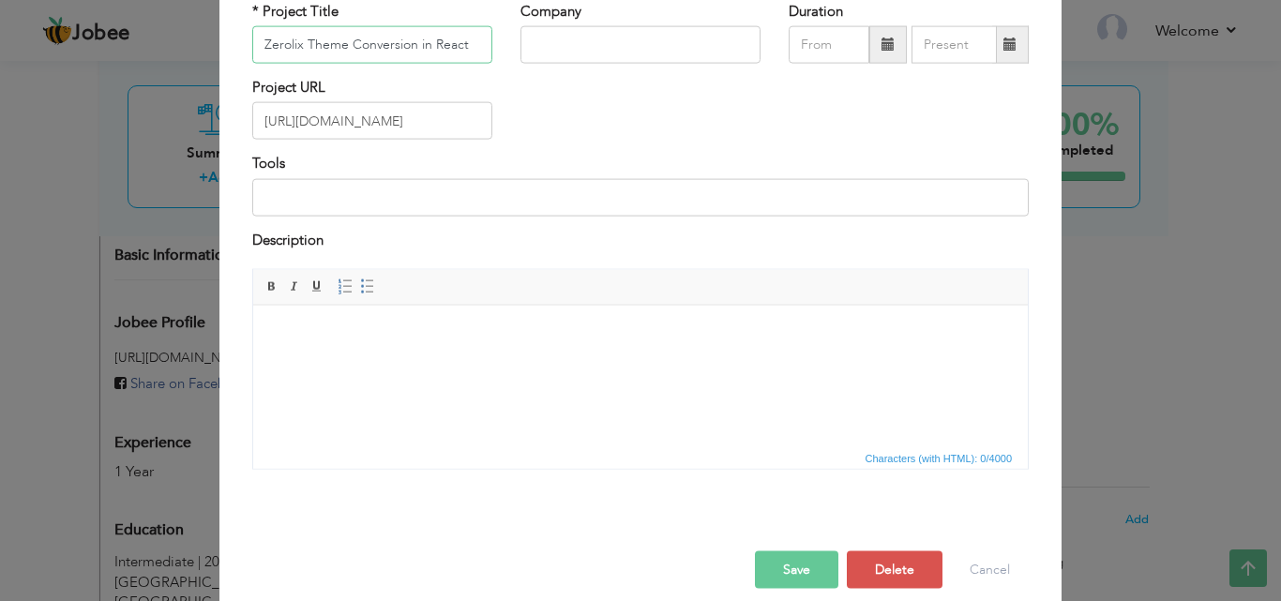
scroll to position [151, 0]
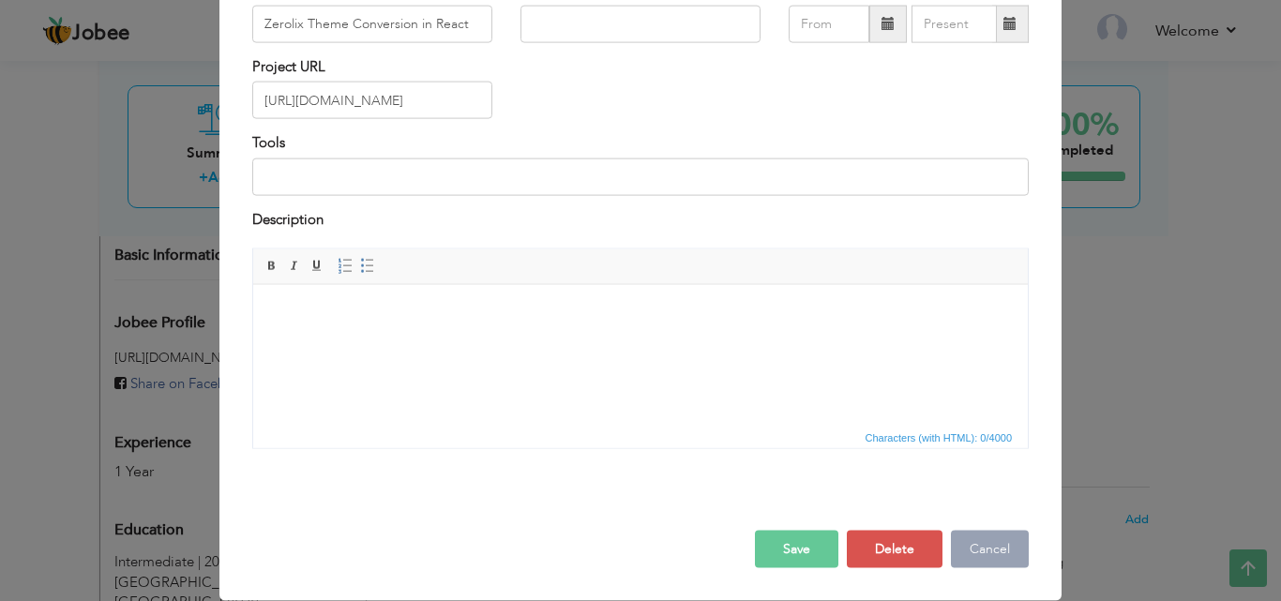
click at [983, 542] on button "Cancel" at bounding box center [990, 550] width 78 height 38
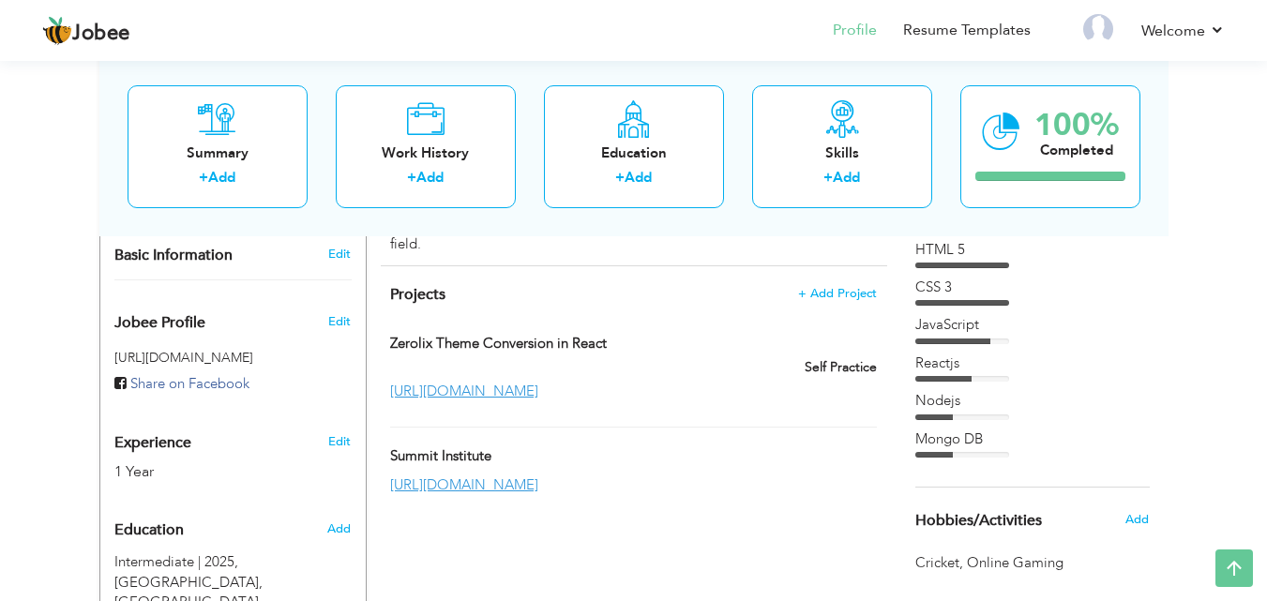
click at [842, 266] on div "Projects + Add Project Zerolix Theme Conversion in React Zerolix Theme Conversi…" at bounding box center [634, 389] width 506 height 246
click at [843, 287] on span "+ Add Project" at bounding box center [837, 293] width 80 height 13
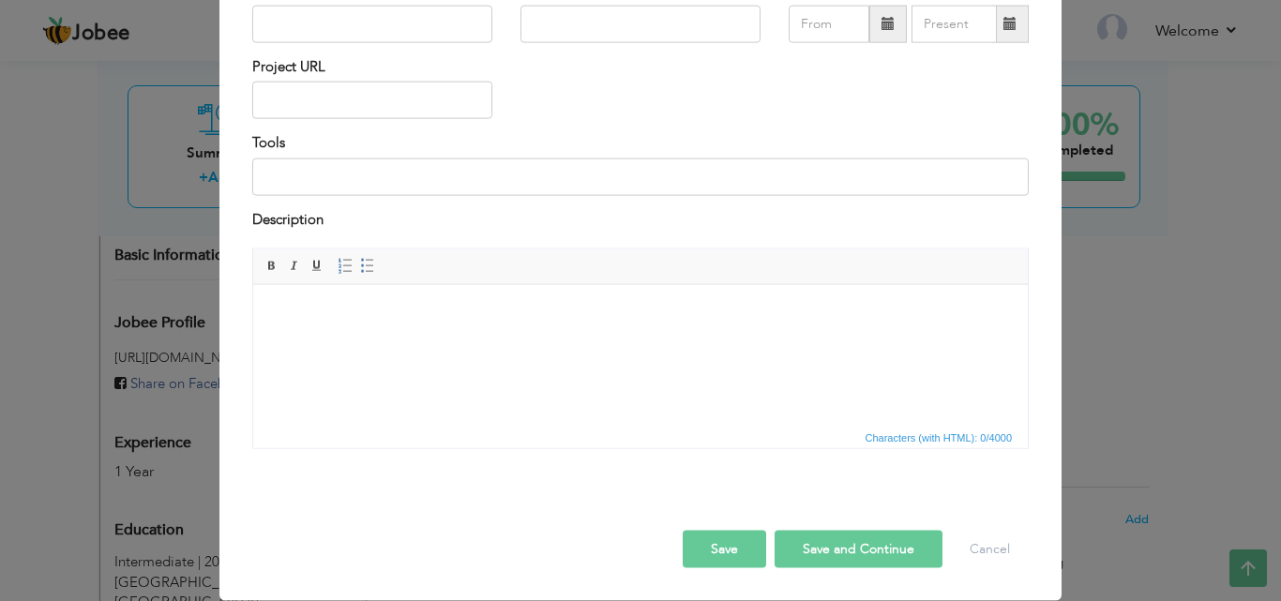
scroll to position [0, 0]
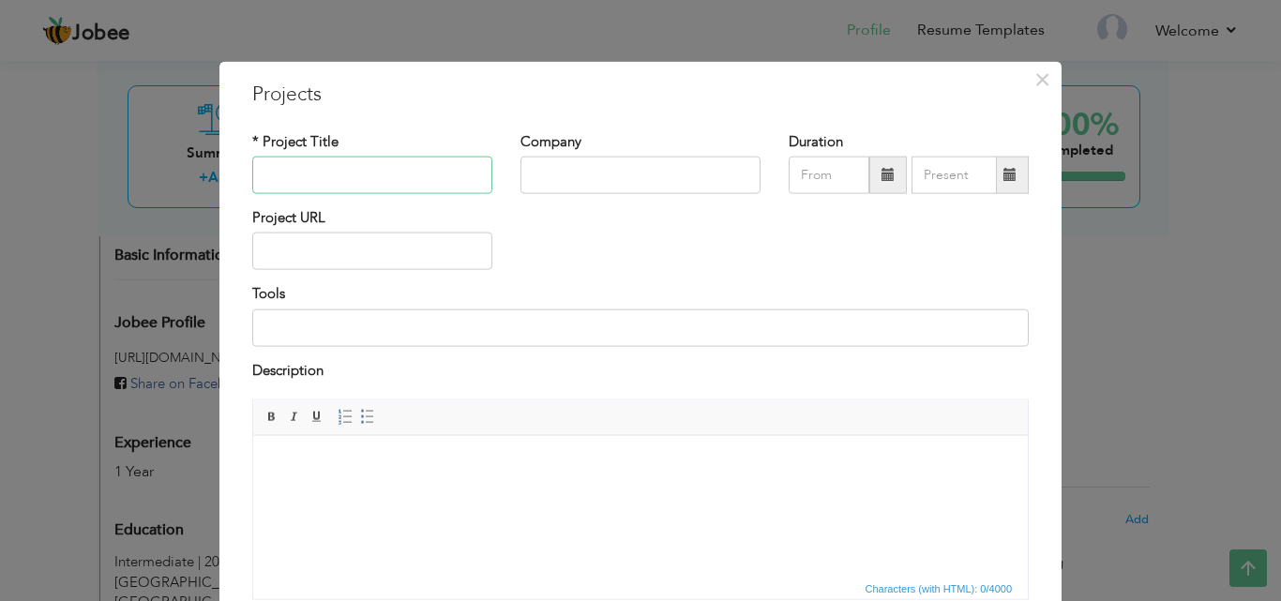
click at [367, 168] on input "text" at bounding box center [372, 176] width 240 height 38
type input "TryX"
type input "08/2025"
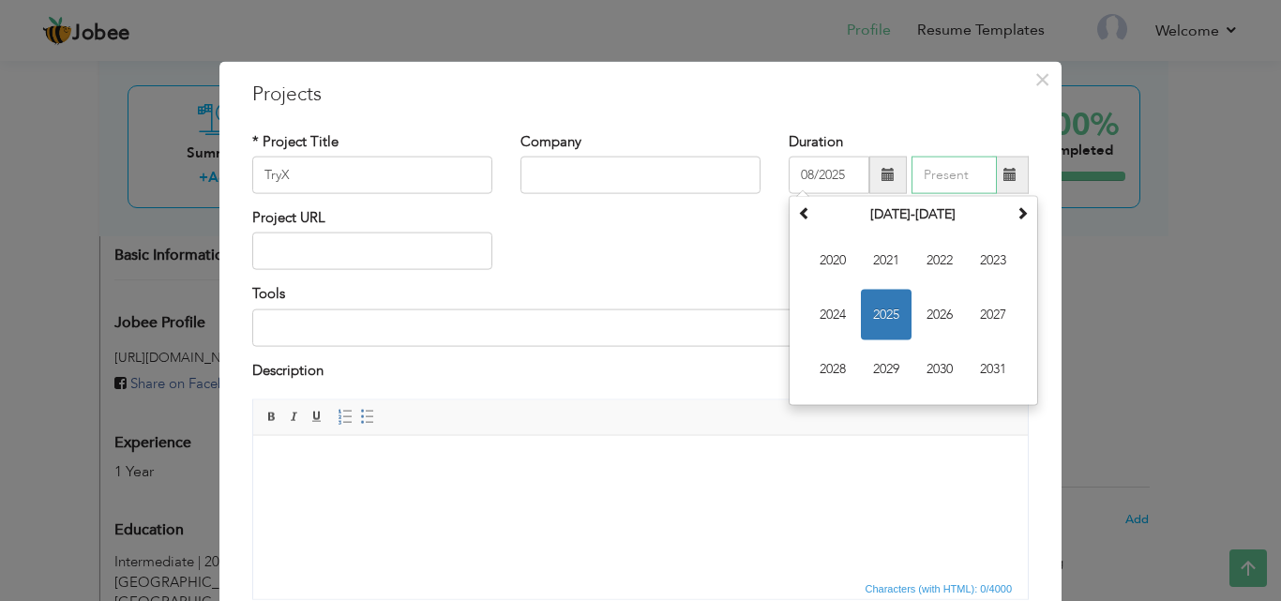
type input "08/2025"
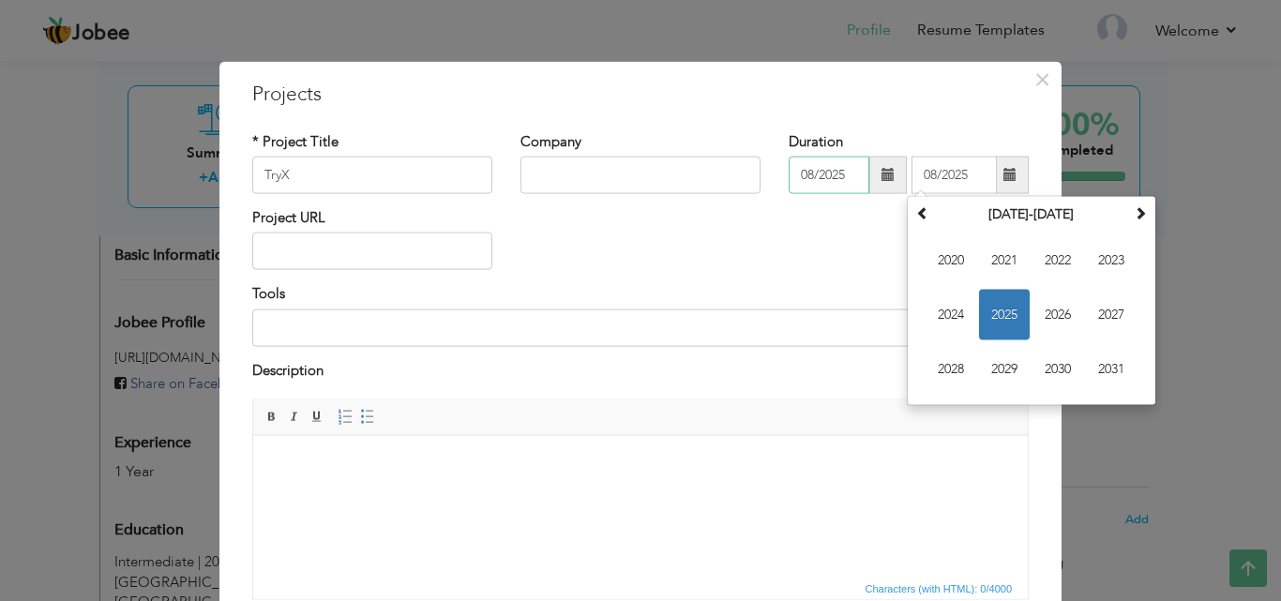
click at [808, 180] on input "08/2025" at bounding box center [829, 176] width 81 height 38
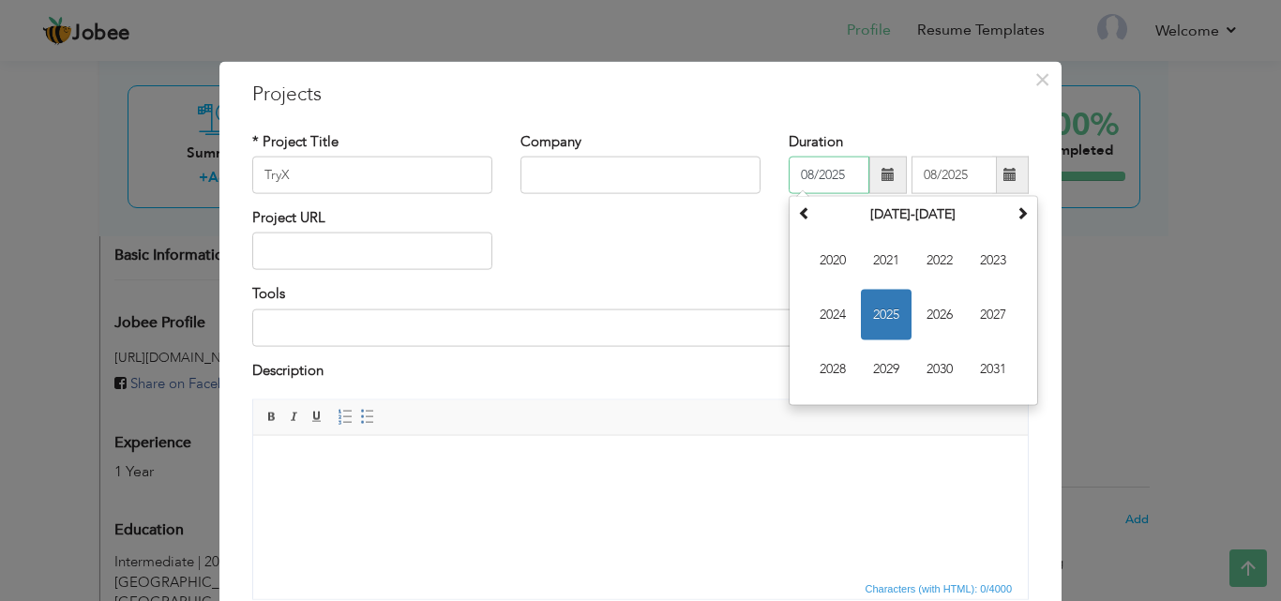
click at [808, 180] on input "08/2025" at bounding box center [829, 176] width 81 height 38
click at [928, 179] on input "08/2025" at bounding box center [954, 176] width 85 height 38
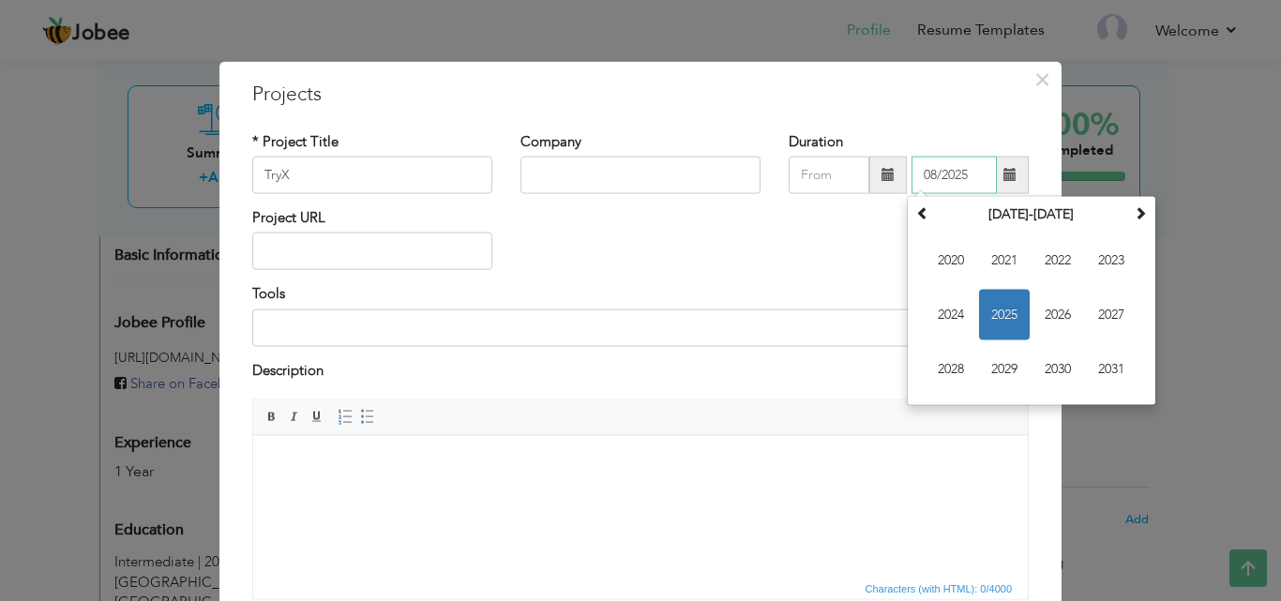
click at [928, 179] on input "08/2025" at bounding box center [954, 176] width 85 height 38
click at [316, 259] on input "text" at bounding box center [372, 252] width 240 height 38
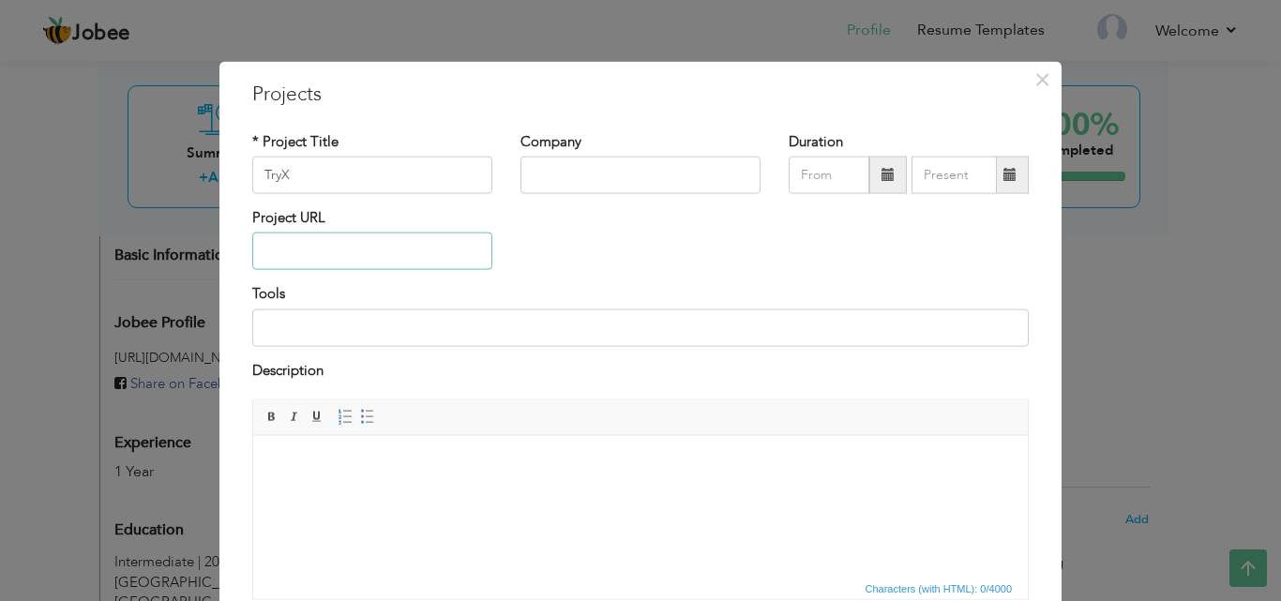
paste input "[URL][DOMAIN_NAME]"
type input "[URL][DOMAIN_NAME]"
